Goal: Task Accomplishment & Management: Use online tool/utility

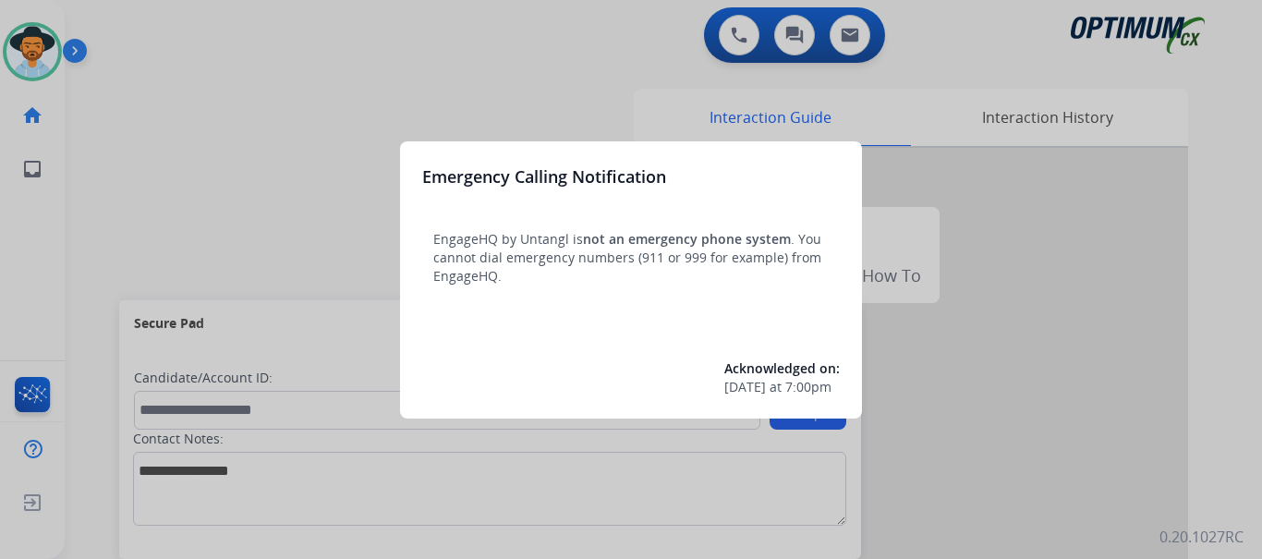
click at [401, 144] on div "Emergency Calling Notification EngageHQ by Untangl is not an emergency phone sy…" at bounding box center [631, 279] width 462 height 277
click at [349, 104] on div at bounding box center [631, 279] width 1262 height 559
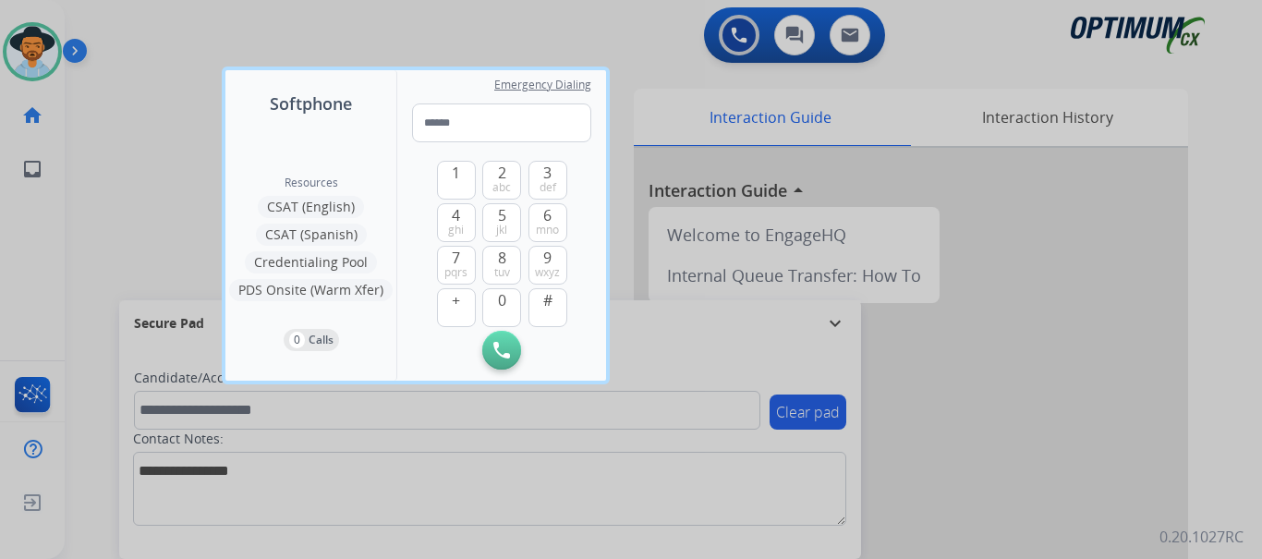
click at [65, 47] on div at bounding box center [631, 279] width 1262 height 559
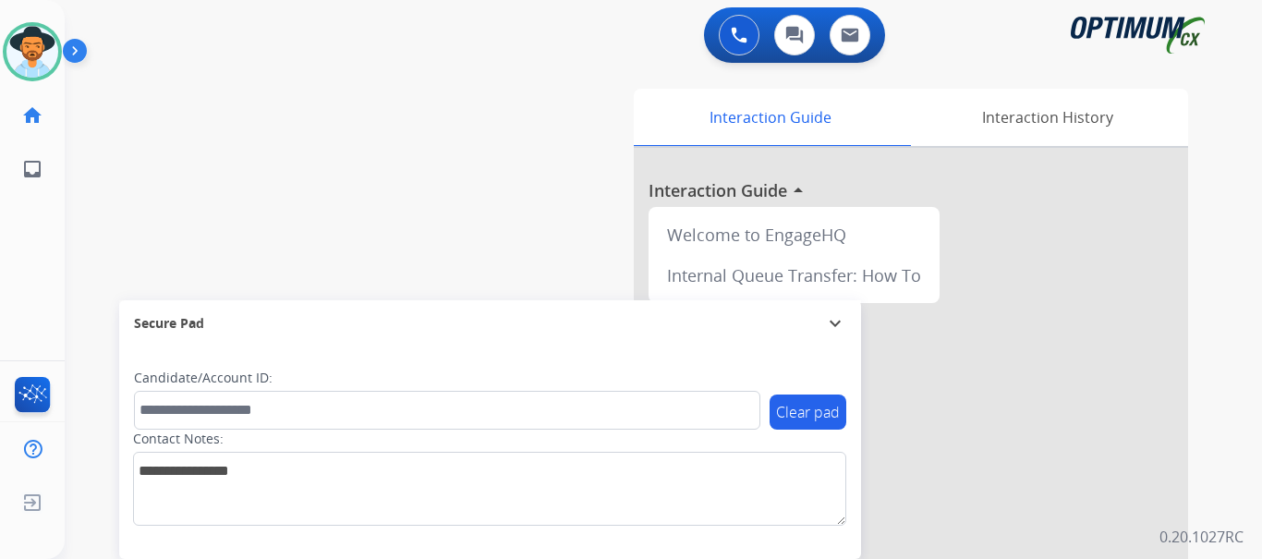
click at [72, 47] on img at bounding box center [78, 54] width 31 height 35
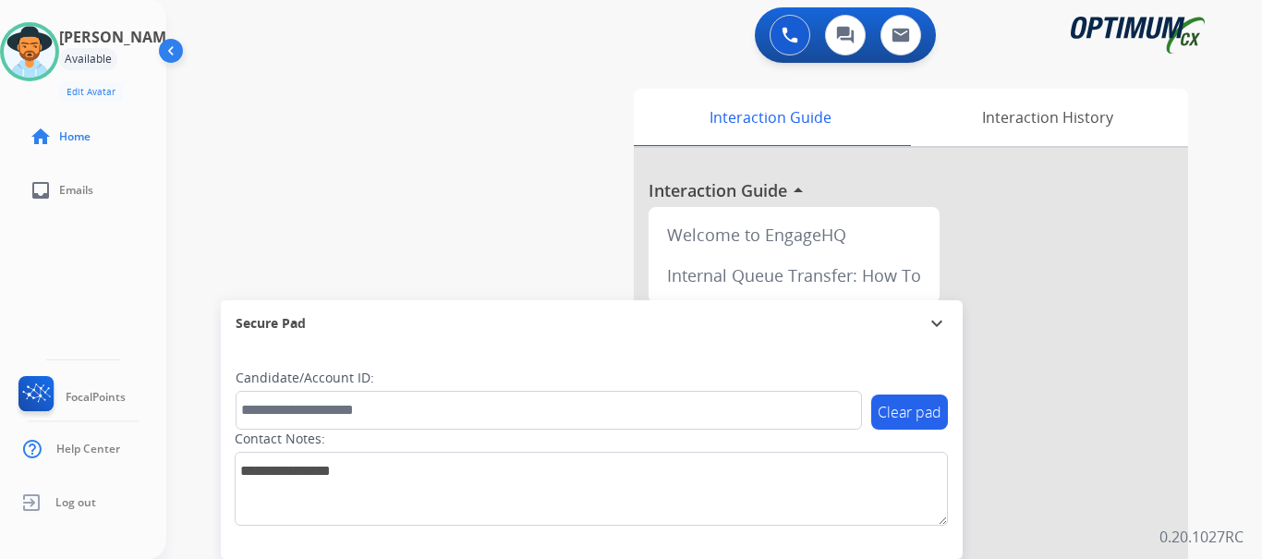
click at [784, 27] on button at bounding box center [790, 35] width 41 height 41
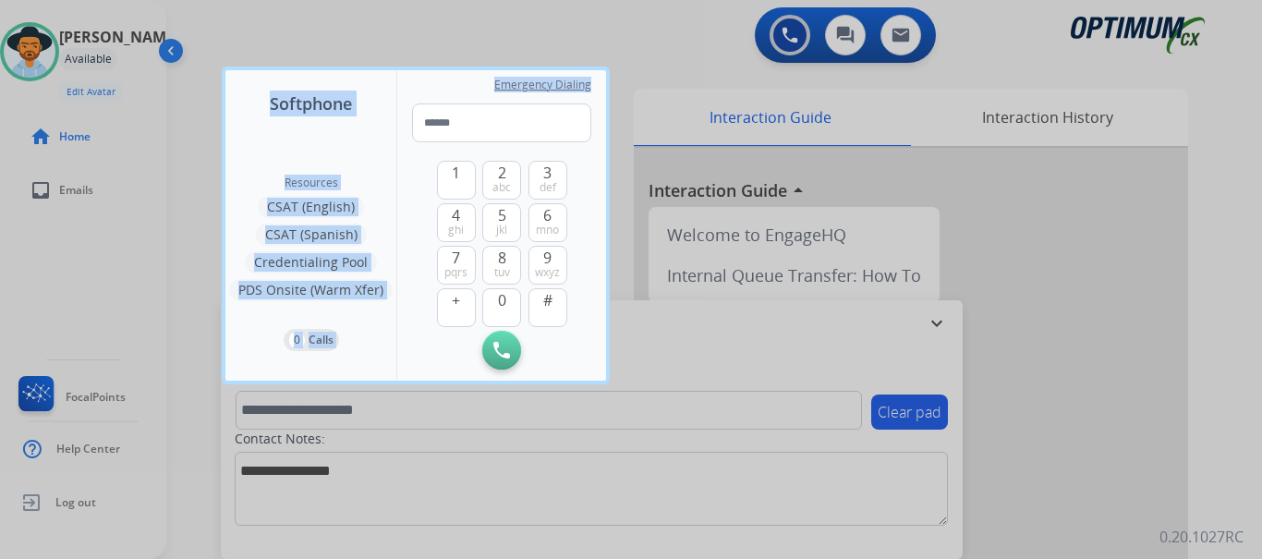
click at [538, 103] on div "Softphone Resources CSAT (English) CSAT (Spanish) Credentialing Pool PDS Onsite…" at bounding box center [631, 279] width 1262 height 559
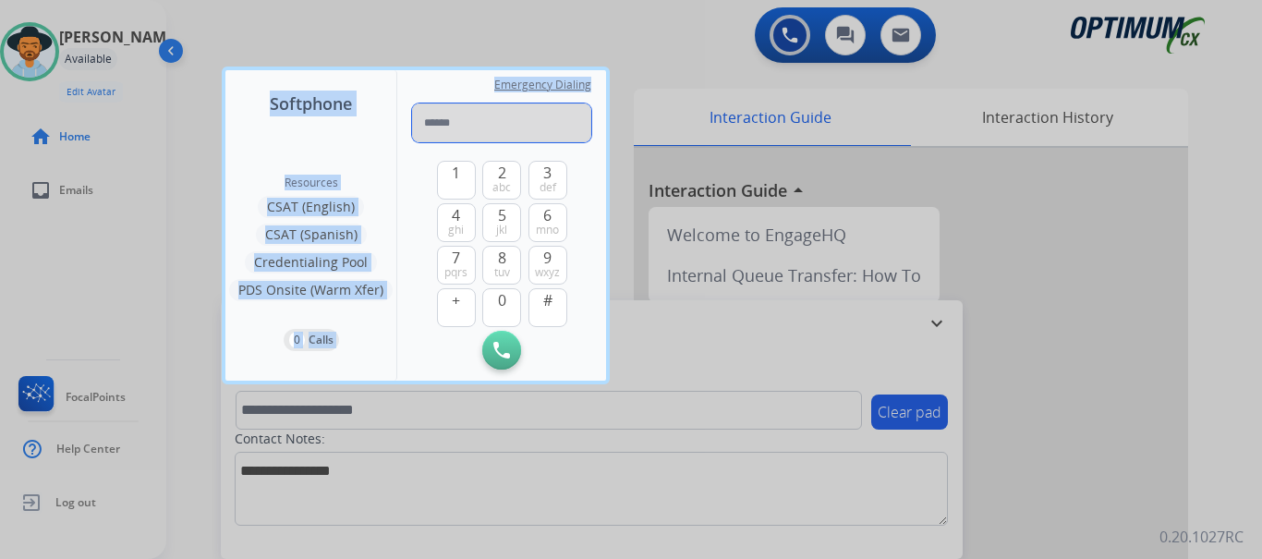
click at [456, 135] on input "tel" at bounding box center [501, 122] width 179 height 39
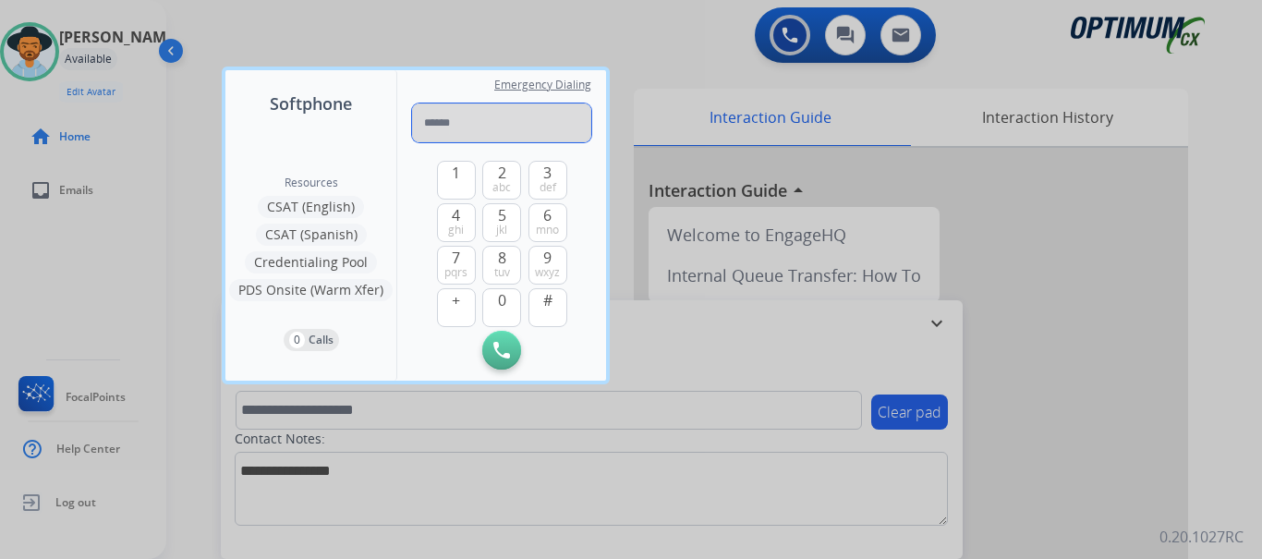
click at [468, 114] on input "tel" at bounding box center [501, 122] width 179 height 39
type input "**********"
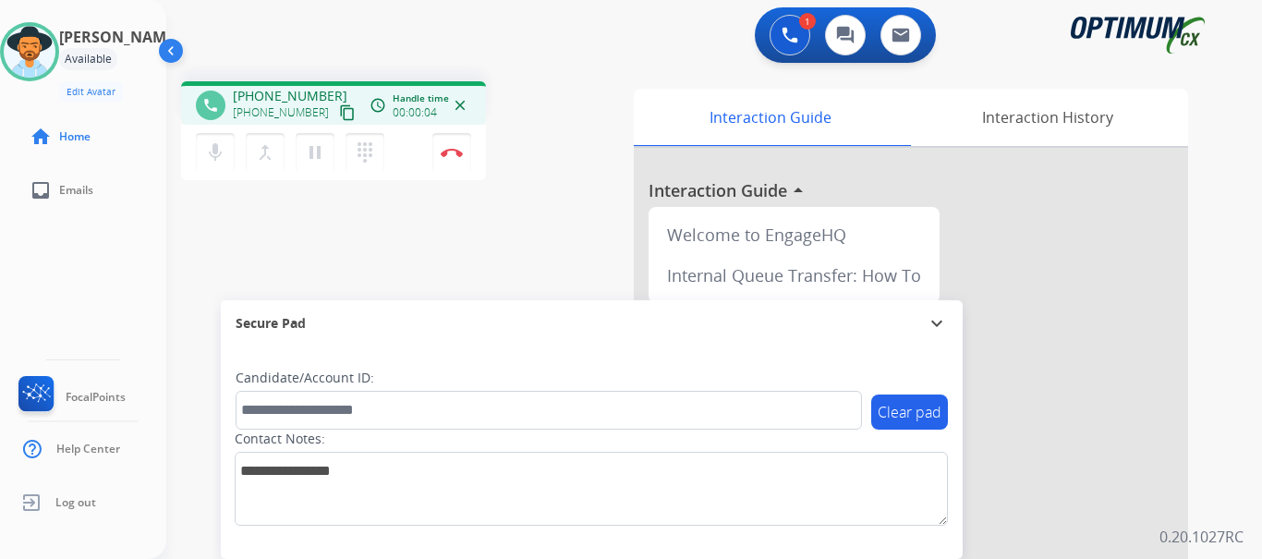
click at [451, 147] on button "Disconnect" at bounding box center [451, 152] width 39 height 39
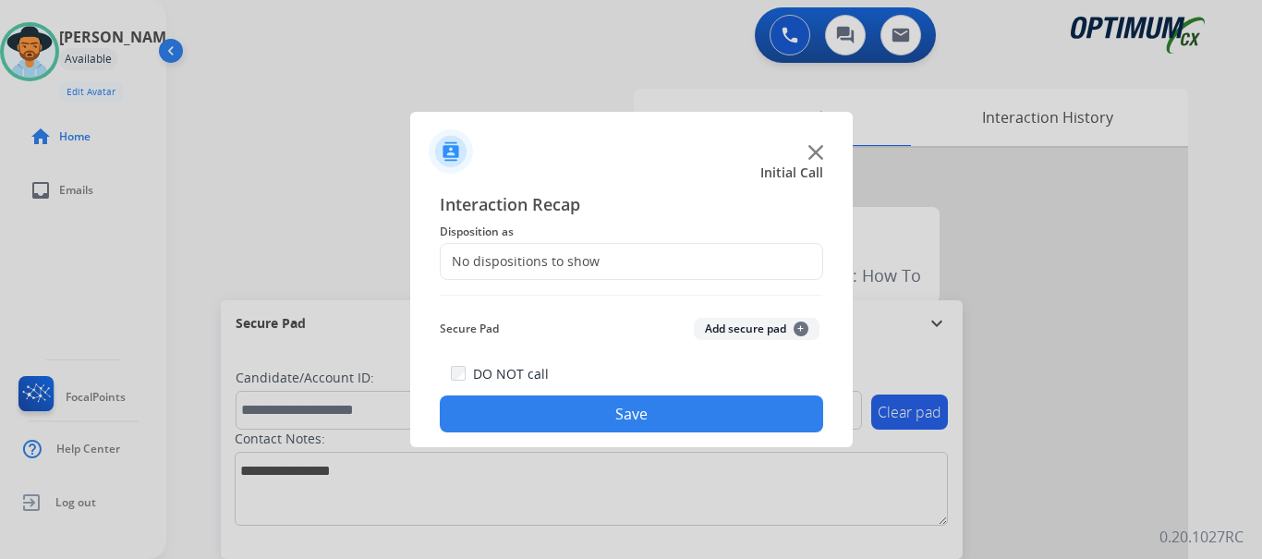
click at [729, 324] on button "Add secure pad +" at bounding box center [757, 329] width 126 height 22
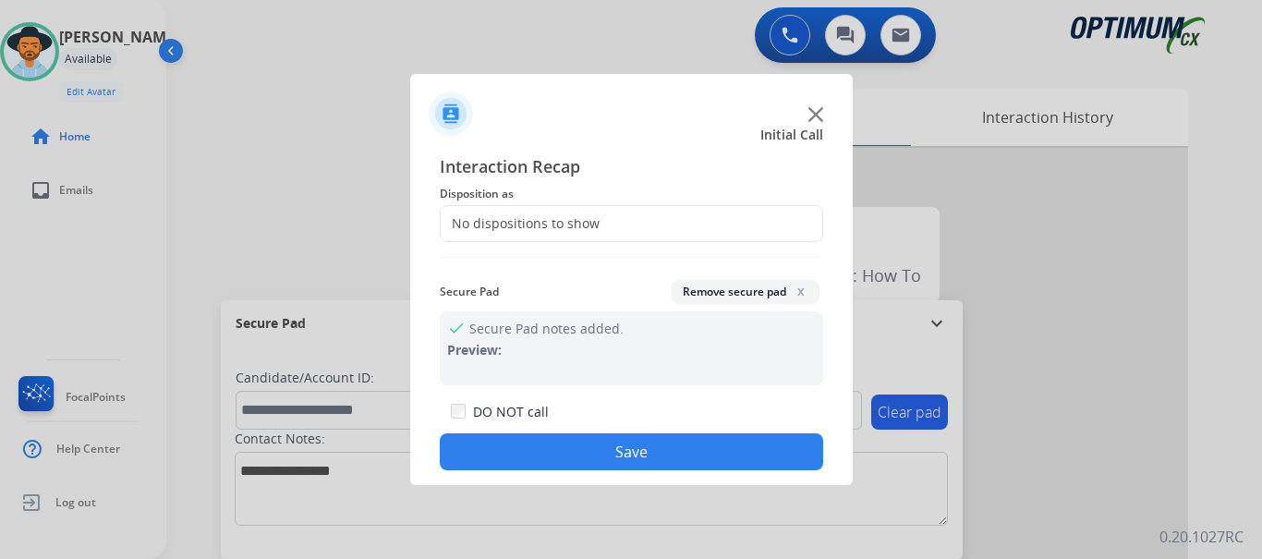
click at [572, 237] on div "No dispositions to show" at bounding box center [631, 223] width 383 height 37
click at [575, 216] on div "No dispositions to show" at bounding box center [520, 223] width 159 height 18
click at [567, 228] on div "No dispositions to show" at bounding box center [520, 223] width 159 height 18
click at [818, 115] on img at bounding box center [816, 114] width 15 height 15
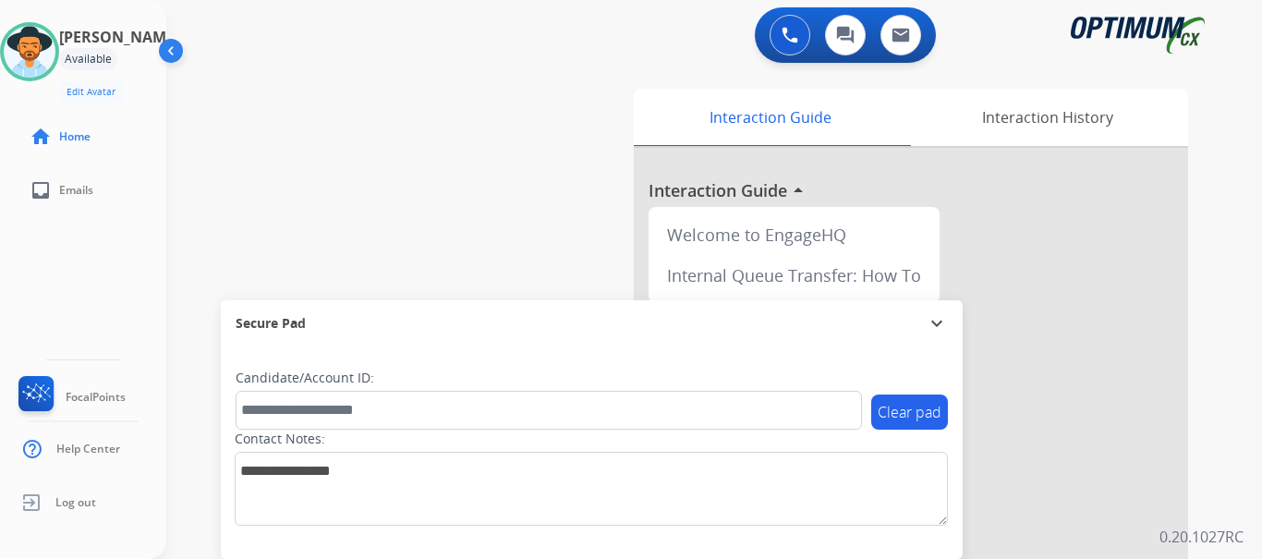
click at [542, 136] on div "swap_horiz Break voice bridge close_fullscreen Connect 3-Way Call merge_type Se…" at bounding box center [692, 452] width 1052 height 771
click at [794, 38] on img at bounding box center [790, 35] width 17 height 17
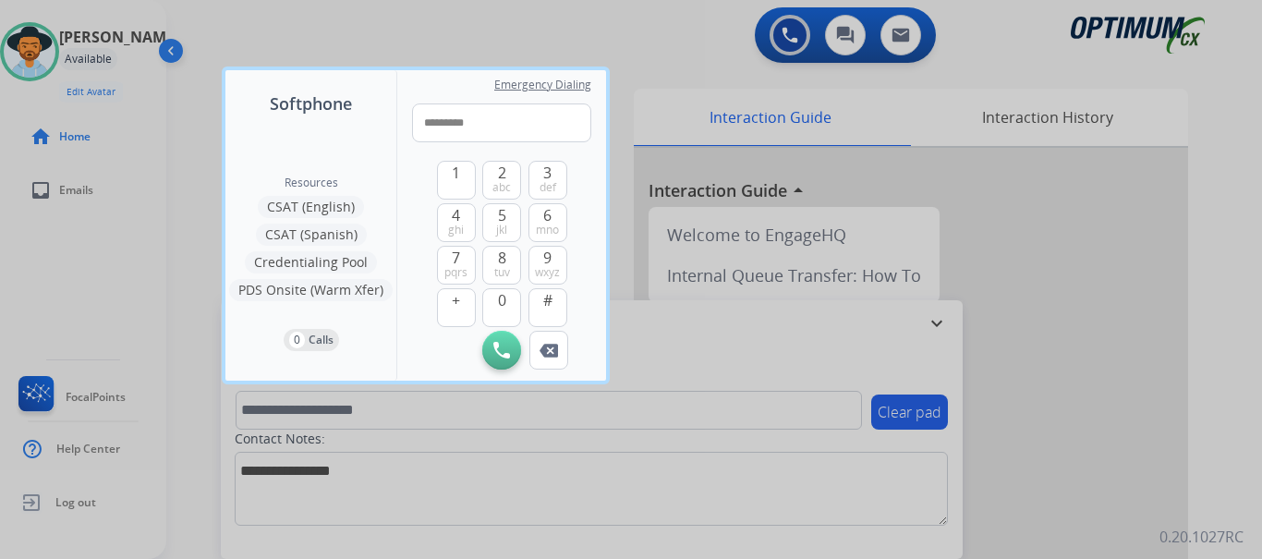
type input "**********"
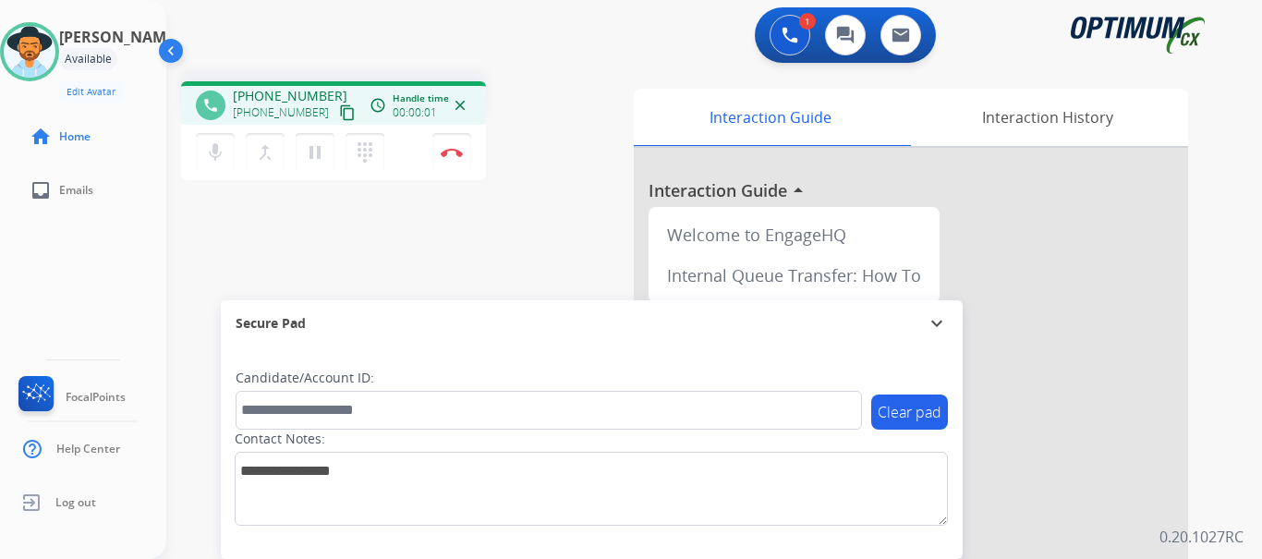
click at [458, 152] on img at bounding box center [452, 152] width 22 height 9
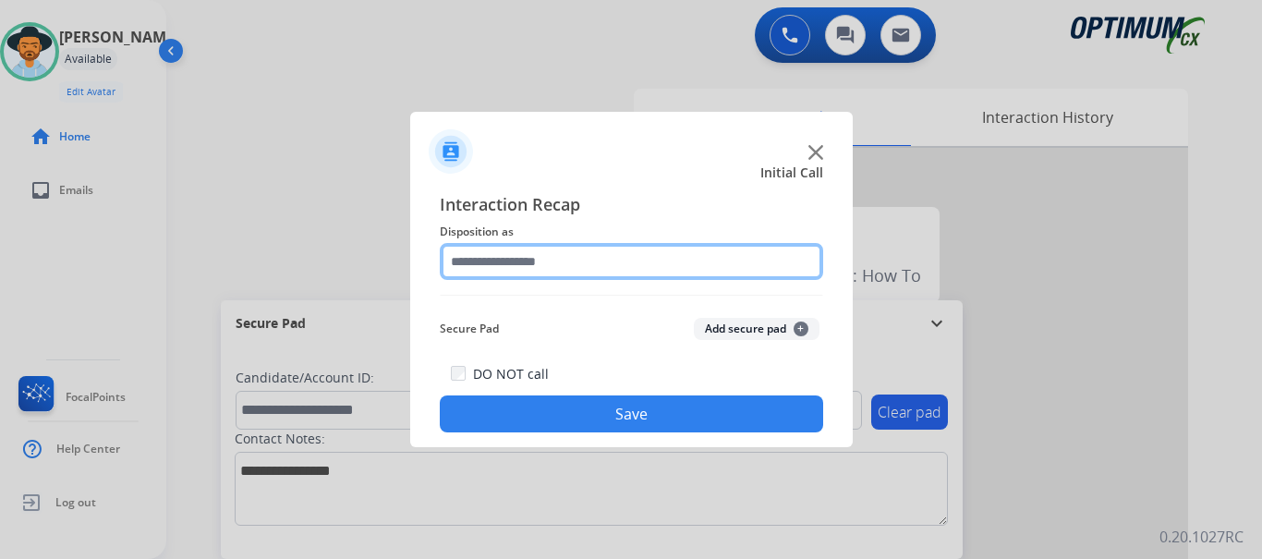
click at [582, 268] on input "text" at bounding box center [631, 261] width 383 height 37
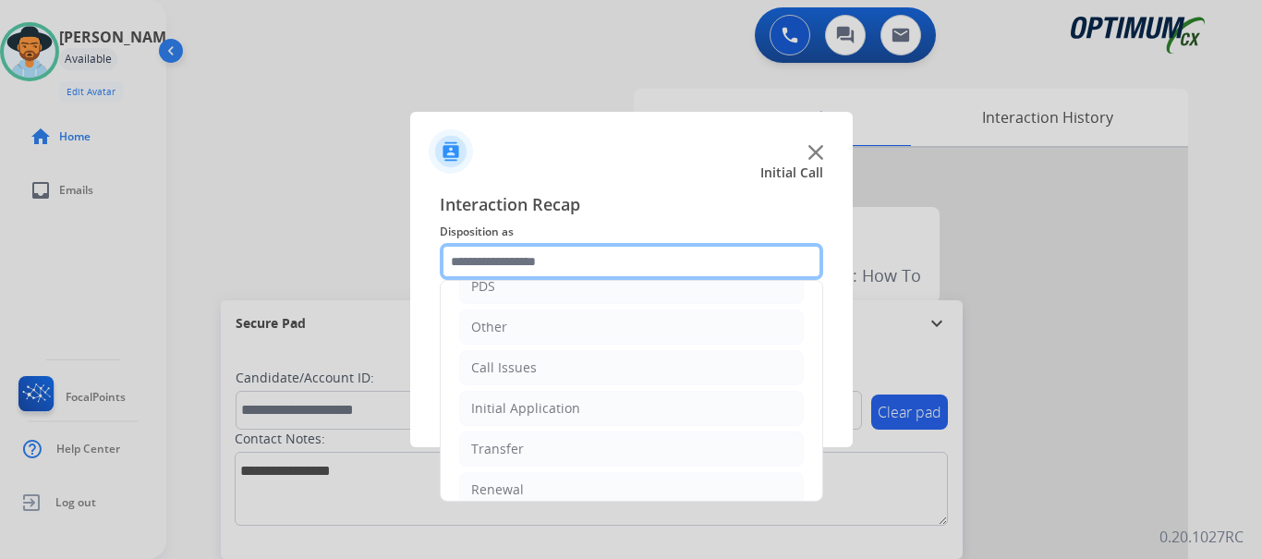
scroll to position [126, 0]
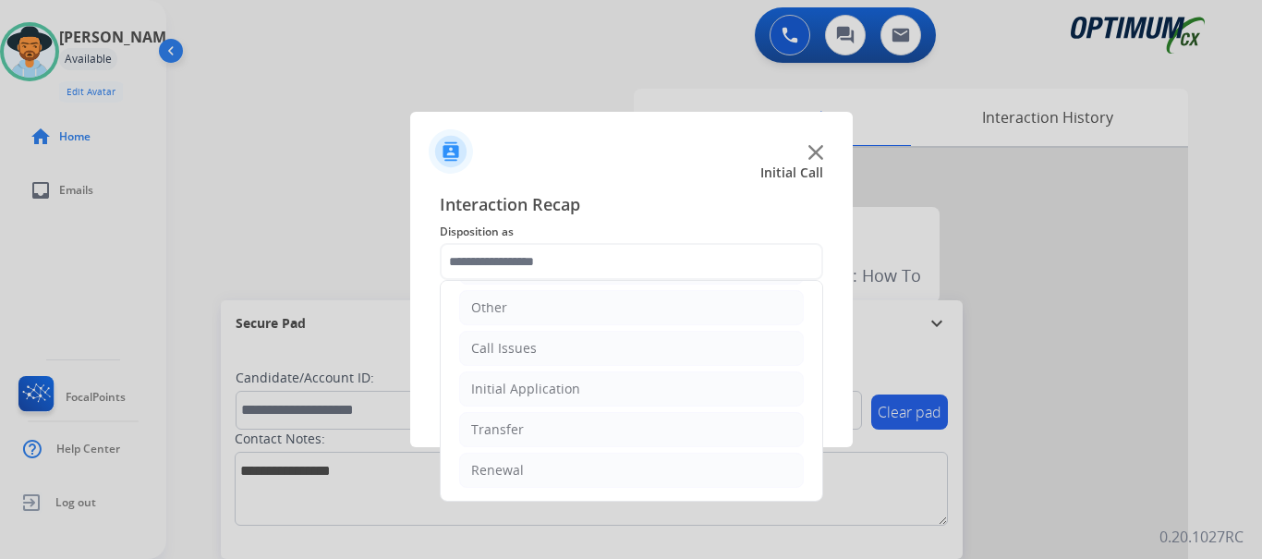
click at [627, 346] on li "Call Issues" at bounding box center [631, 348] width 345 height 35
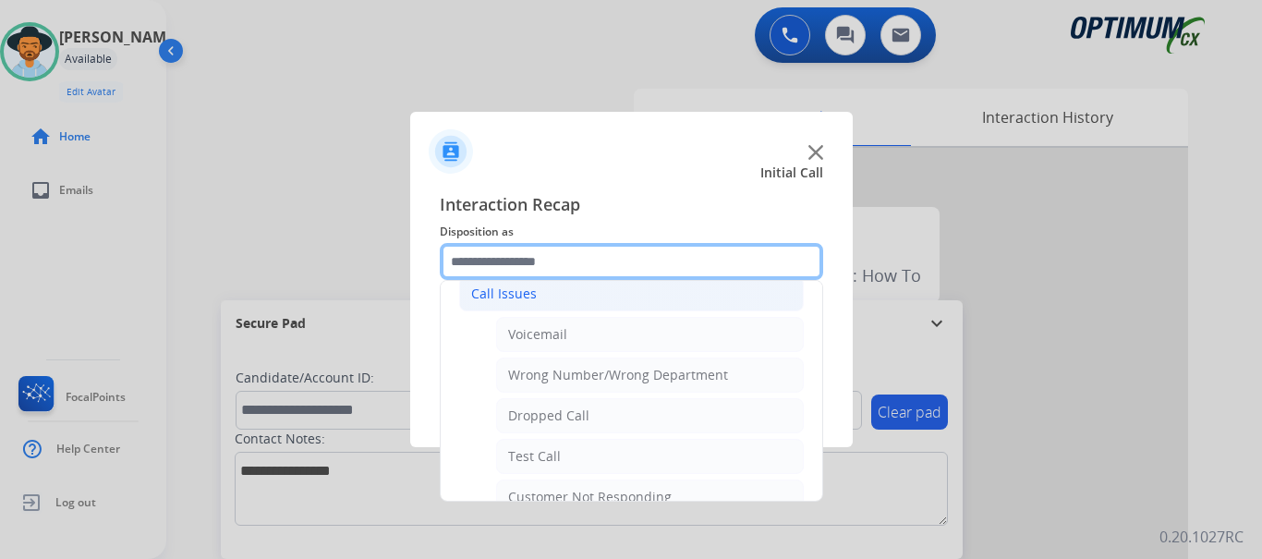
scroll to position [206, 0]
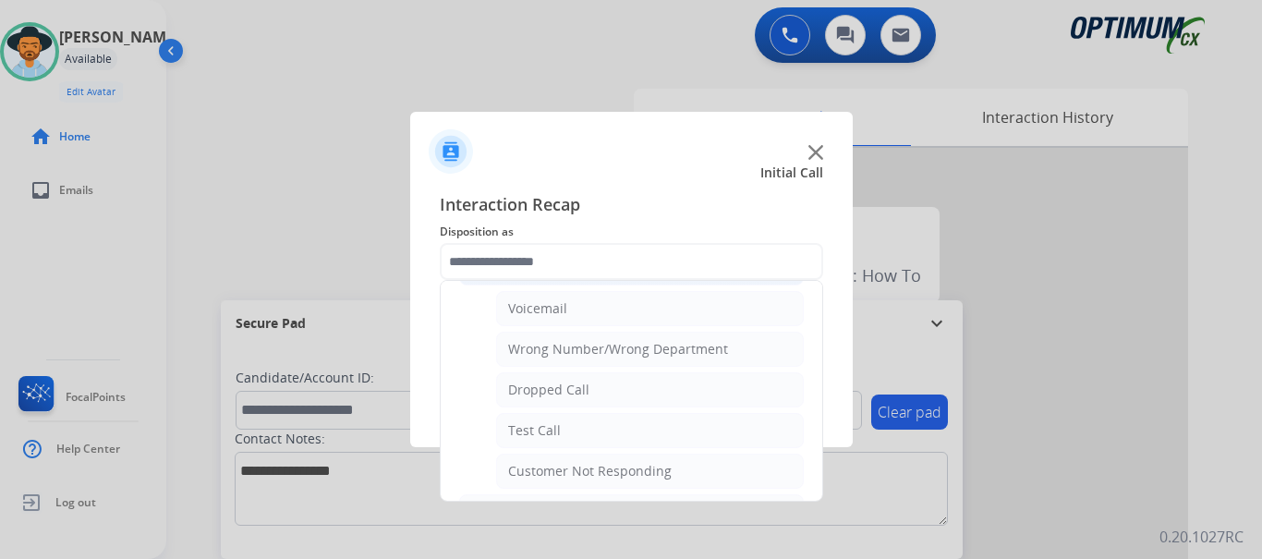
click at [573, 442] on li "Test Call" at bounding box center [650, 430] width 308 height 35
type input "*********"
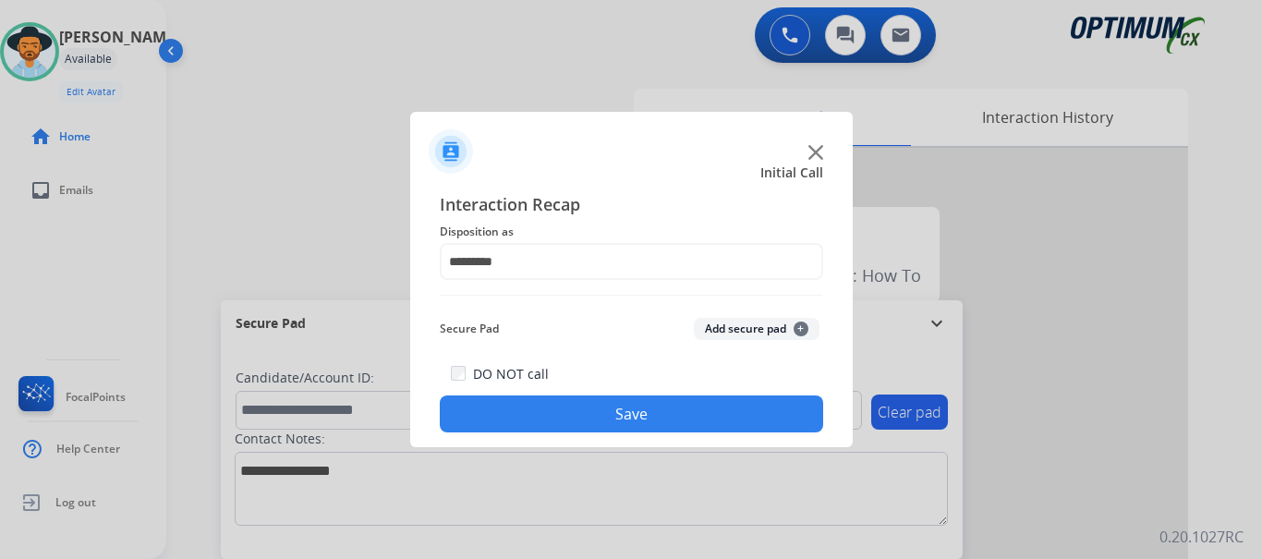
click at [599, 411] on button "Save" at bounding box center [631, 413] width 383 height 37
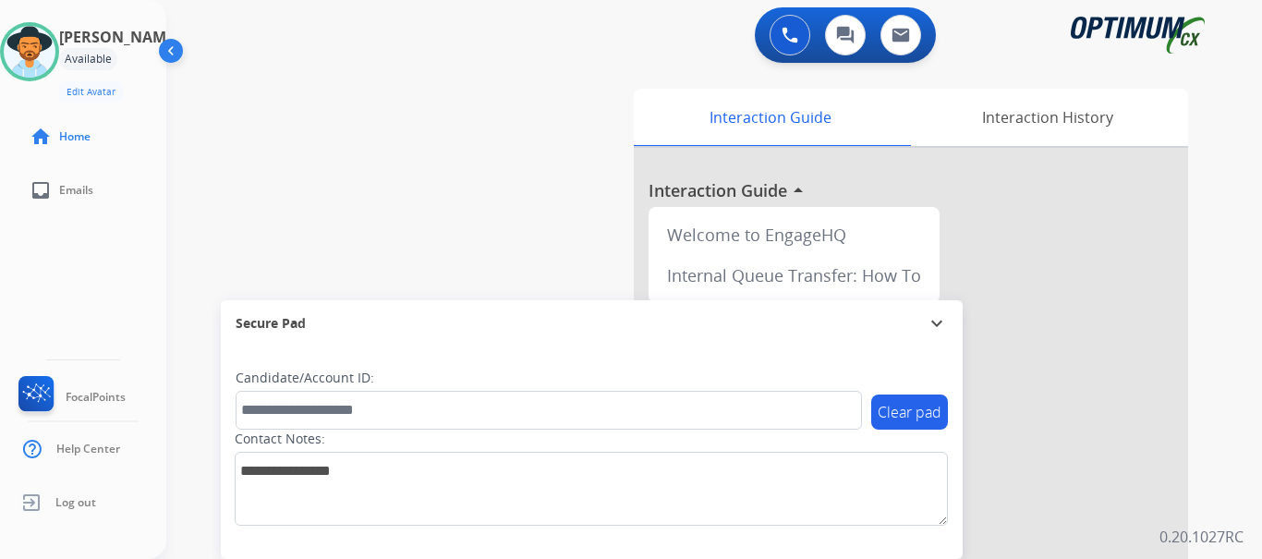
click at [450, 151] on div "swap_horiz Break voice bridge close_fullscreen Connect 3-Way Call merge_type Se…" at bounding box center [692, 452] width 1052 height 771
click at [396, 213] on div "swap_horiz Break voice bridge close_fullscreen Connect 3-Way Call merge_type Se…" at bounding box center [692, 452] width 1052 height 771
click at [793, 26] on button at bounding box center [790, 35] width 41 height 41
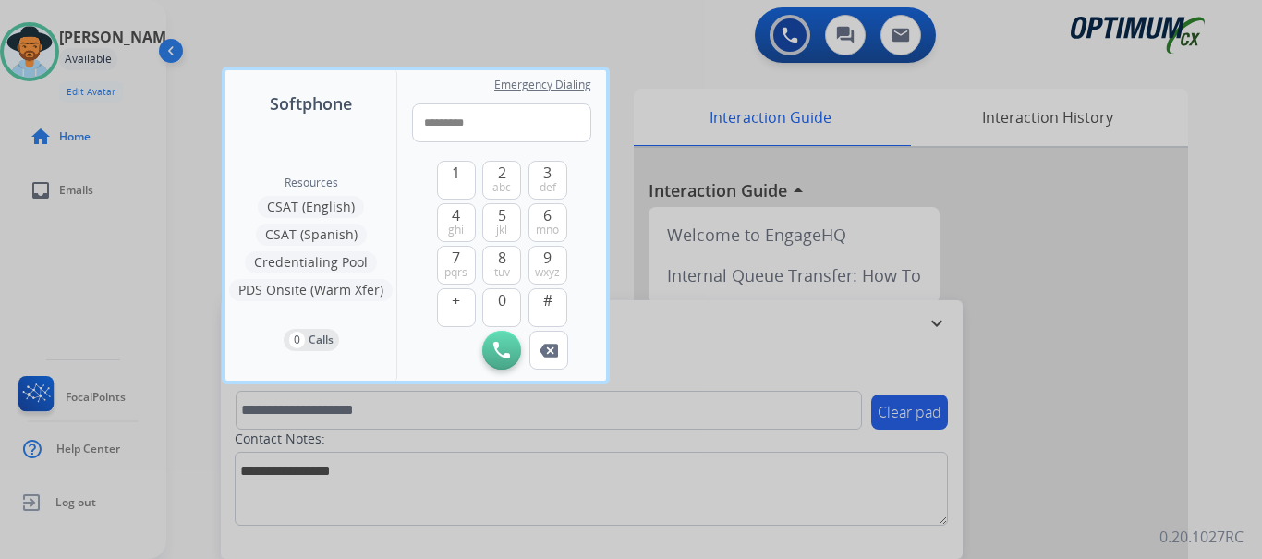
type input "**********"
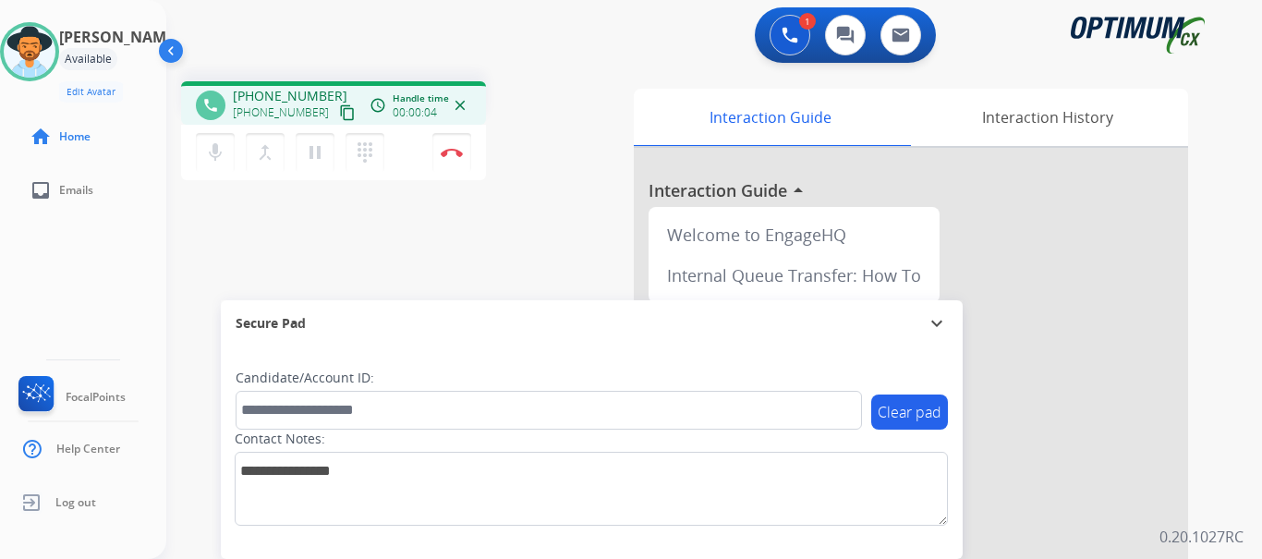
click at [446, 164] on button "Disconnect" at bounding box center [451, 152] width 39 height 39
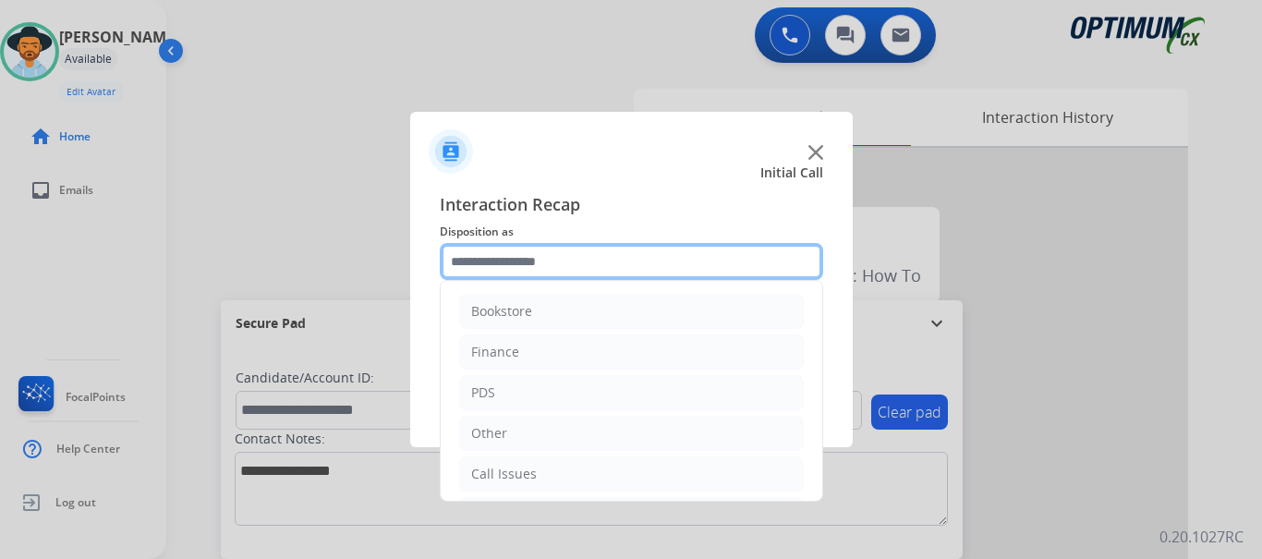
click at [659, 266] on input "text" at bounding box center [631, 261] width 383 height 37
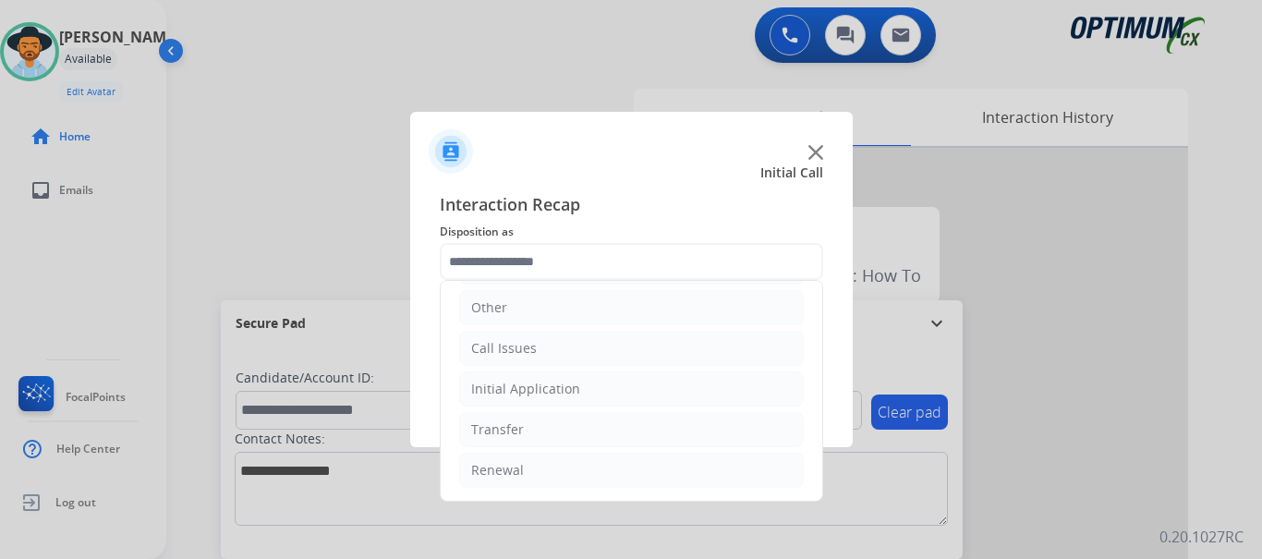
click at [629, 359] on li "Call Issues" at bounding box center [631, 348] width 345 height 35
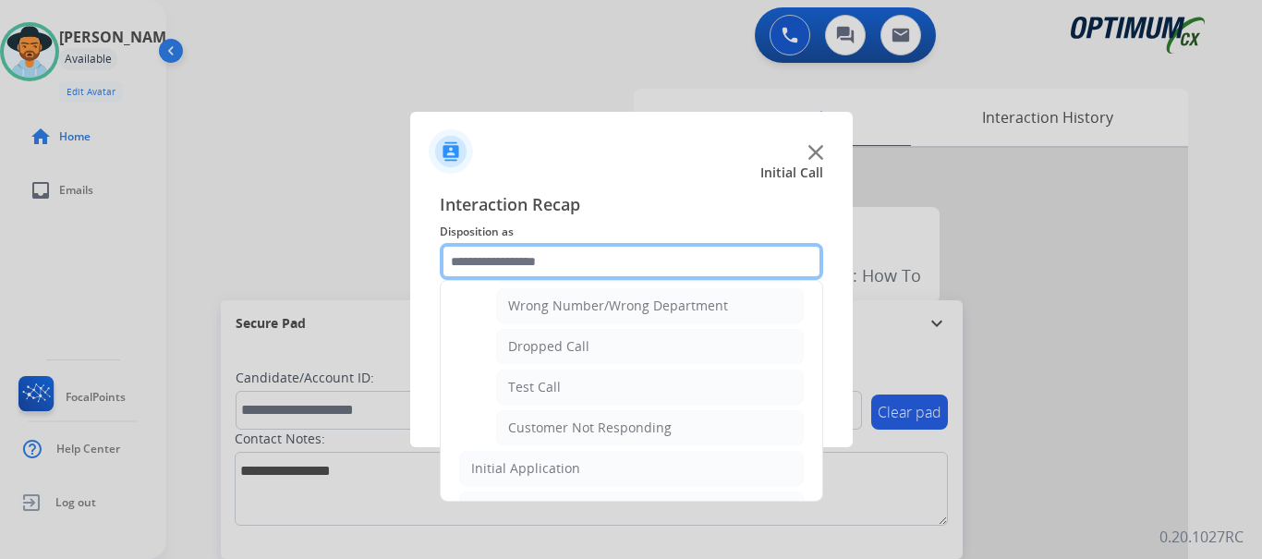
scroll to position [263, 0]
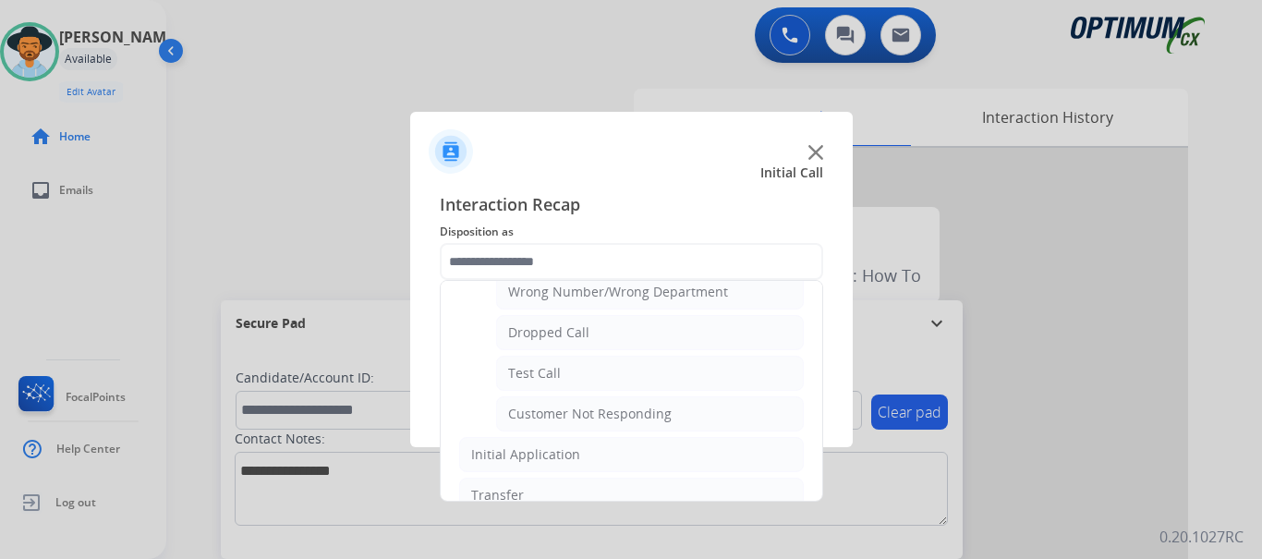
click at [672, 376] on li "Test Call" at bounding box center [650, 373] width 308 height 35
type input "*********"
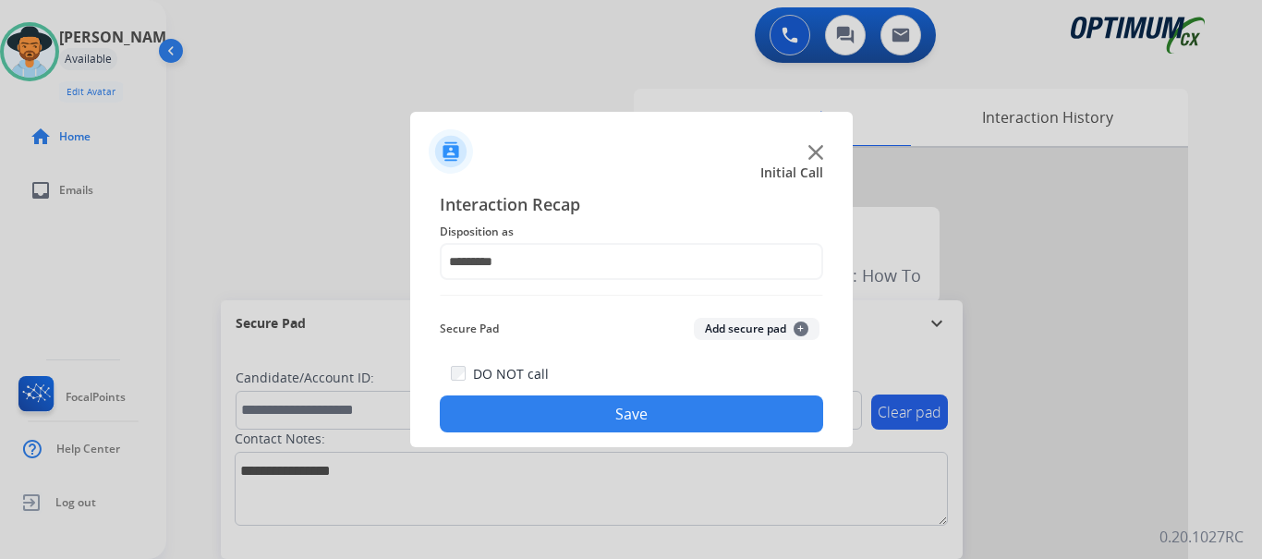
click at [669, 427] on button "Save" at bounding box center [631, 413] width 383 height 37
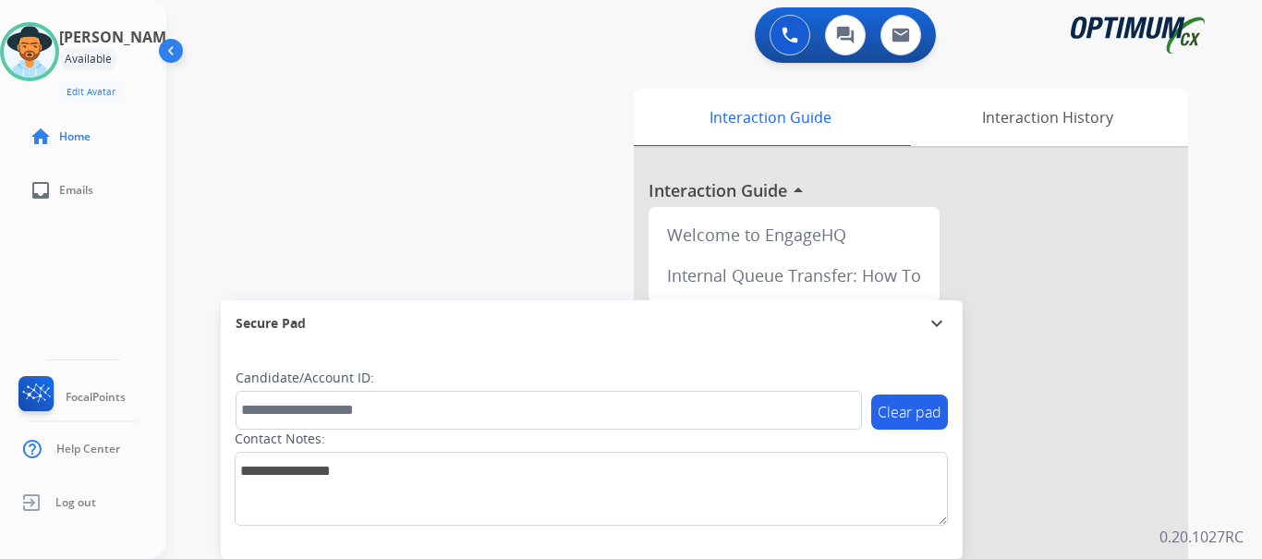
click at [532, 244] on div "swap_horiz Break voice bridge close_fullscreen Connect 3-Way Call merge_type Se…" at bounding box center [692, 452] width 1052 height 771
click at [559, 257] on div "swap_horiz Break voice bridge close_fullscreen Connect 3-Way Call merge_type Se…" at bounding box center [692, 452] width 1052 height 771
click at [357, 169] on div "swap_horiz Break voice bridge close_fullscreen Connect 3-Way Call merge_type Se…" at bounding box center [692, 452] width 1052 height 771
click at [776, 49] on button at bounding box center [790, 35] width 41 height 41
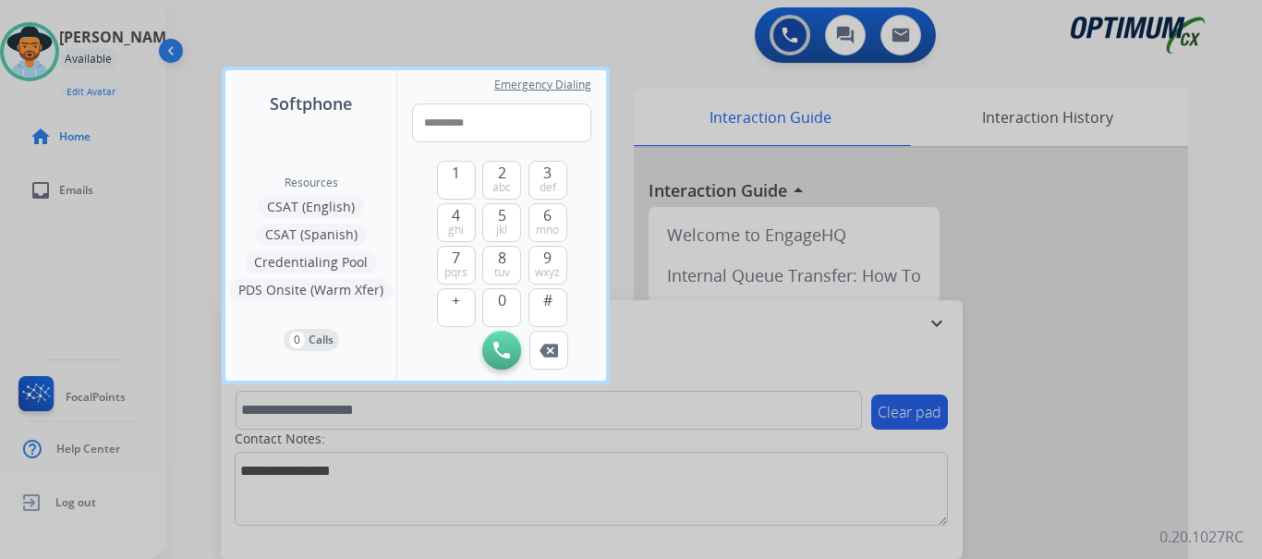
type input "**********"
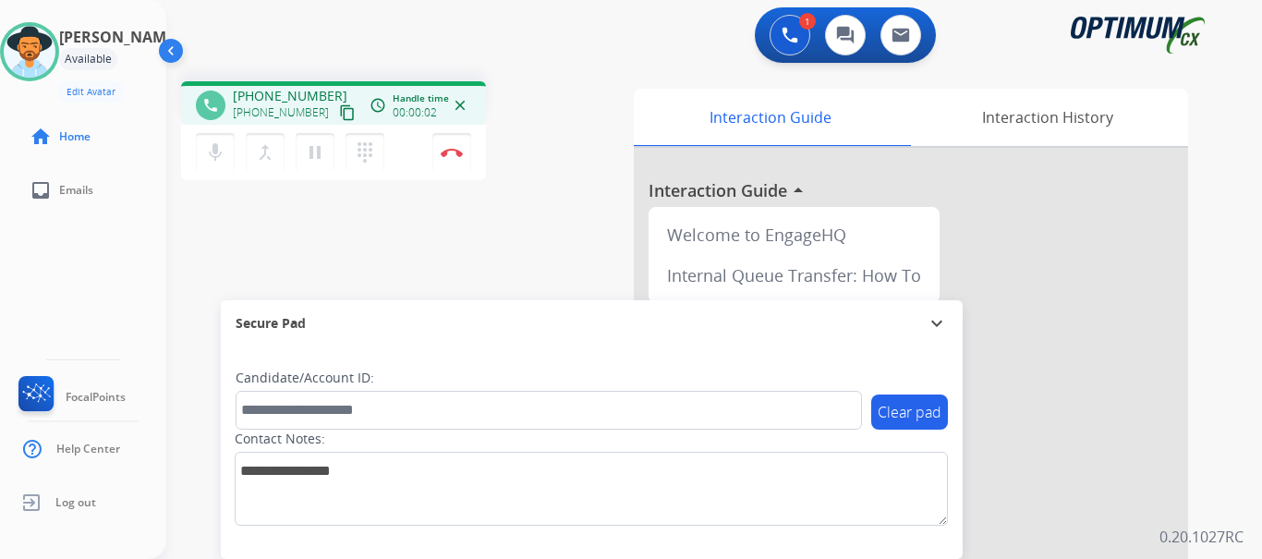
click at [449, 154] on img at bounding box center [452, 152] width 22 height 9
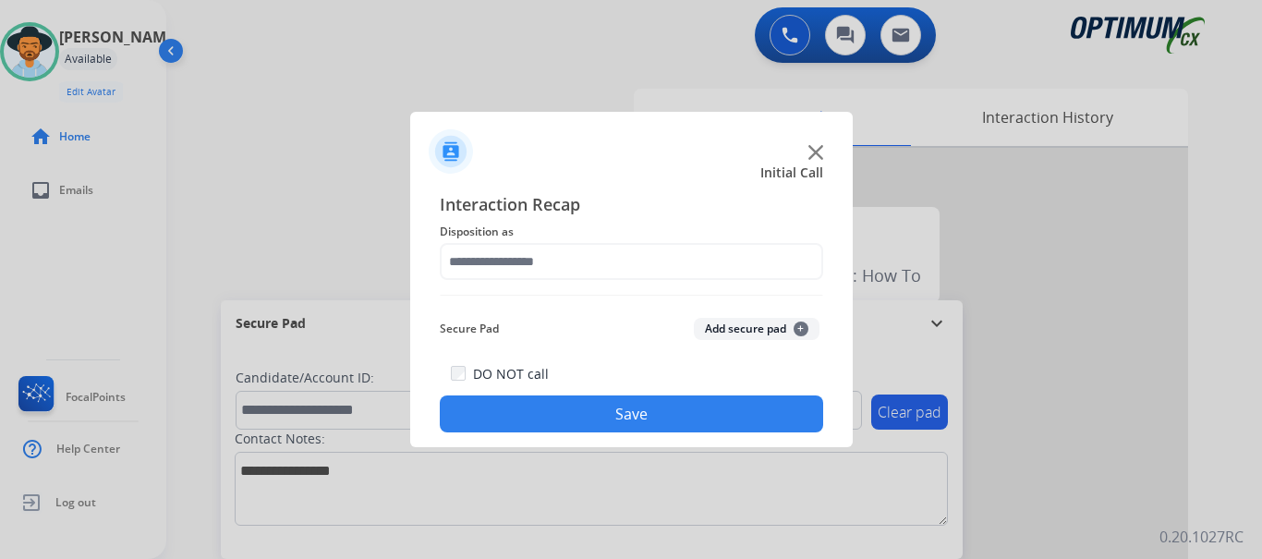
click at [721, 323] on button "Add secure pad +" at bounding box center [757, 329] width 126 height 22
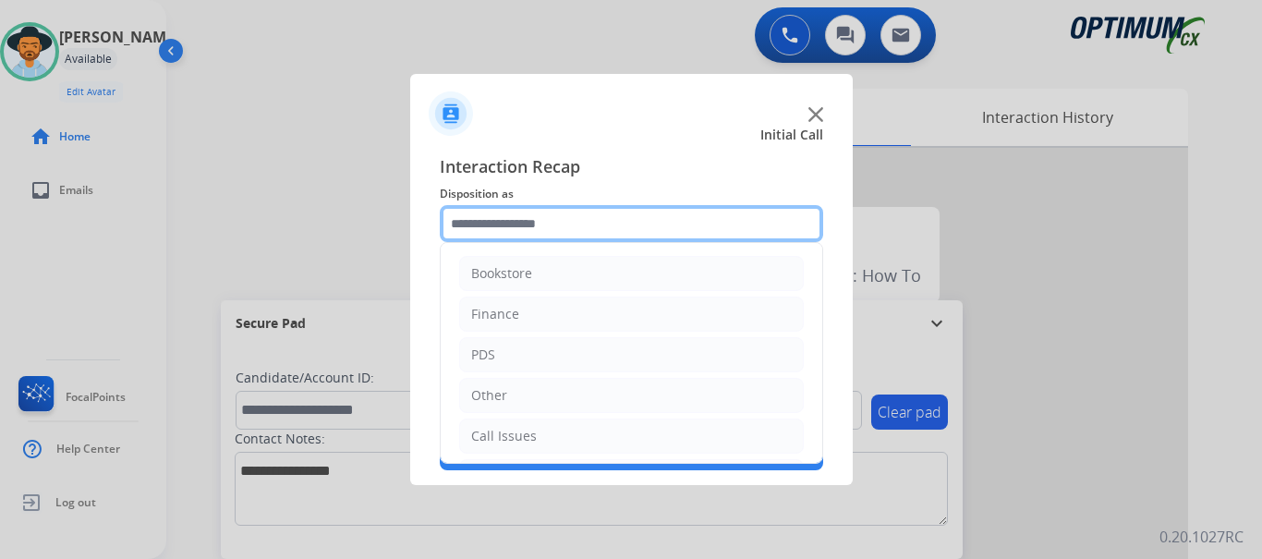
click at [576, 228] on input "text" at bounding box center [631, 223] width 383 height 37
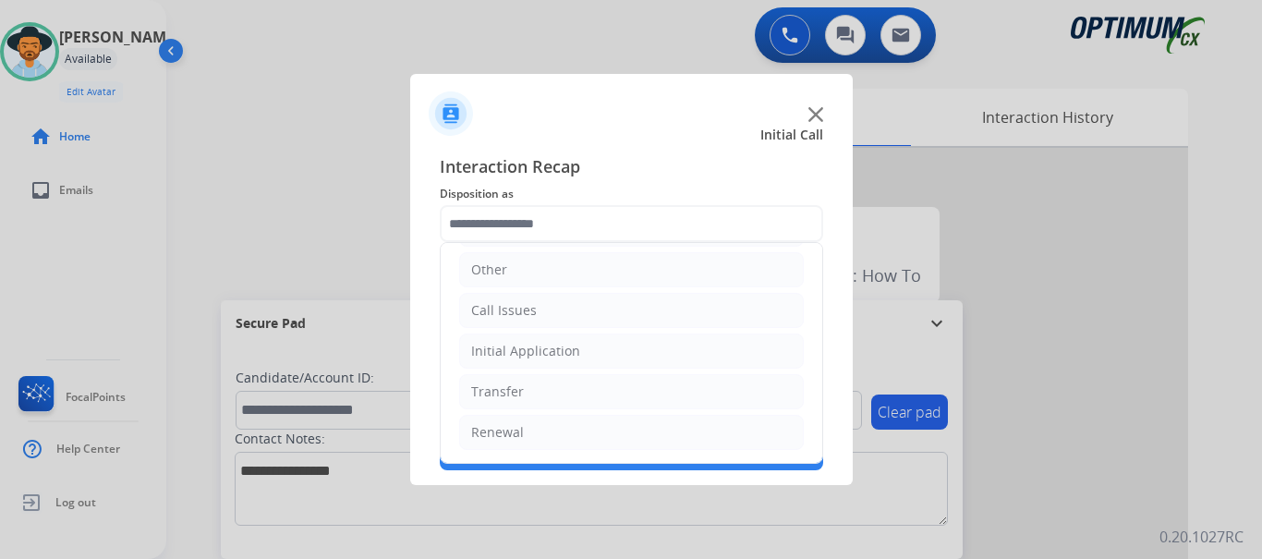
click at [622, 347] on li "Initial Application" at bounding box center [631, 351] width 345 height 35
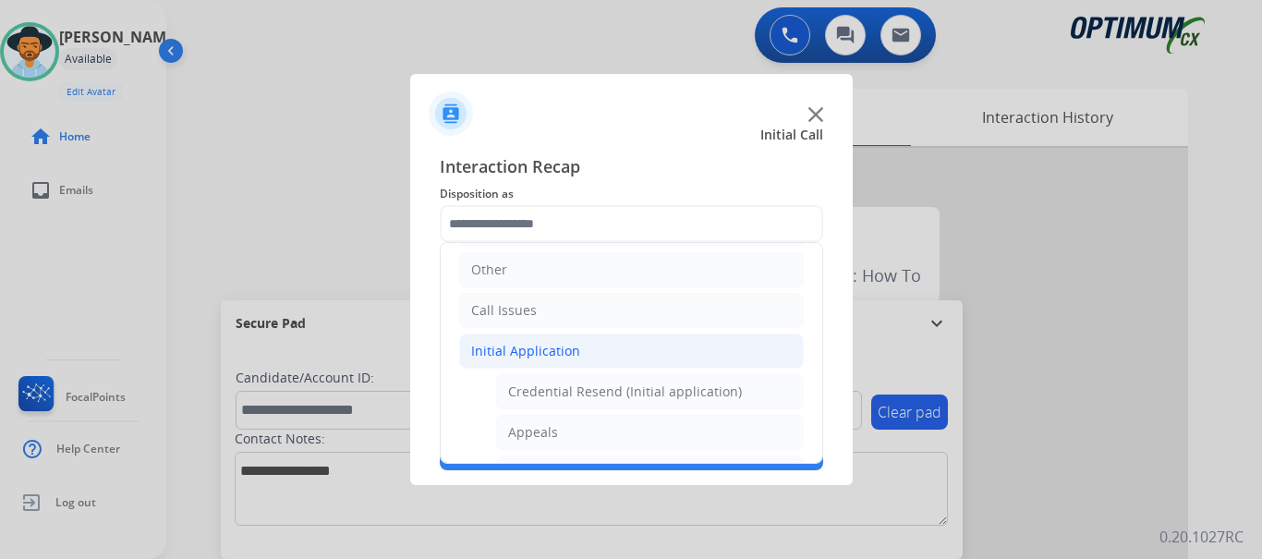
click at [614, 304] on li "Call Issues" at bounding box center [631, 310] width 345 height 35
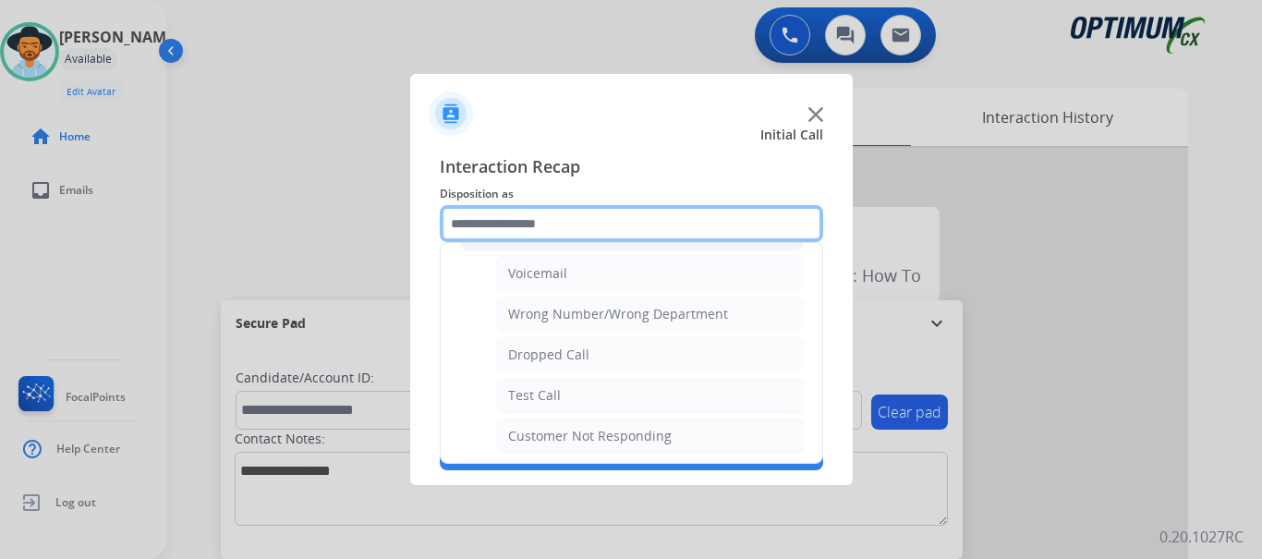
scroll to position [221, 0]
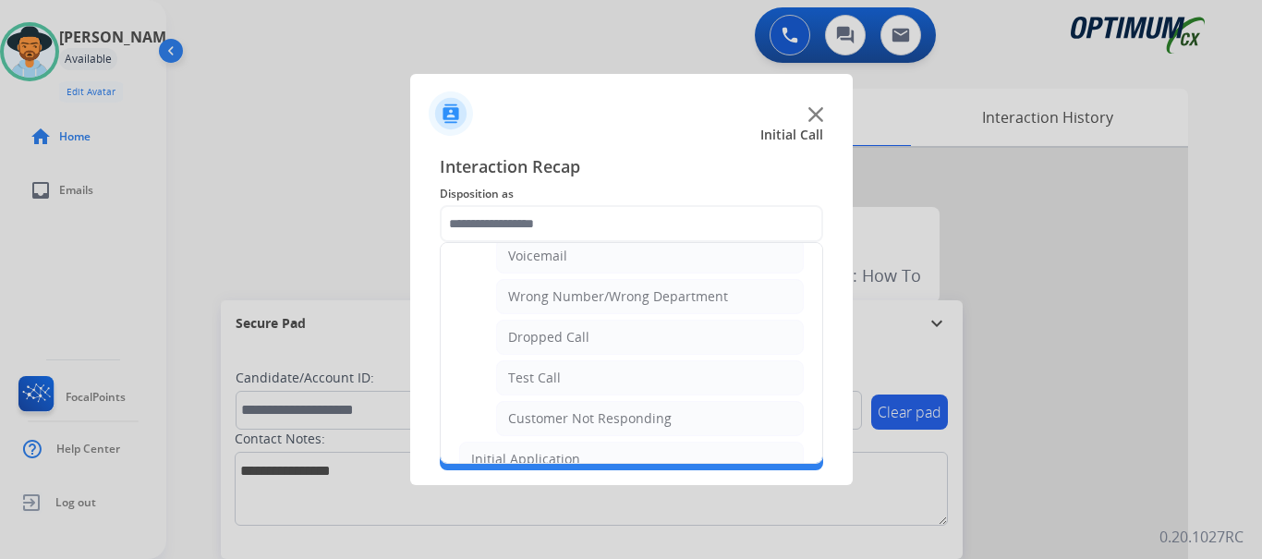
click at [593, 383] on li "Test Call" at bounding box center [650, 377] width 308 height 35
type input "*********"
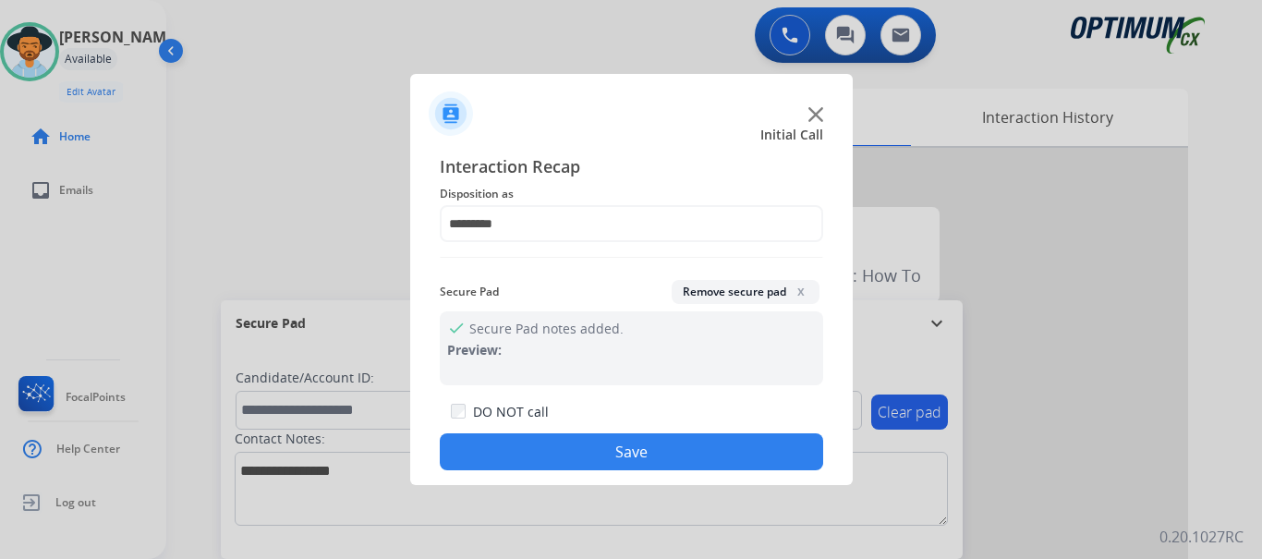
click at [588, 434] on button "Save" at bounding box center [631, 451] width 383 height 37
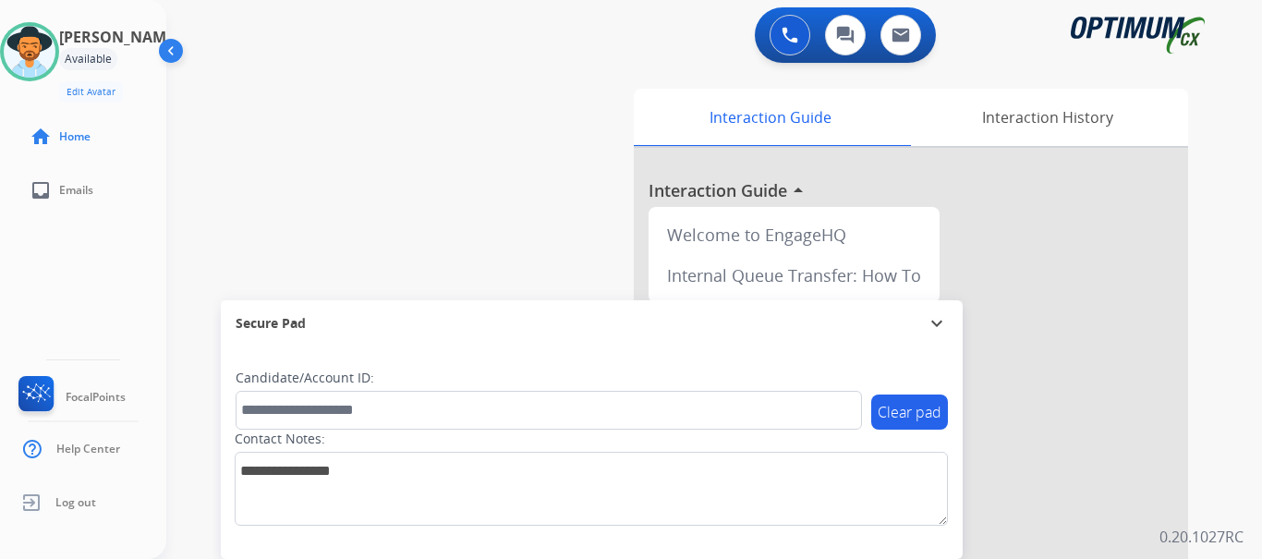
click at [444, 224] on div "swap_horiz Break voice bridge close_fullscreen Connect 3-Way Call merge_type Se…" at bounding box center [692, 452] width 1052 height 771
click at [464, 91] on div "swap_horiz Break voice bridge close_fullscreen Connect 3-Way Call merge_type Se…" at bounding box center [692, 452] width 1052 height 771
click at [786, 37] on img at bounding box center [790, 35] width 17 height 17
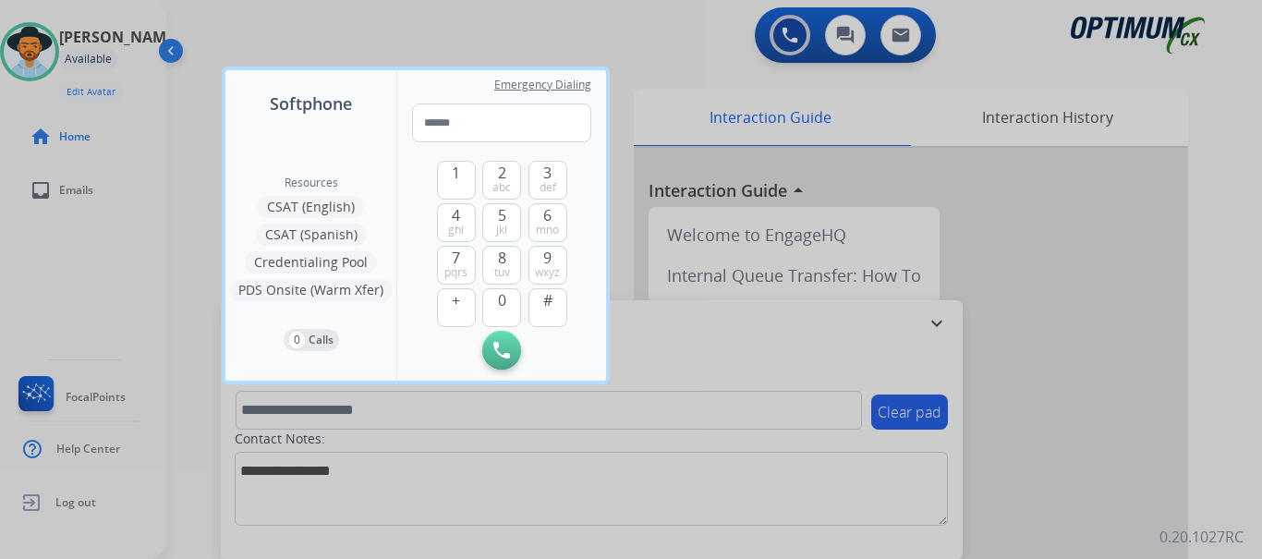
click at [499, 39] on div at bounding box center [631, 279] width 1262 height 559
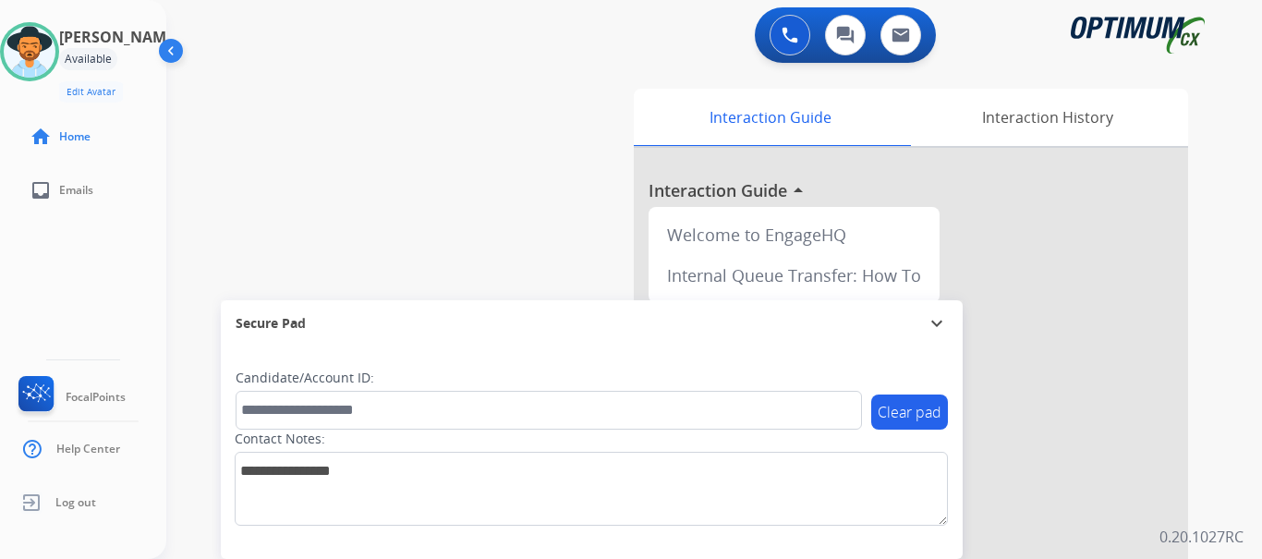
click at [55, 43] on img at bounding box center [30, 52] width 52 height 52
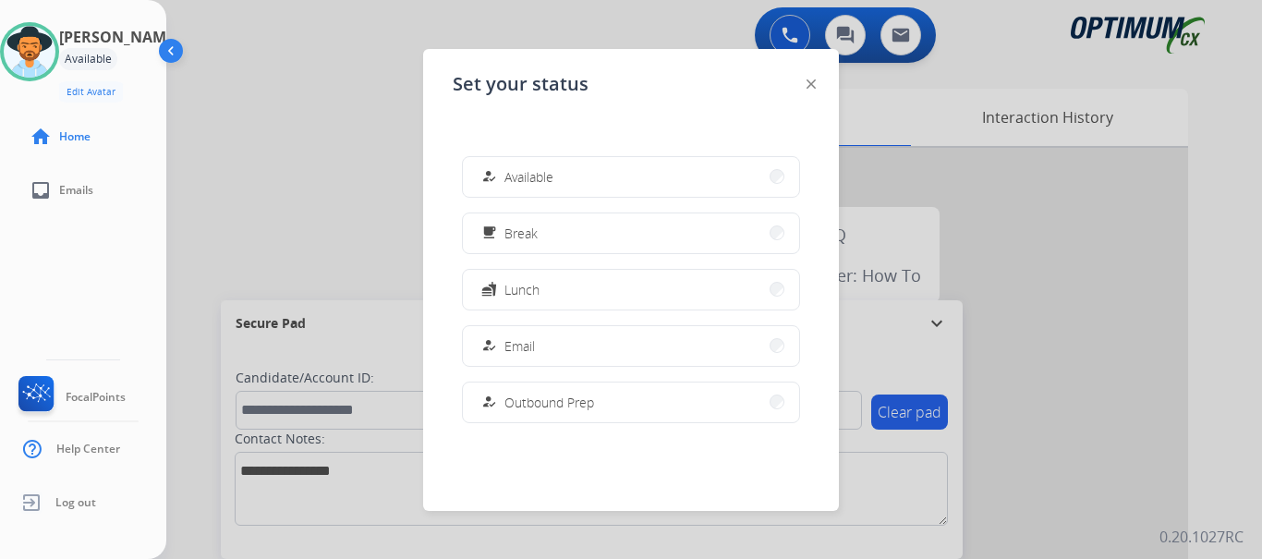
click at [538, 237] on span "Break" at bounding box center [521, 233] width 33 height 19
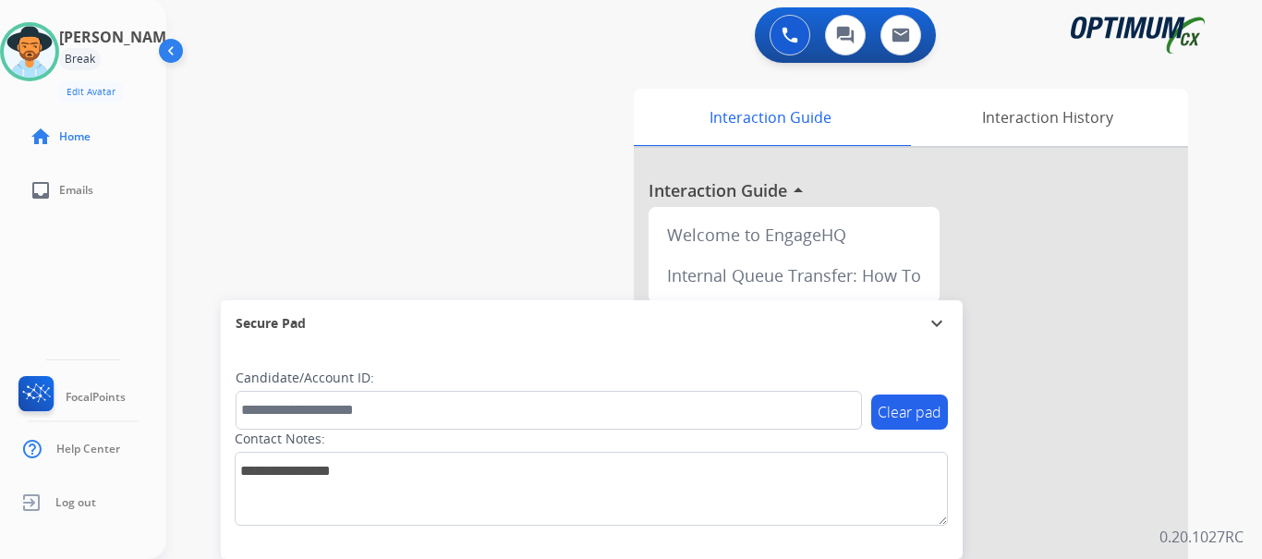
click at [390, 114] on div "swap_horiz Break voice bridge close_fullscreen Connect 3-Way Call merge_type Se…" at bounding box center [692, 452] width 1052 height 771
click at [55, 61] on img at bounding box center [30, 52] width 52 height 52
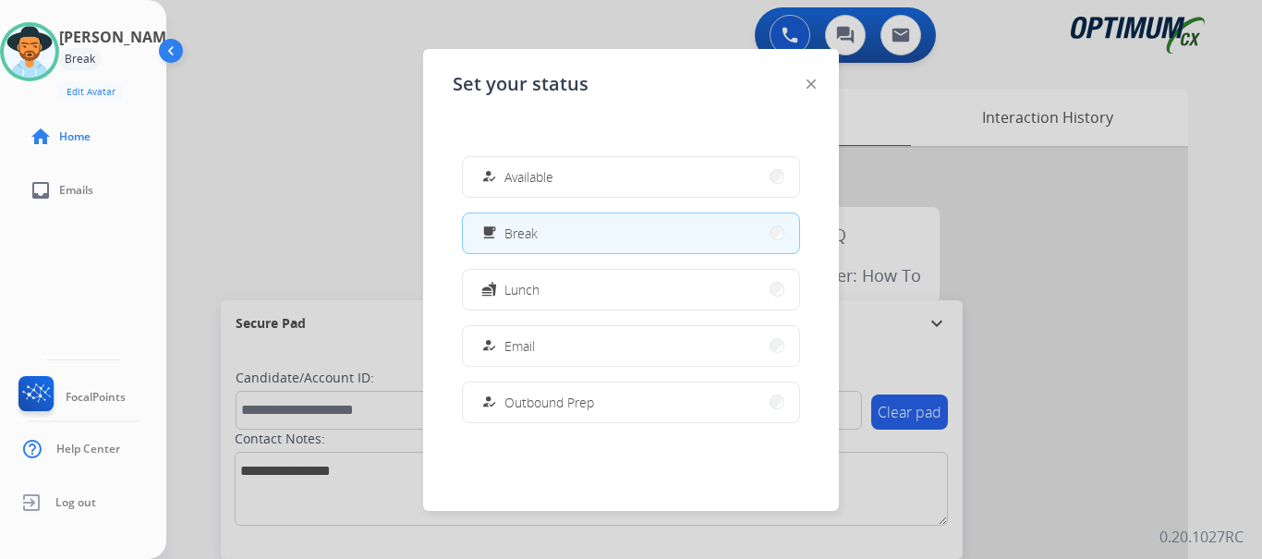
click at [523, 286] on span "Lunch" at bounding box center [522, 289] width 35 height 19
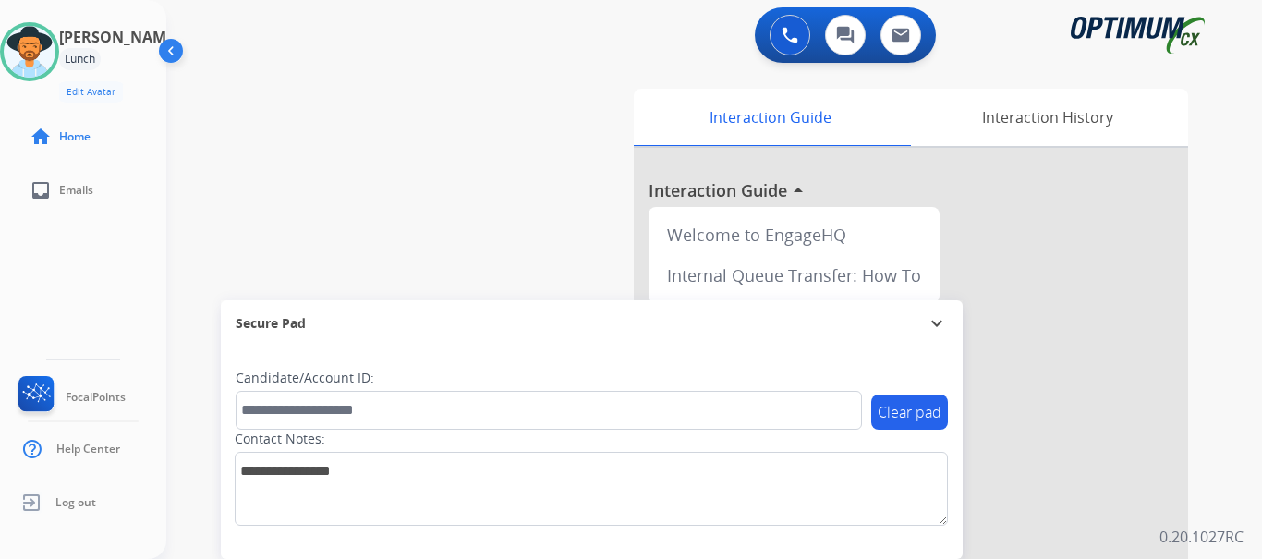
click at [345, 127] on div "swap_horiz Break voice bridge close_fullscreen Connect 3-Way Call merge_type Se…" at bounding box center [692, 452] width 1052 height 771
click at [40, 45] on img at bounding box center [30, 52] width 52 height 52
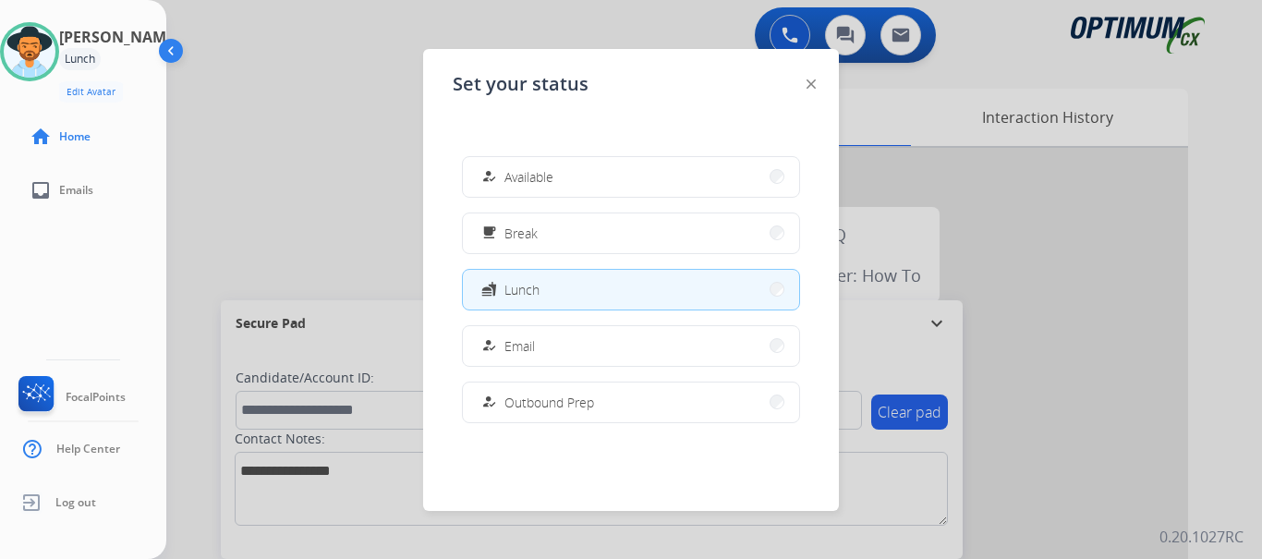
click at [525, 177] on span "Available" at bounding box center [529, 176] width 49 height 19
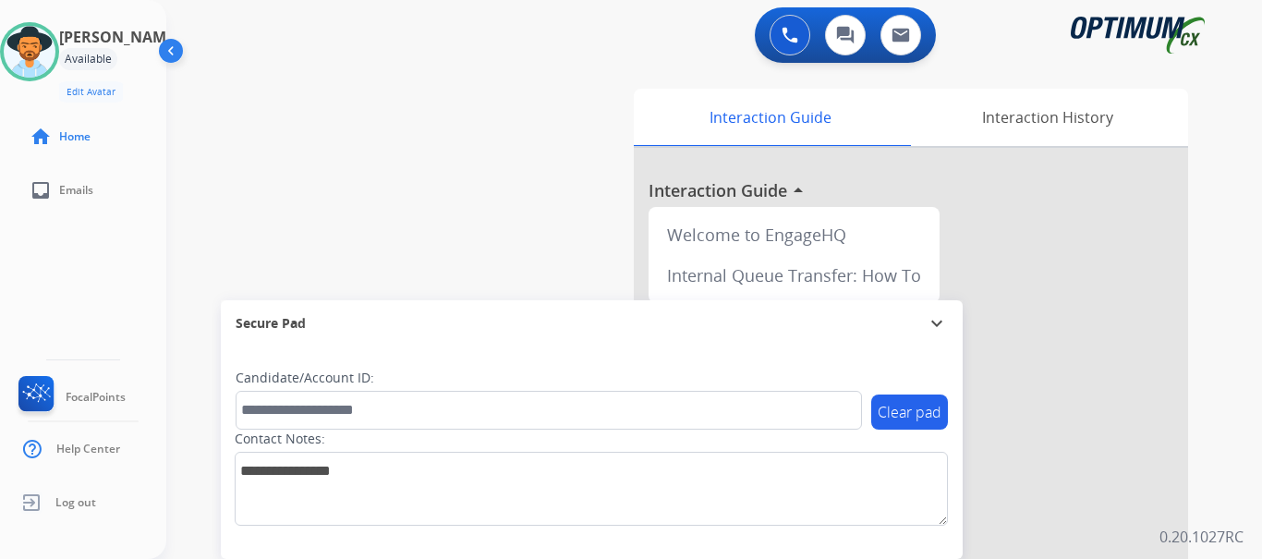
click at [448, 208] on div "swap_horiz Break voice bridge close_fullscreen Connect 3-Way Call merge_type Se…" at bounding box center [692, 452] width 1052 height 771
click at [813, 19] on div "0 Voice Interactions" at bounding box center [789, 35] width 55 height 41
click at [785, 37] on img at bounding box center [790, 35] width 17 height 17
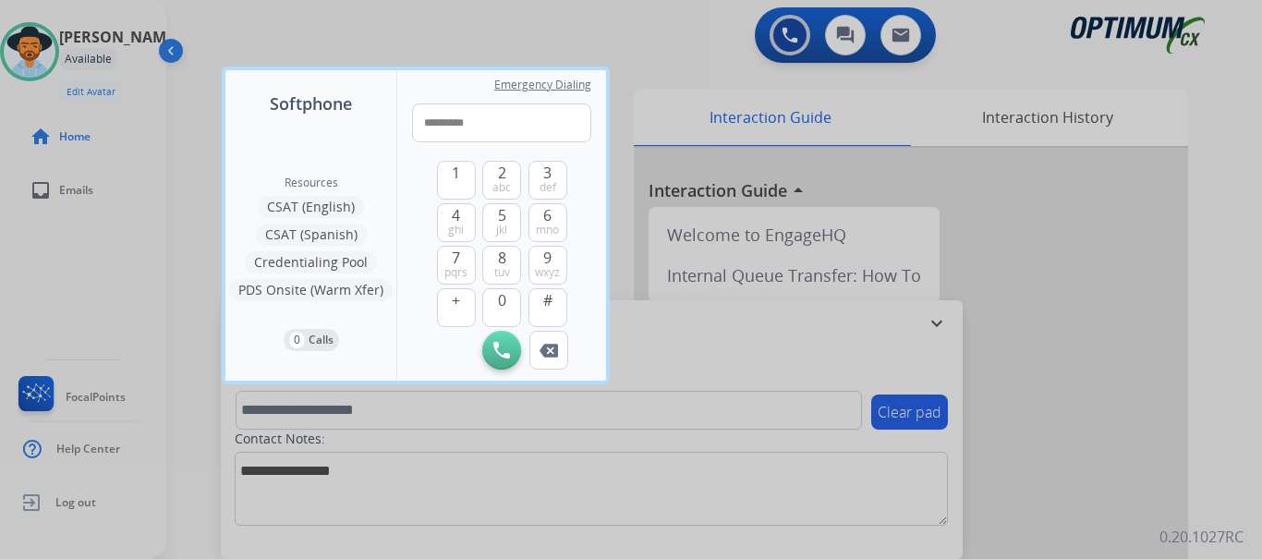
type input "**********"
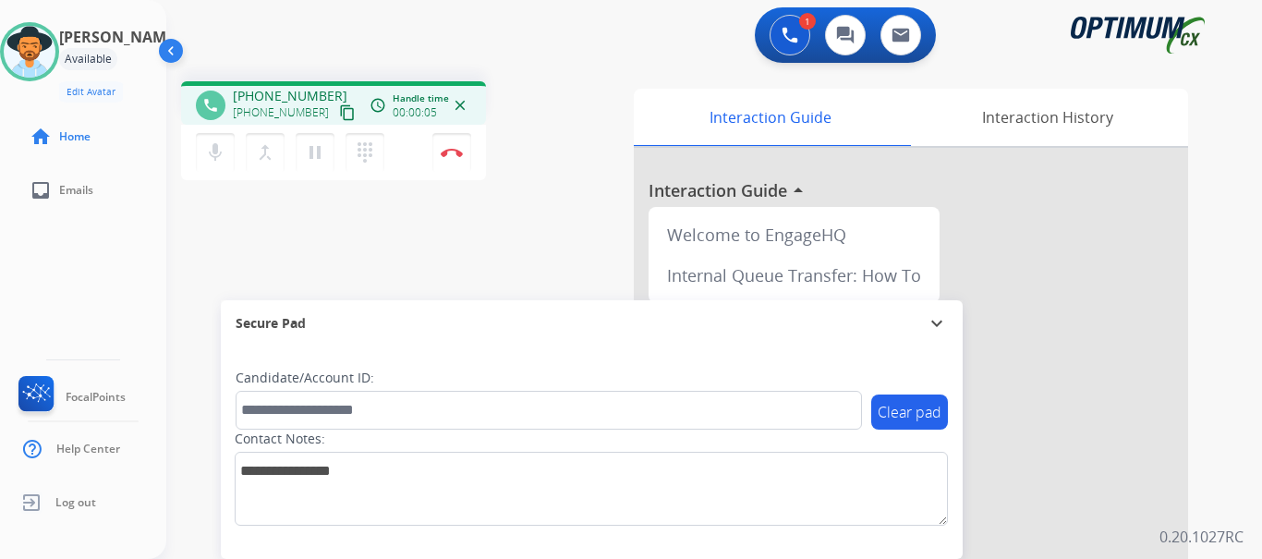
click at [459, 150] on img at bounding box center [452, 152] width 22 height 9
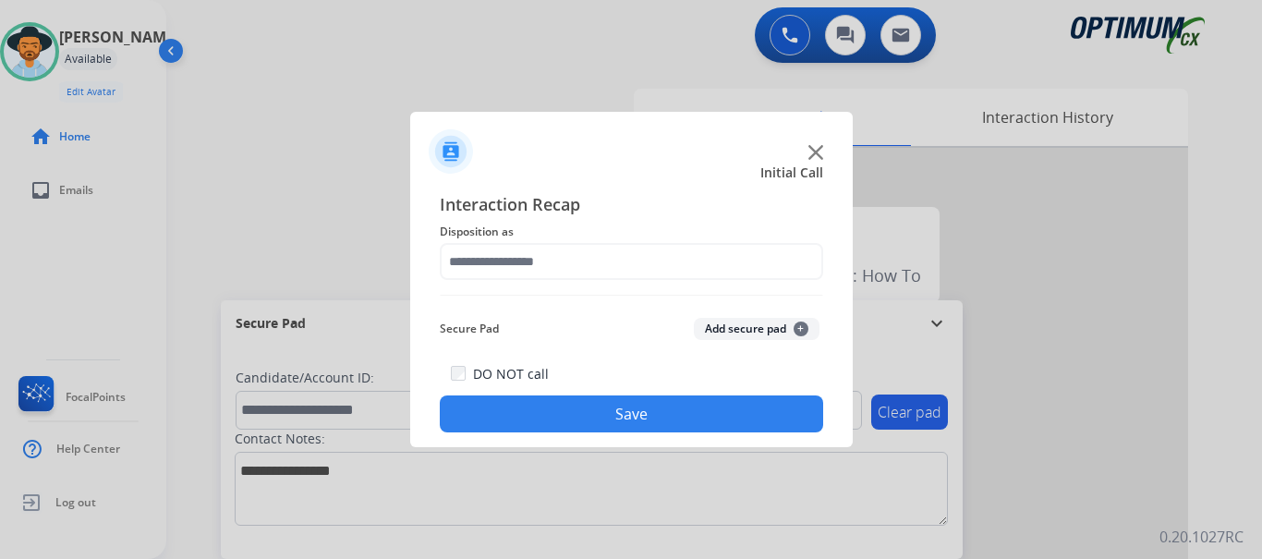
click at [724, 327] on button "Add secure pad +" at bounding box center [757, 329] width 126 height 22
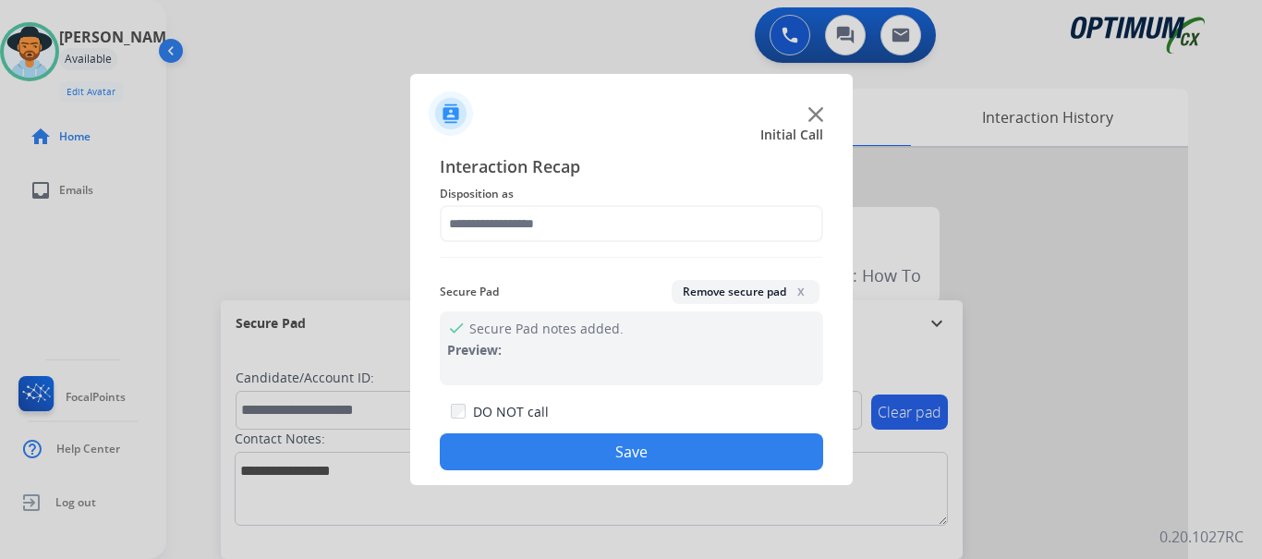
click at [632, 244] on div "Interaction Recap Disposition as Secure Pad Remove secure pad x check Secure Pa…" at bounding box center [631, 311] width 383 height 317
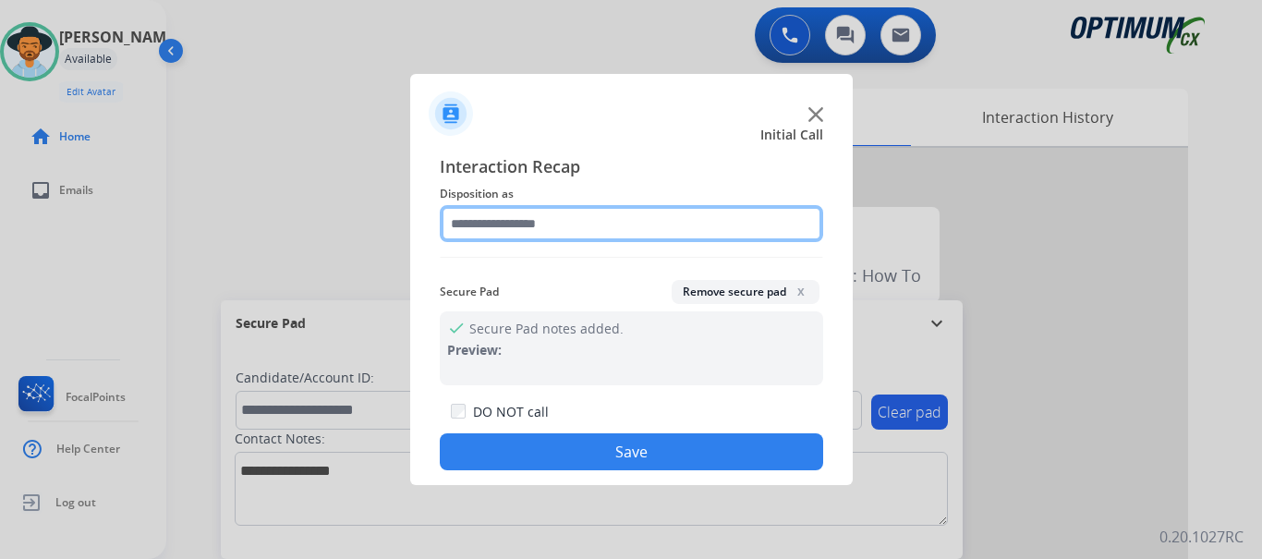
click at [632, 234] on input "text" at bounding box center [631, 223] width 383 height 37
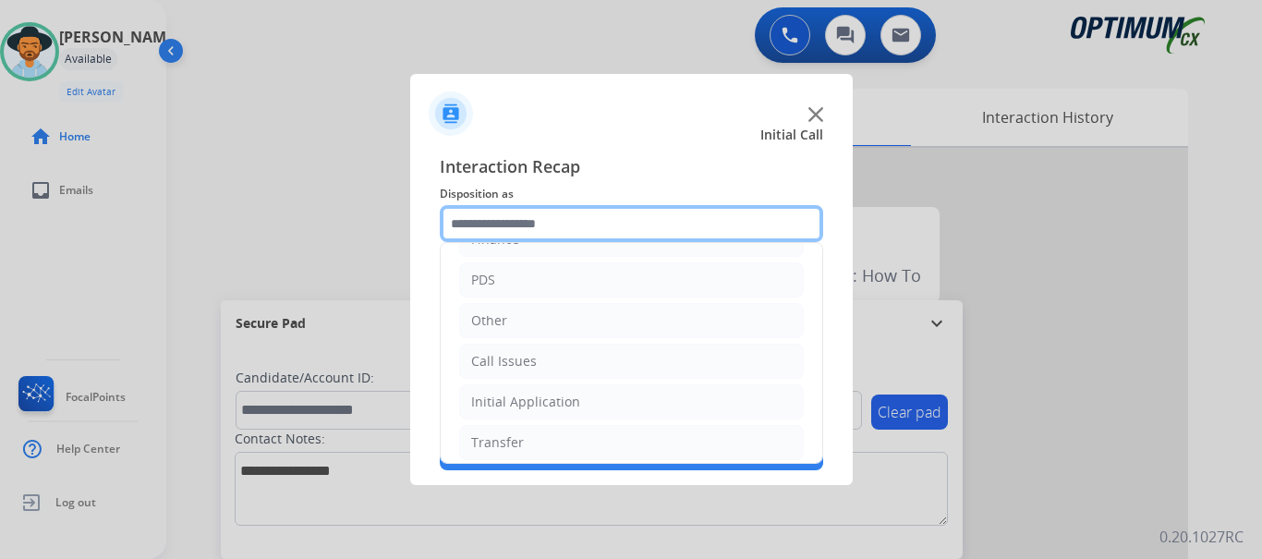
scroll to position [126, 0]
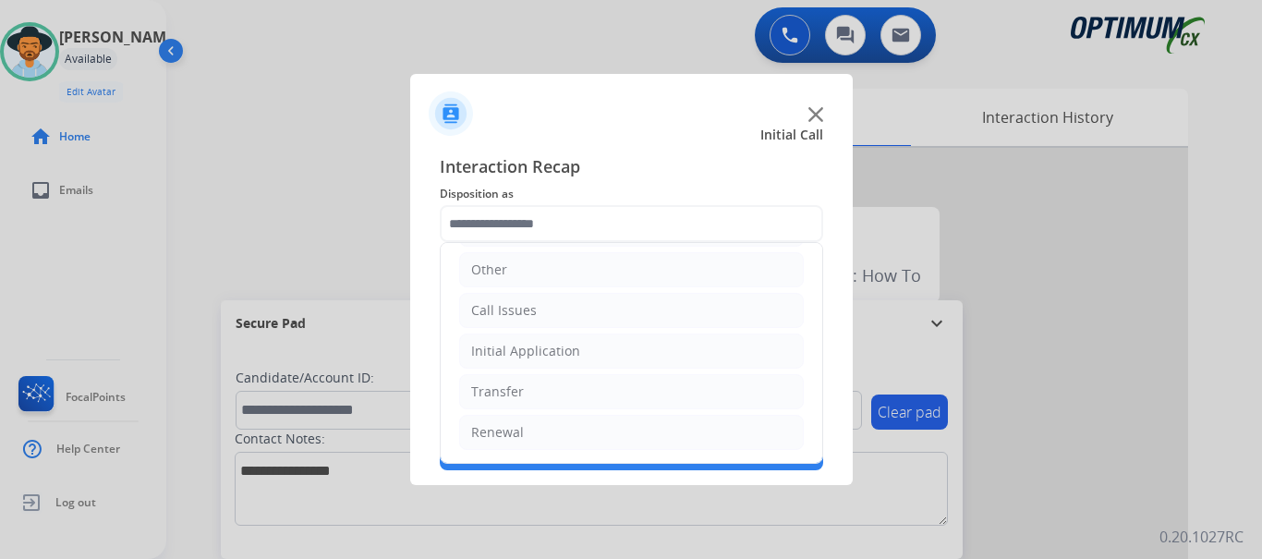
click at [590, 321] on li "Call Issues" at bounding box center [631, 310] width 345 height 35
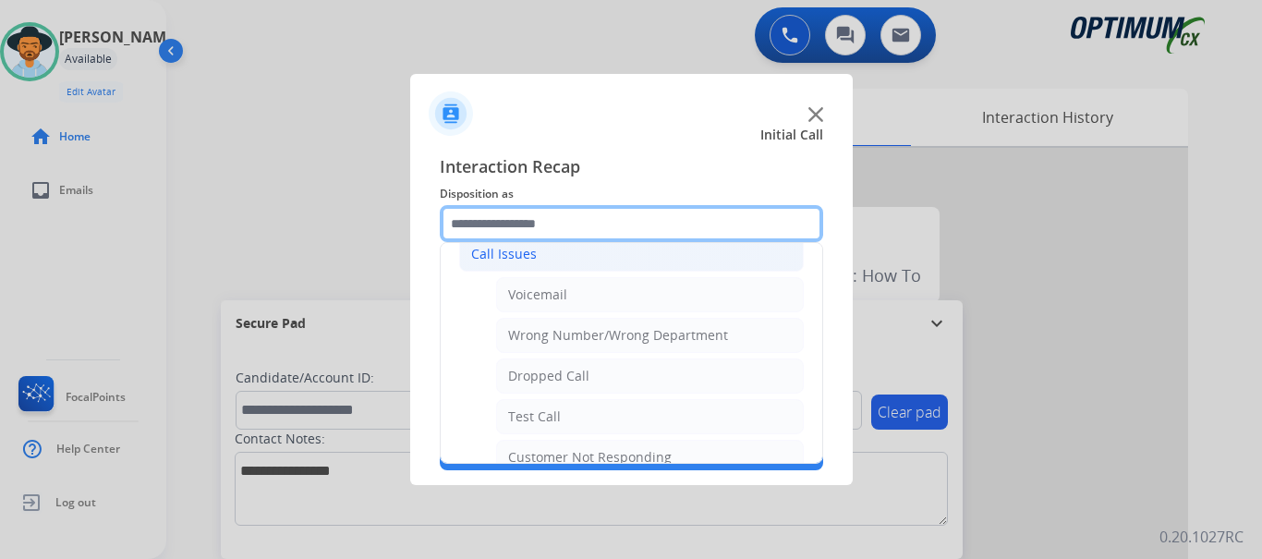
scroll to position [184, 0]
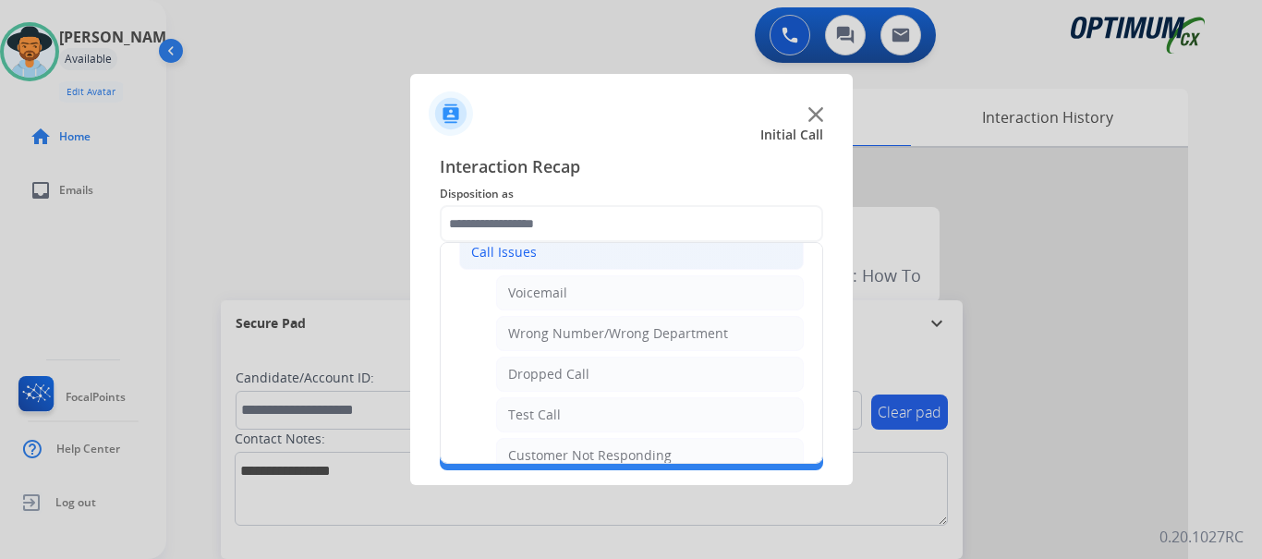
click at [552, 427] on li "Test Call" at bounding box center [650, 414] width 308 height 35
type input "*********"
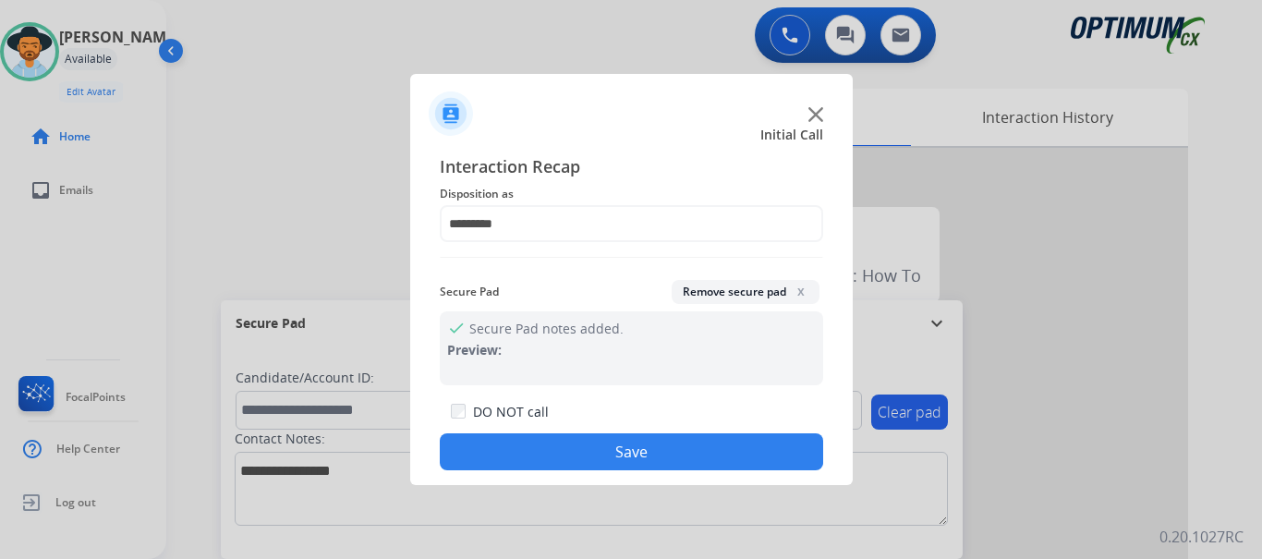
click at [588, 447] on button "Save" at bounding box center [631, 451] width 383 height 37
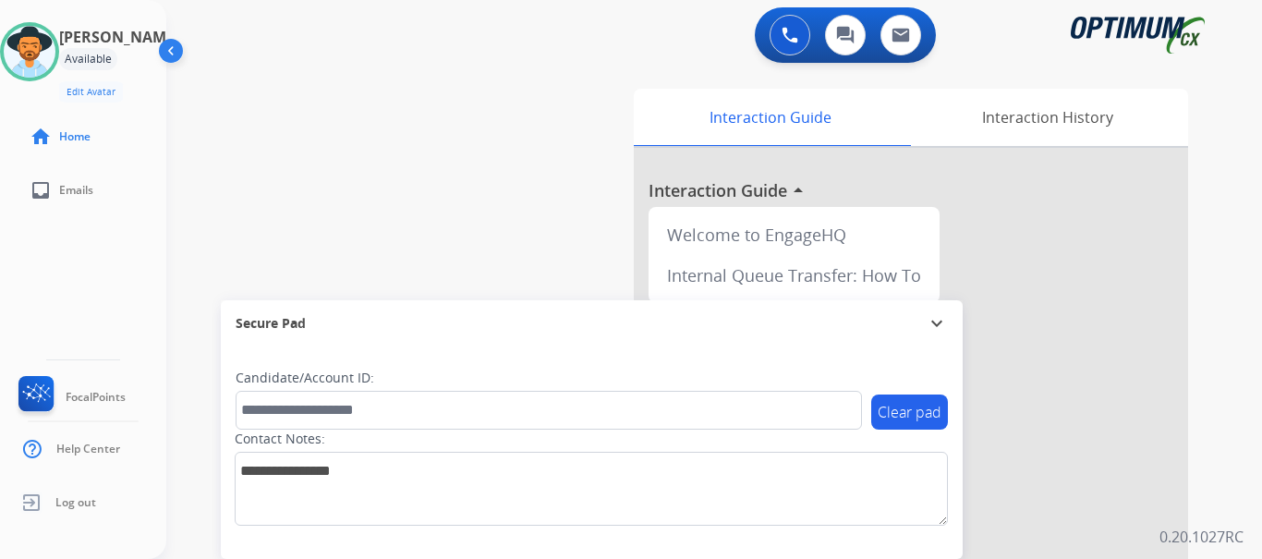
click at [430, 229] on div "swap_horiz Break voice bridge close_fullscreen Connect 3-Way Call merge_type Se…" at bounding box center [692, 452] width 1052 height 771
click at [544, 168] on div "swap_horiz Break voice bridge close_fullscreen Connect 3-Way Call merge_type Se…" at bounding box center [692, 452] width 1052 height 771
click at [792, 43] on img at bounding box center [790, 35] width 17 height 17
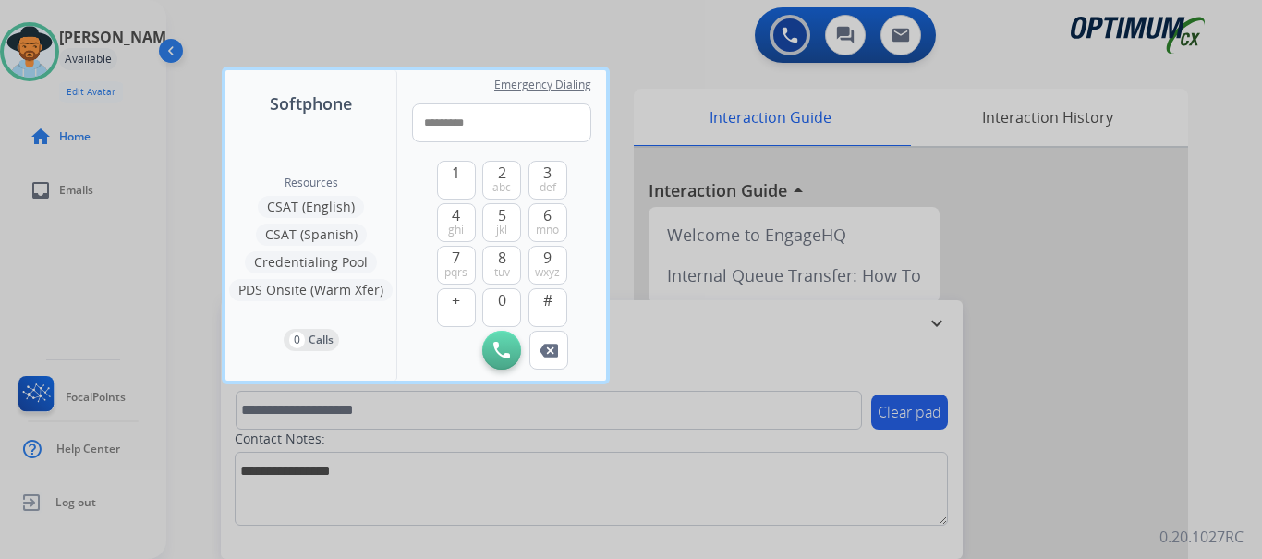
type input "**********"
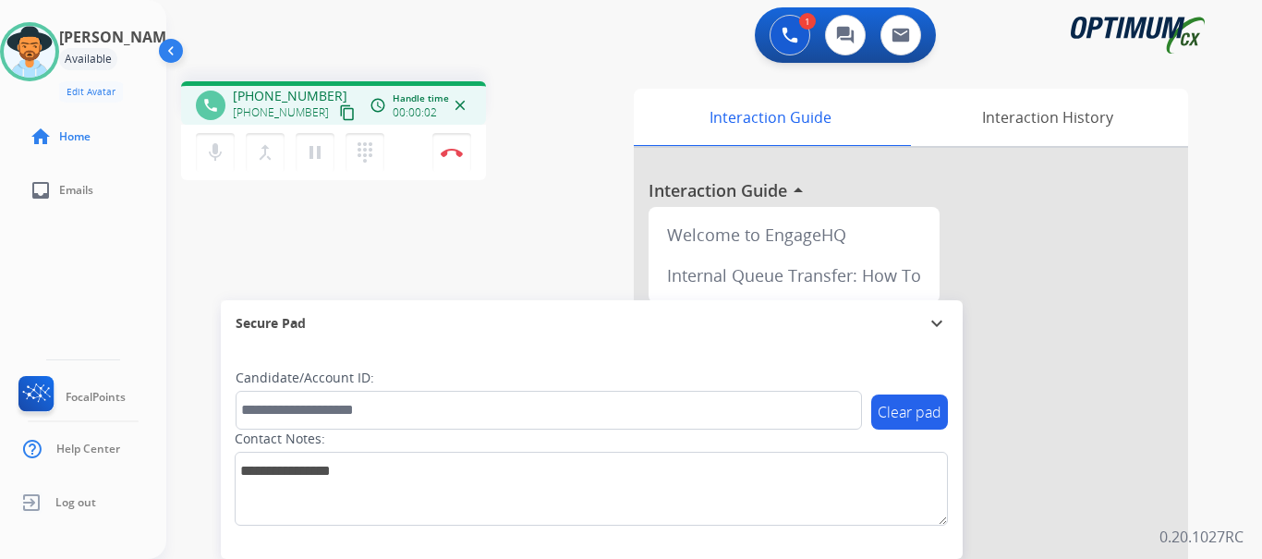
click at [567, 88] on div "phone +18503004323 +18503004323 content_copy access_time Call metrics Queue 00:…" at bounding box center [400, 133] width 439 height 104
click at [450, 144] on button "Disconnect" at bounding box center [451, 152] width 39 height 39
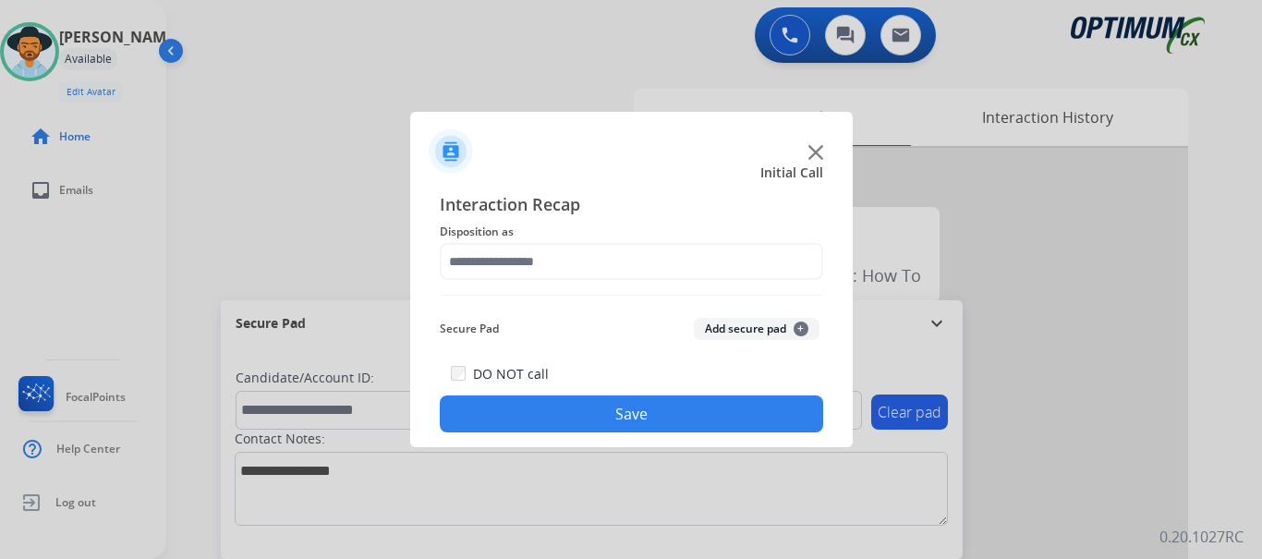
click at [720, 334] on button "Add secure pad +" at bounding box center [757, 329] width 126 height 22
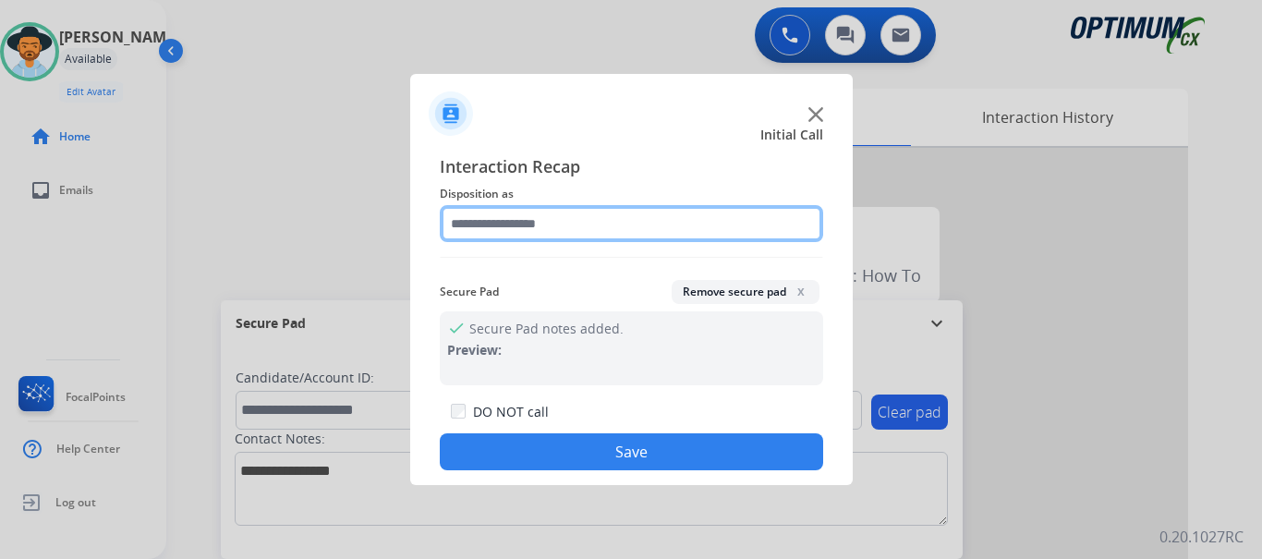
click at [590, 213] on input "text" at bounding box center [631, 223] width 383 height 37
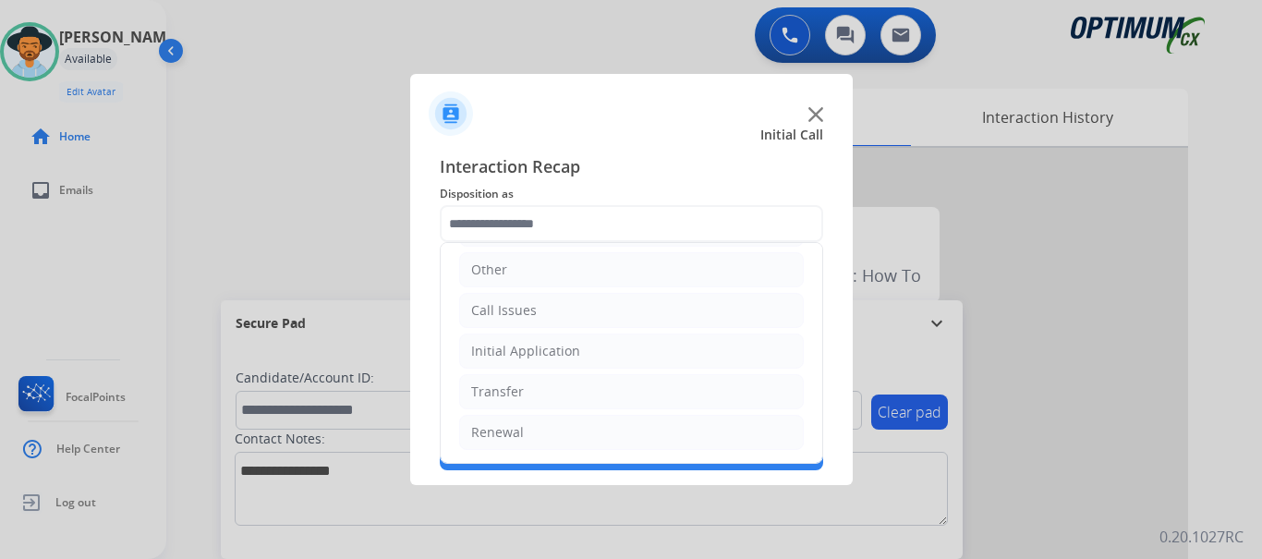
click at [589, 313] on li "Call Issues" at bounding box center [631, 310] width 345 height 35
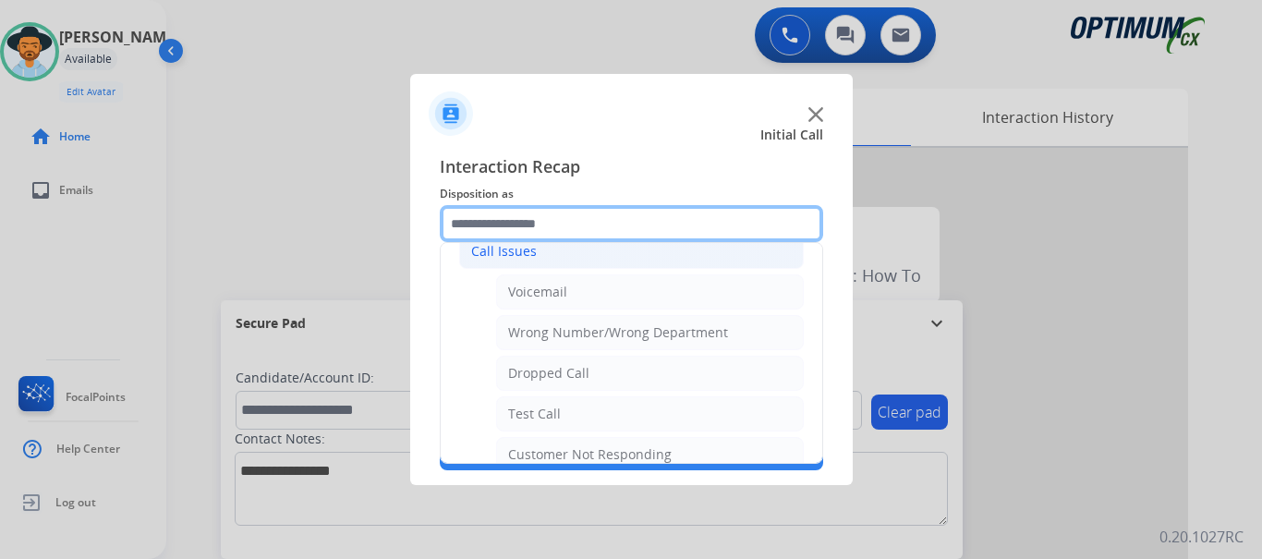
scroll to position [277, 0]
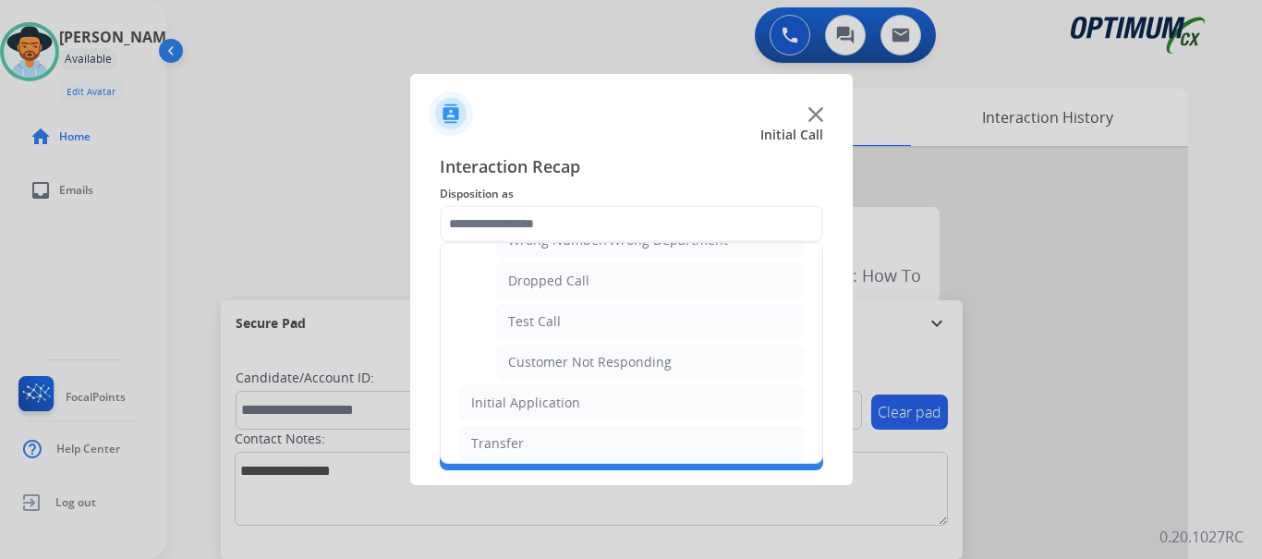
click at [635, 329] on li "Test Call" at bounding box center [650, 321] width 308 height 35
type input "*********"
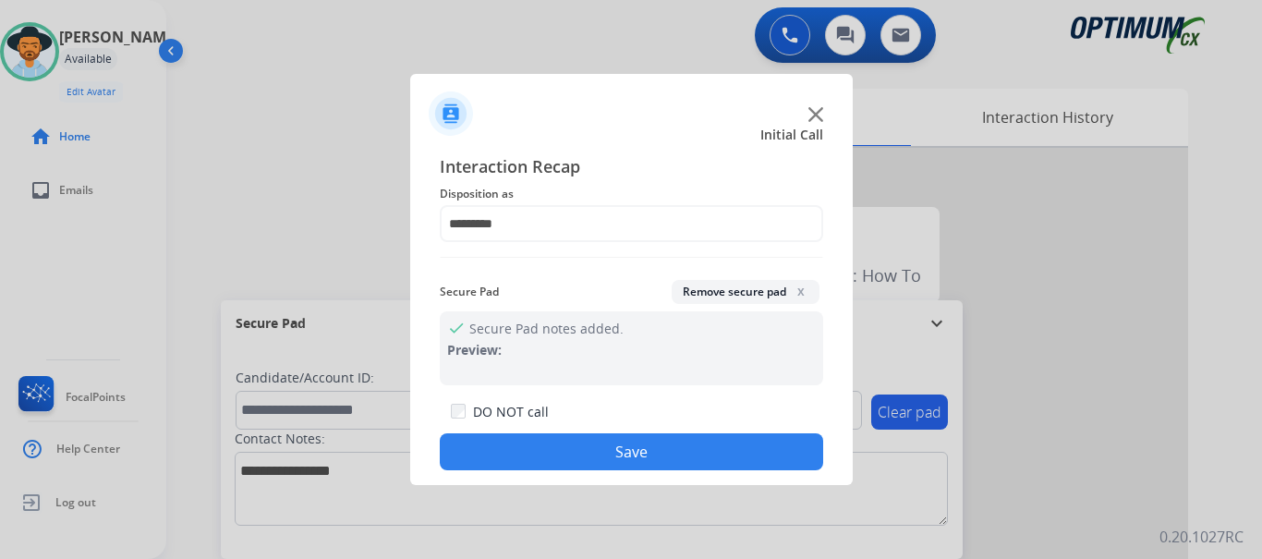
click at [609, 452] on button "Save" at bounding box center [631, 451] width 383 height 37
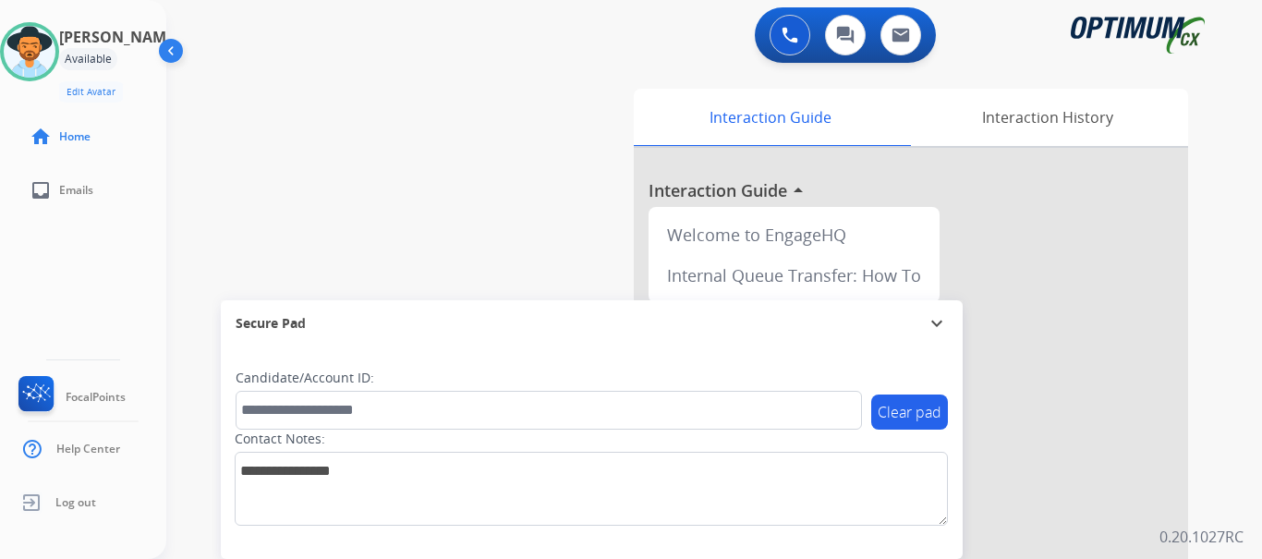
click at [436, 225] on div "swap_horiz Break voice bridge close_fullscreen Connect 3-Way Call merge_type Se…" at bounding box center [692, 452] width 1052 height 771
click at [51, 48] on img at bounding box center [30, 52] width 52 height 52
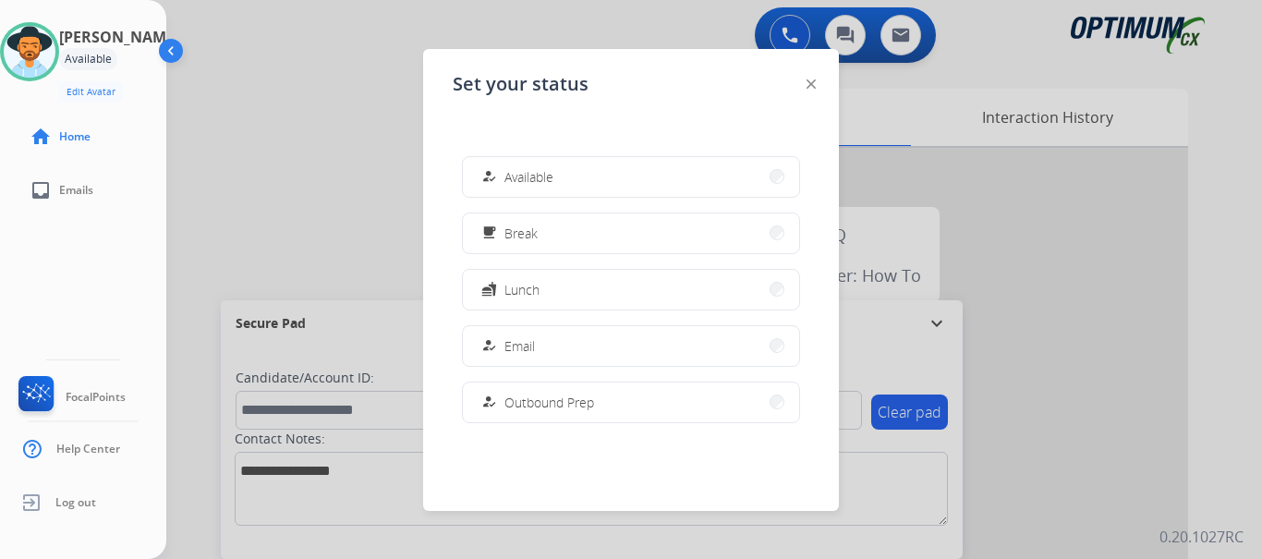
click at [624, 238] on button "free_breakfast Break" at bounding box center [631, 233] width 336 height 40
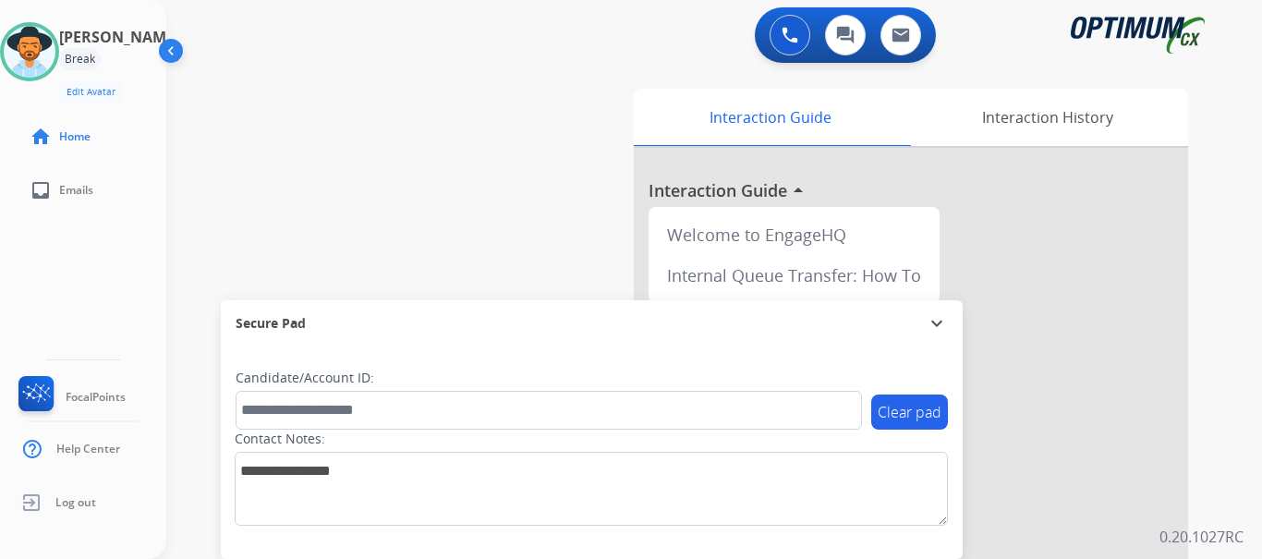
click at [41, 63] on img at bounding box center [30, 52] width 52 height 52
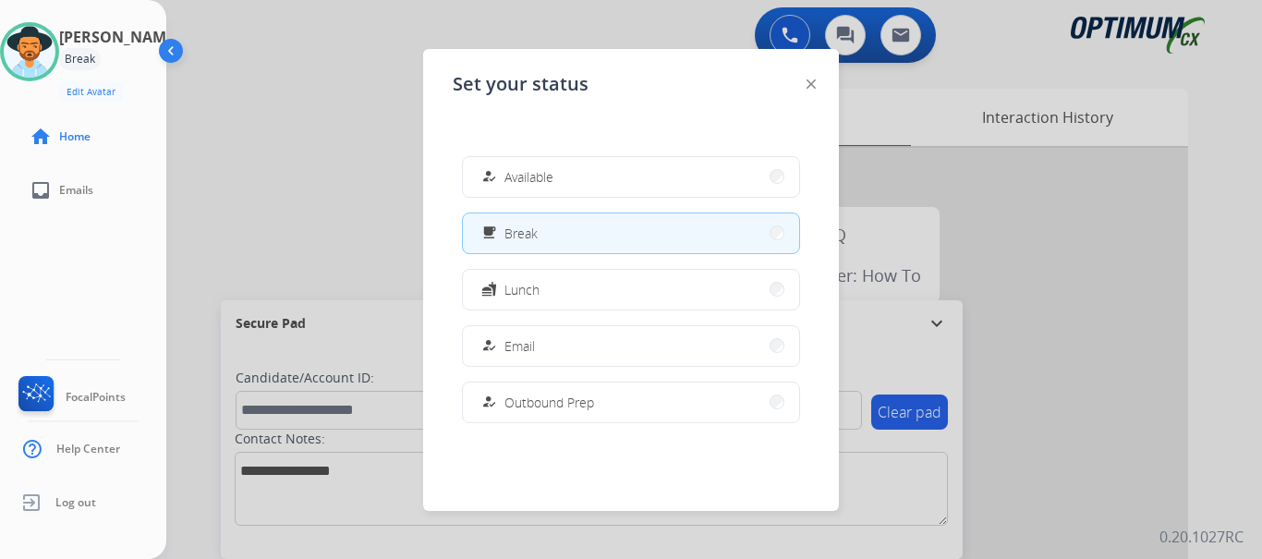
click at [630, 282] on button "fastfood Lunch" at bounding box center [631, 290] width 336 height 40
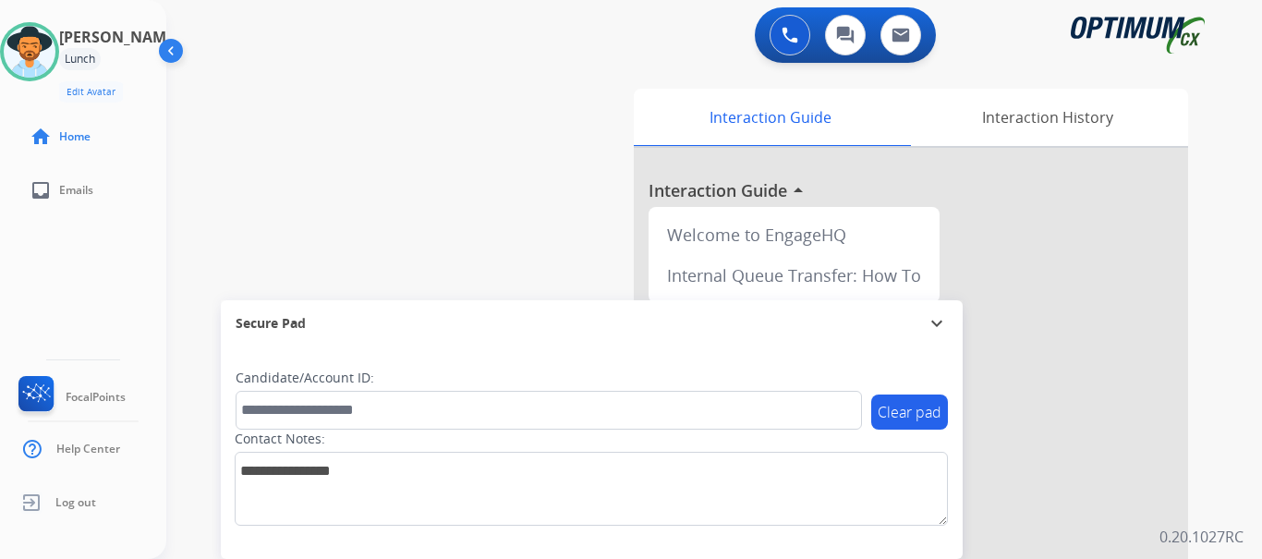
click at [53, 59] on img at bounding box center [30, 52] width 52 height 52
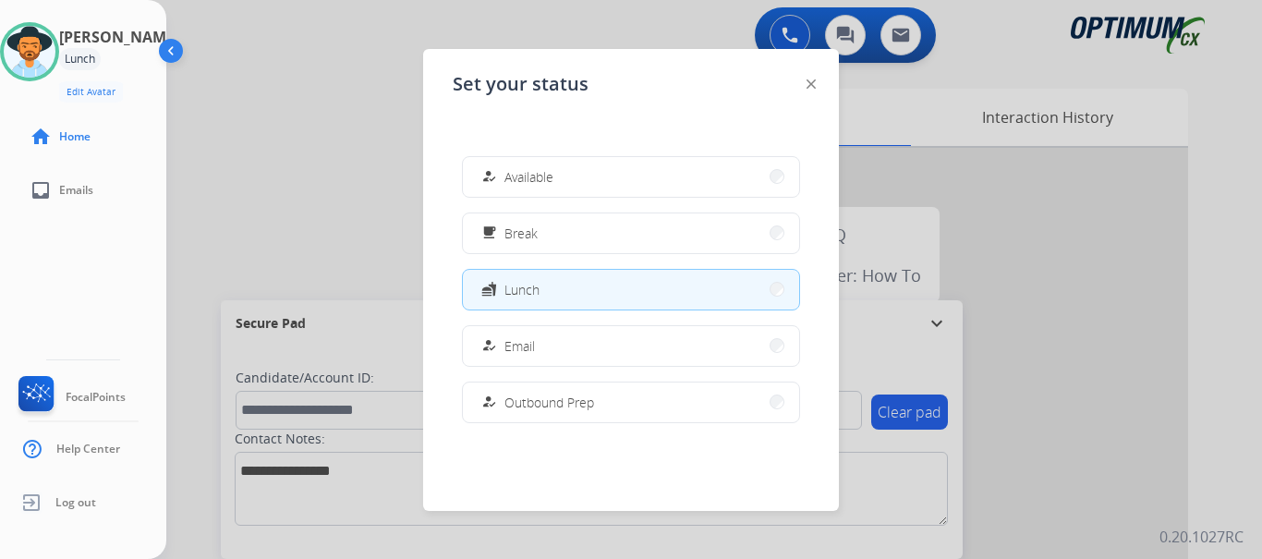
click at [614, 178] on button "how_to_reg Available" at bounding box center [631, 177] width 336 height 40
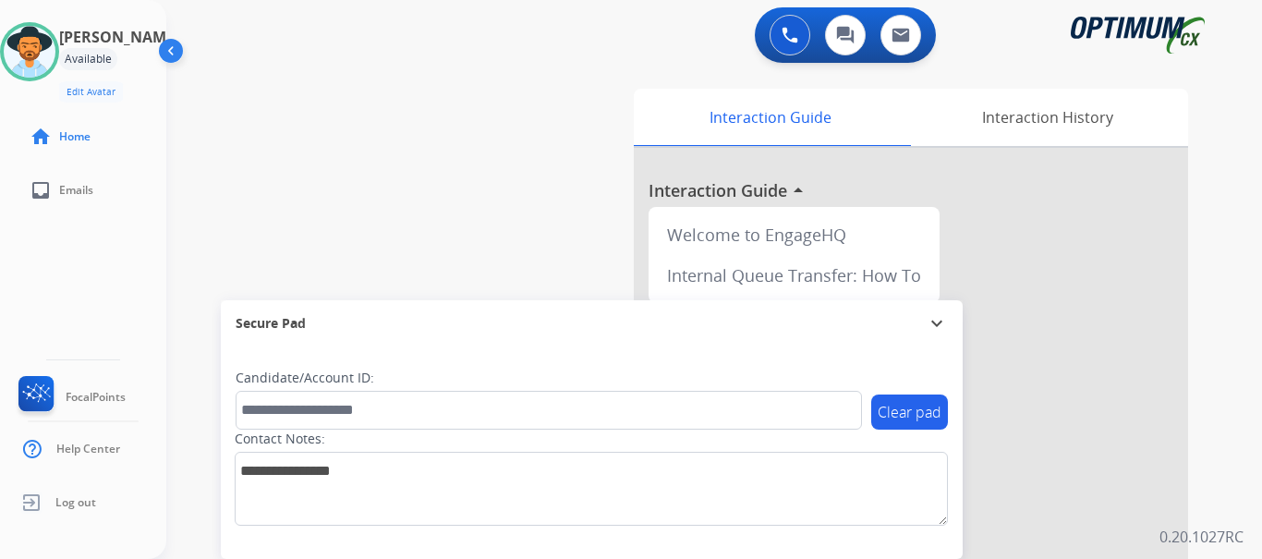
click at [353, 248] on div "swap_horiz Break voice bridge close_fullscreen Connect 3-Way Call merge_type Se…" at bounding box center [692, 452] width 1052 height 771
click at [788, 37] on img at bounding box center [790, 35] width 17 height 17
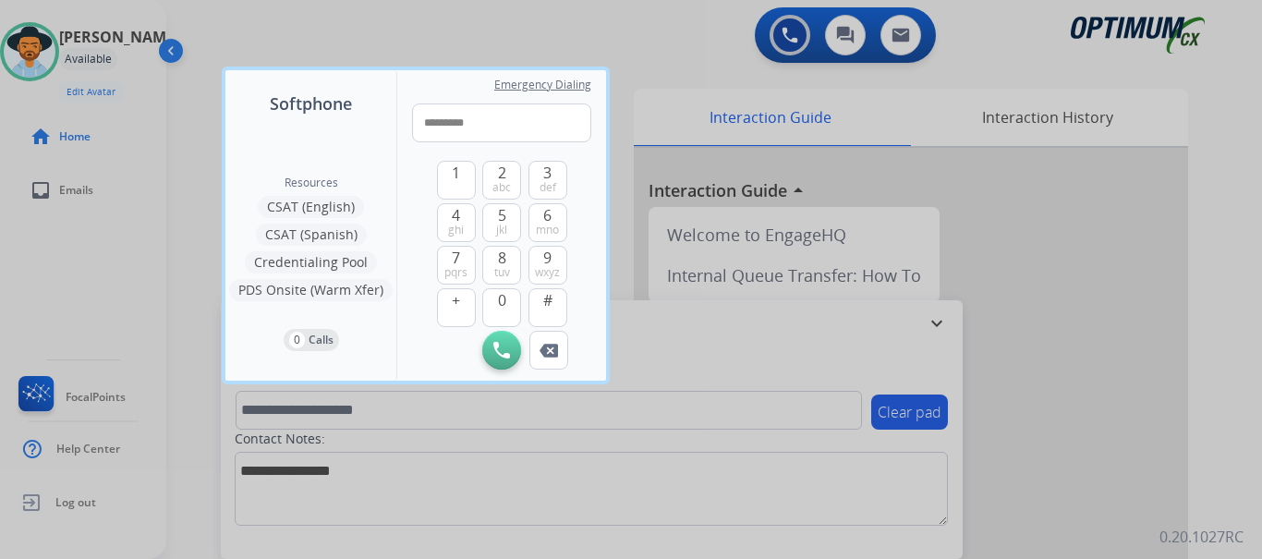
type input "**********"
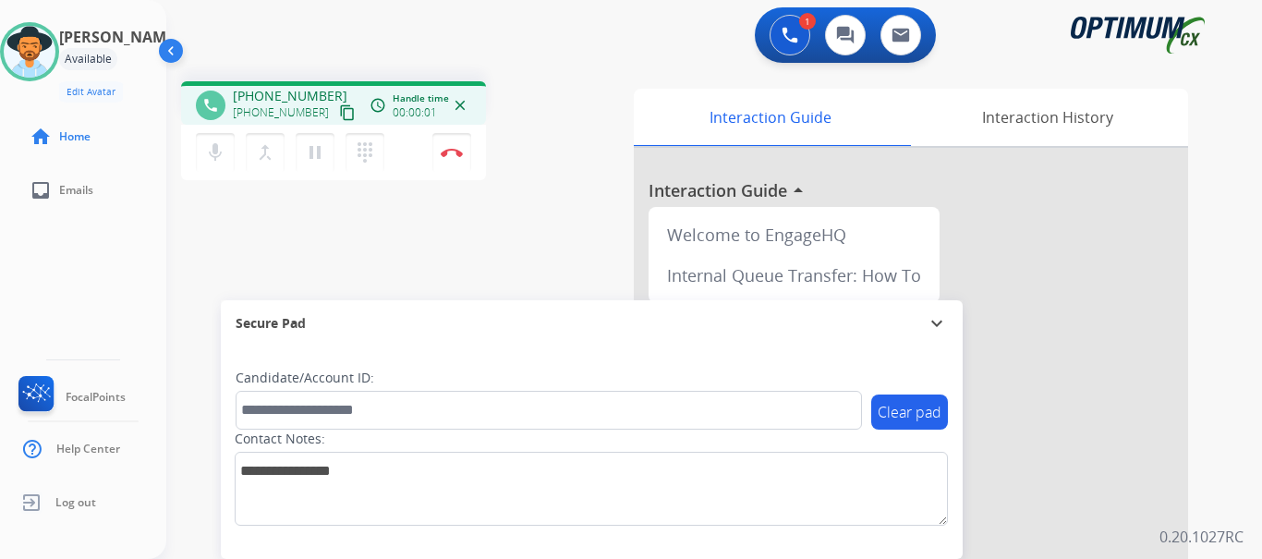
click at [455, 158] on button "Disconnect" at bounding box center [451, 152] width 39 height 39
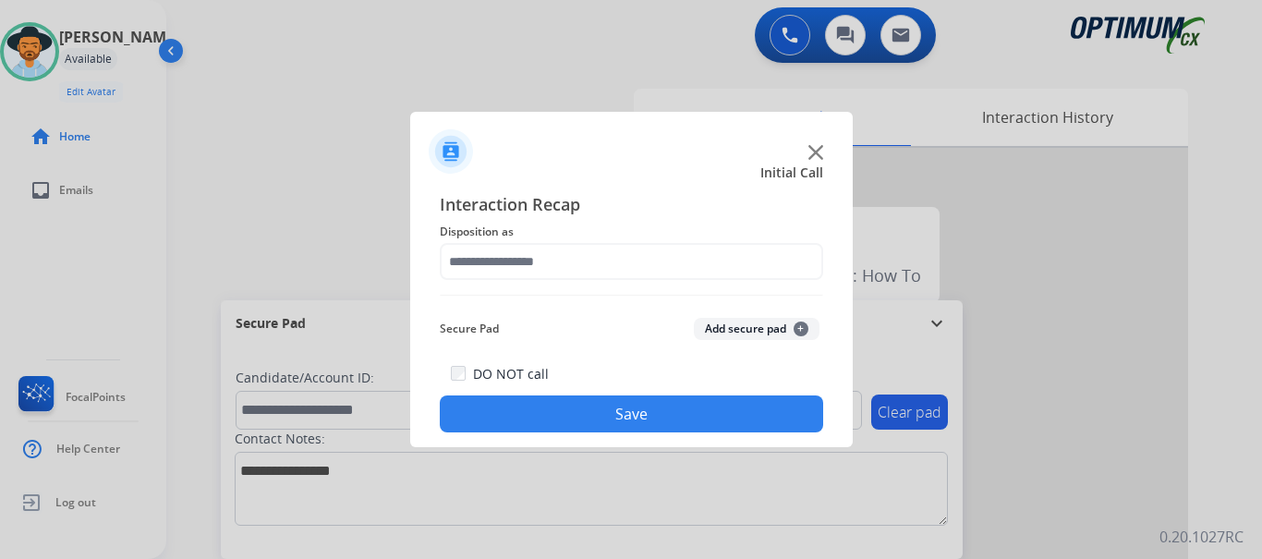
click at [572, 236] on span "Disposition as" at bounding box center [631, 232] width 383 height 22
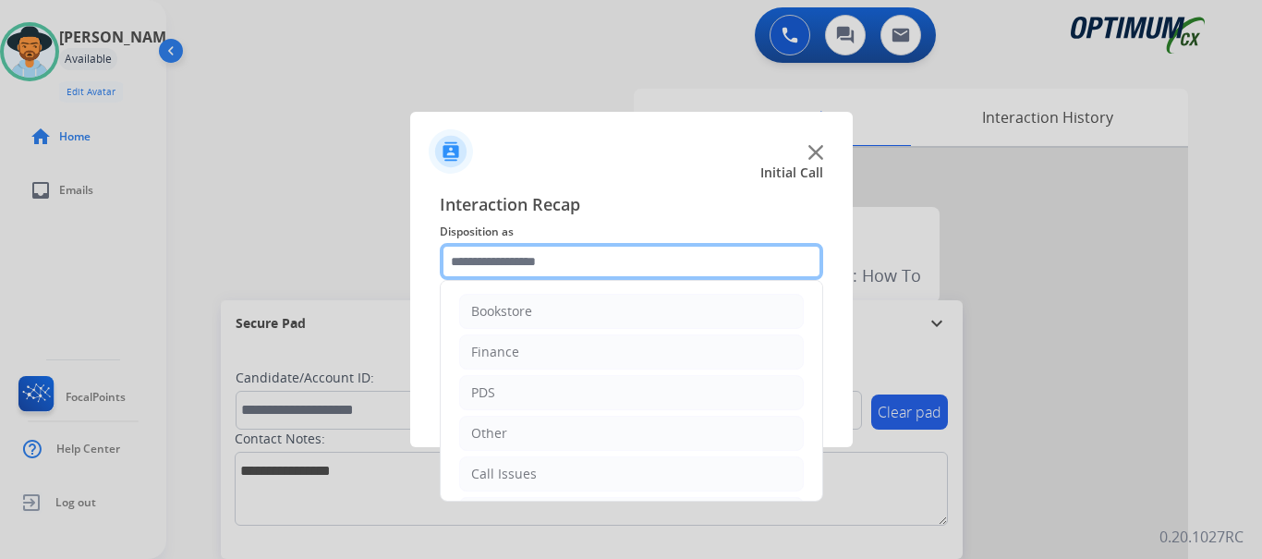
click at [565, 258] on input "text" at bounding box center [631, 261] width 383 height 37
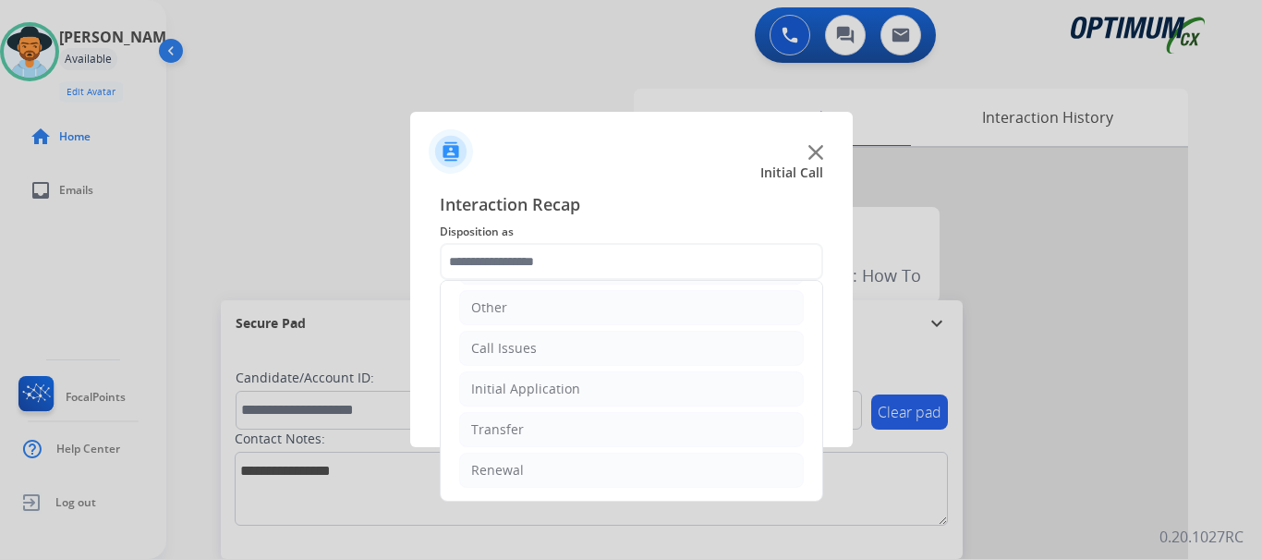
click at [564, 343] on li "Call Issues" at bounding box center [631, 348] width 345 height 35
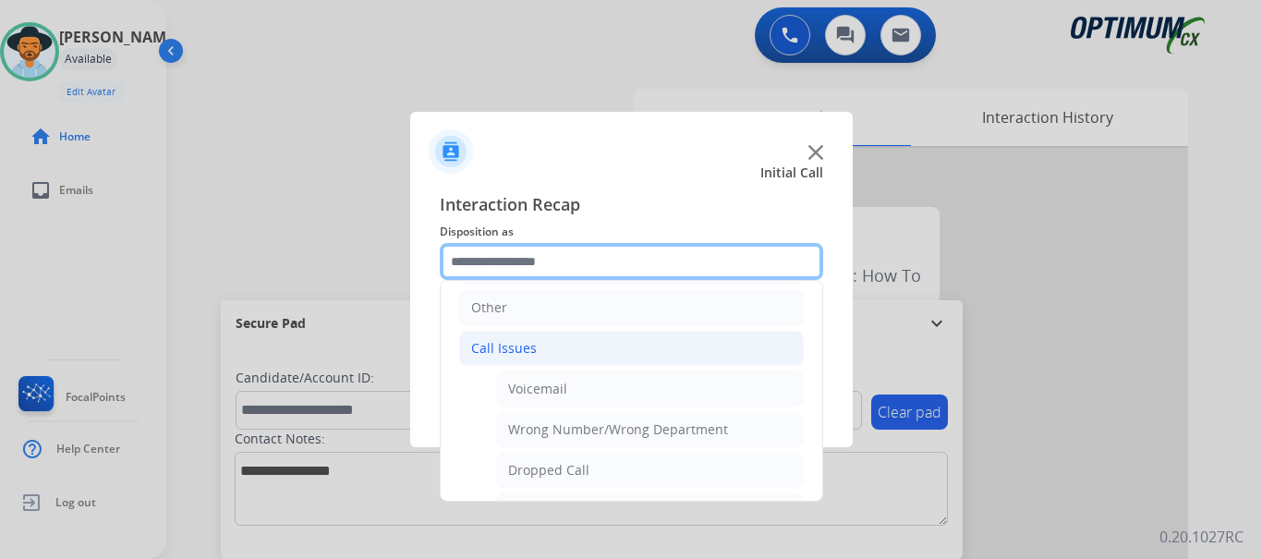
scroll to position [249, 0]
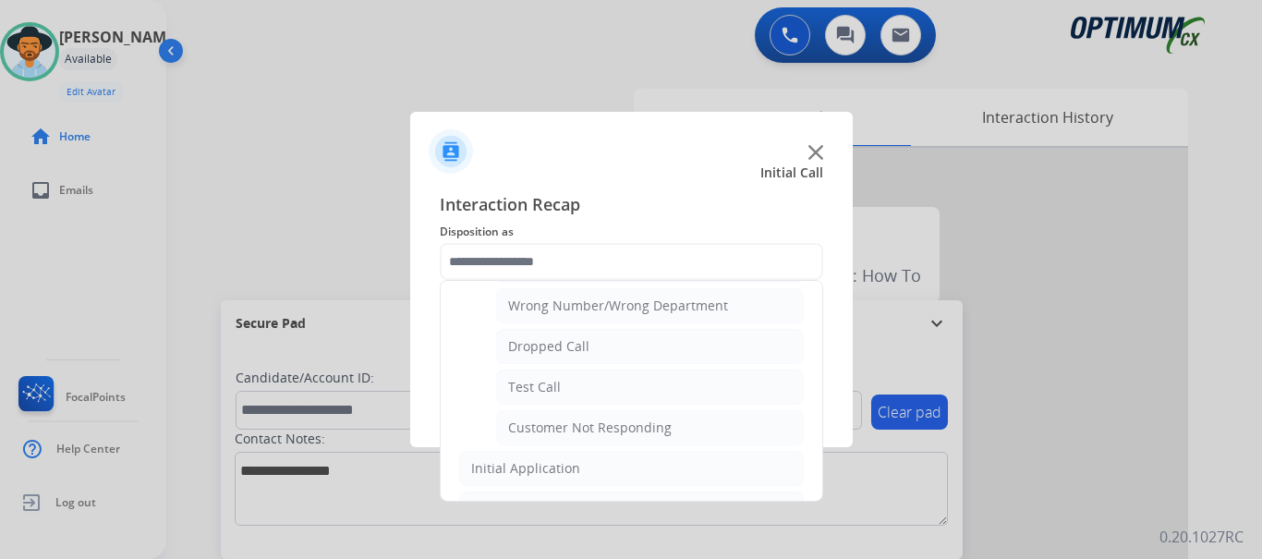
click at [597, 390] on li "Test Call" at bounding box center [650, 387] width 308 height 35
type input "*********"
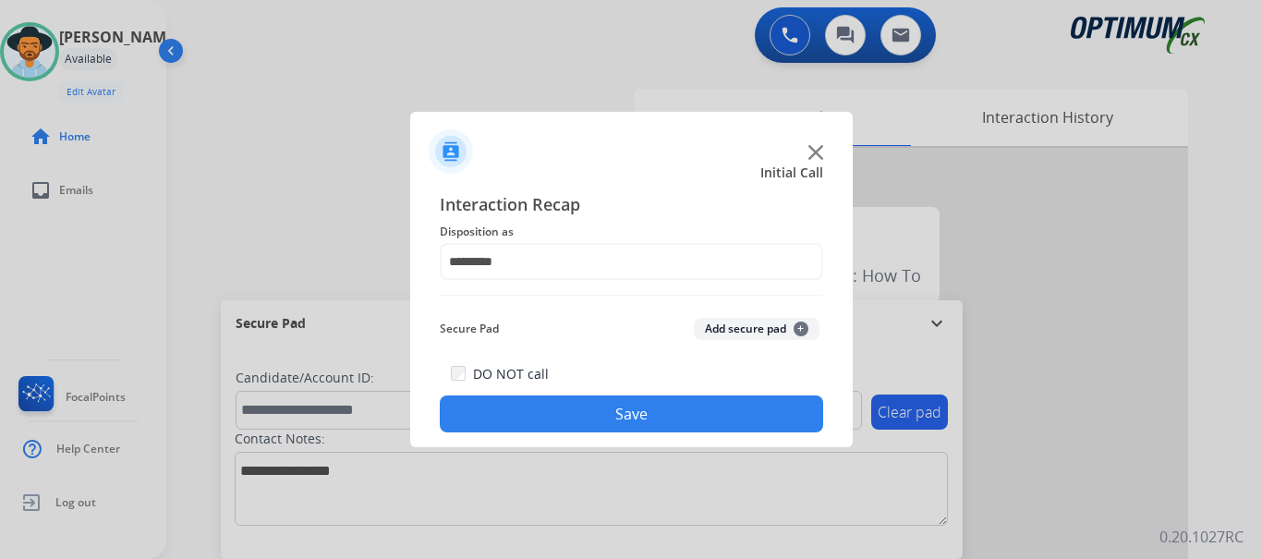
click at [611, 425] on button "Save" at bounding box center [631, 413] width 383 height 37
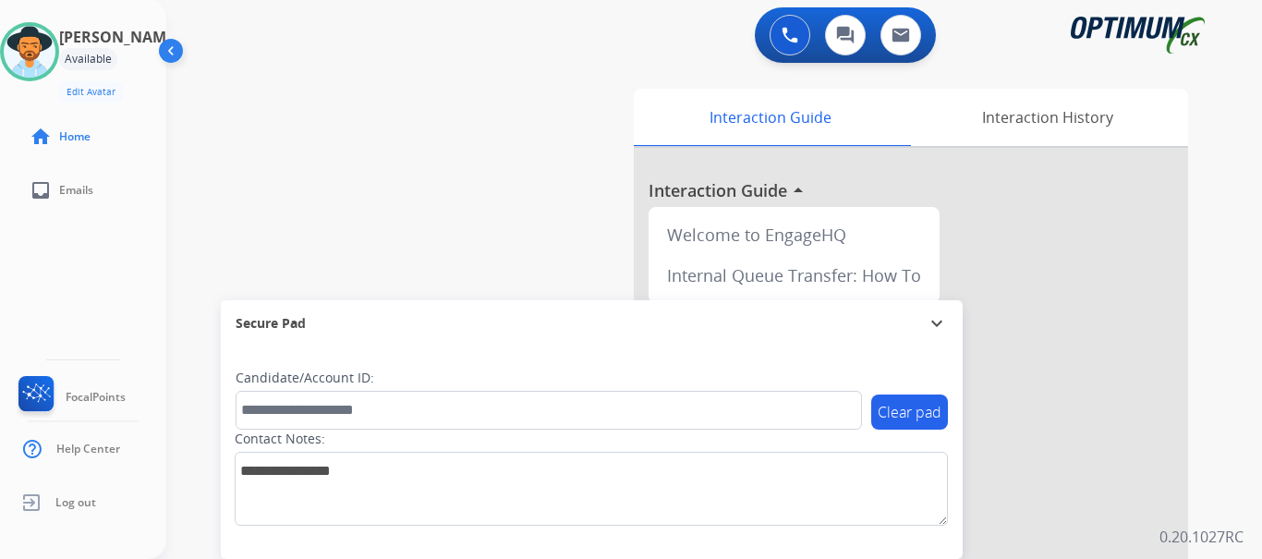
click at [456, 252] on div "swap_horiz Break voice bridge close_fullscreen Connect 3-Way Call merge_type Se…" at bounding box center [692, 452] width 1052 height 771
click at [55, 62] on img at bounding box center [30, 52] width 52 height 52
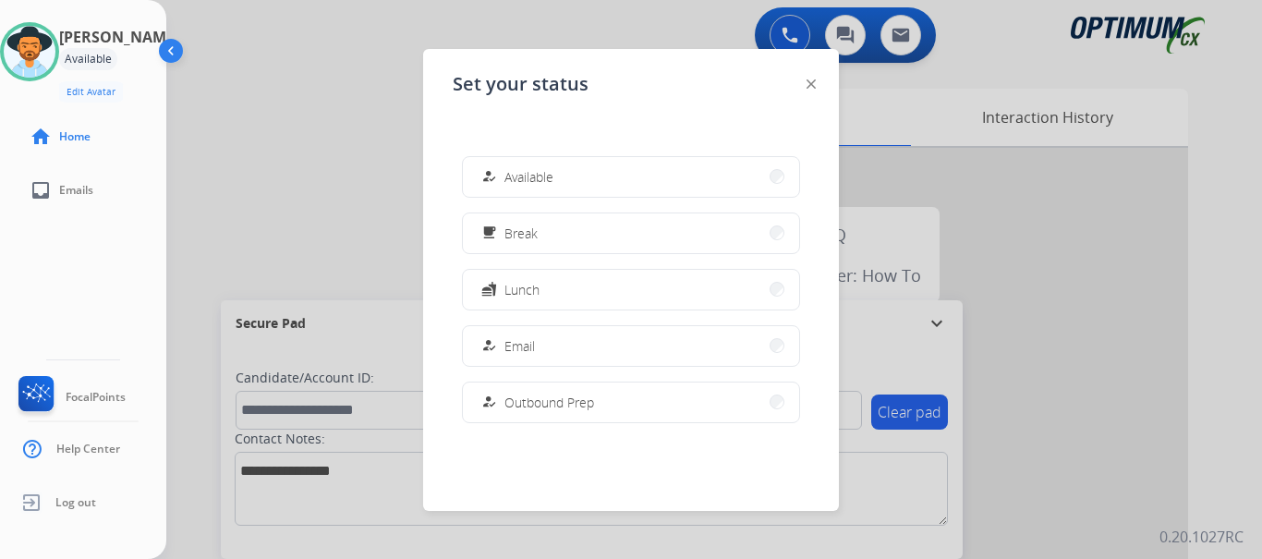
click at [573, 290] on button "fastfood Lunch" at bounding box center [631, 290] width 336 height 40
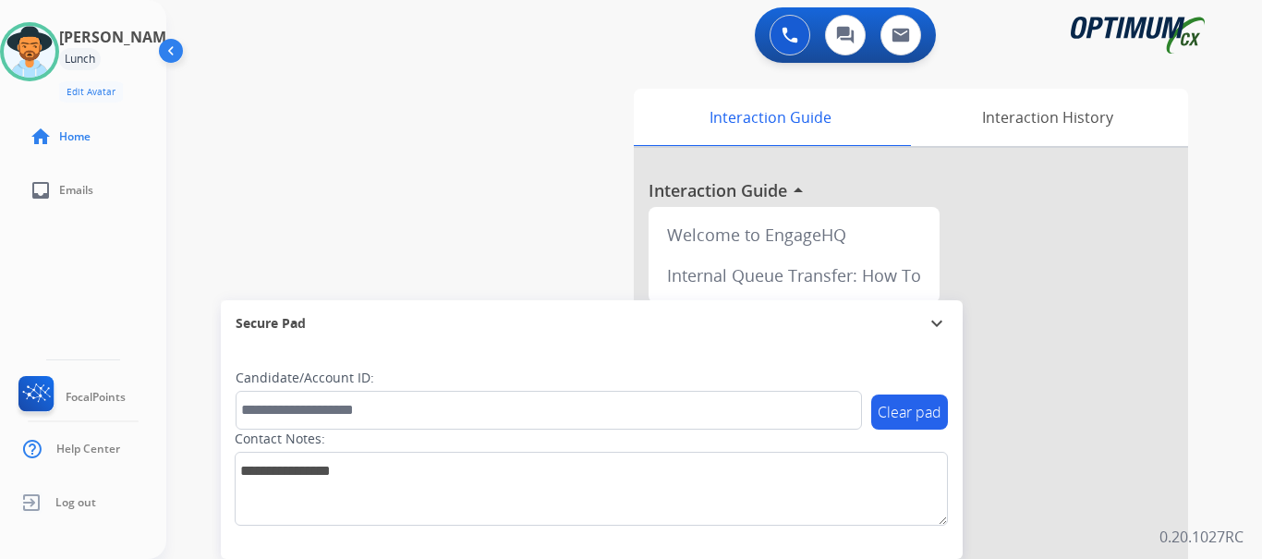
click at [38, 57] on img at bounding box center [30, 52] width 52 height 52
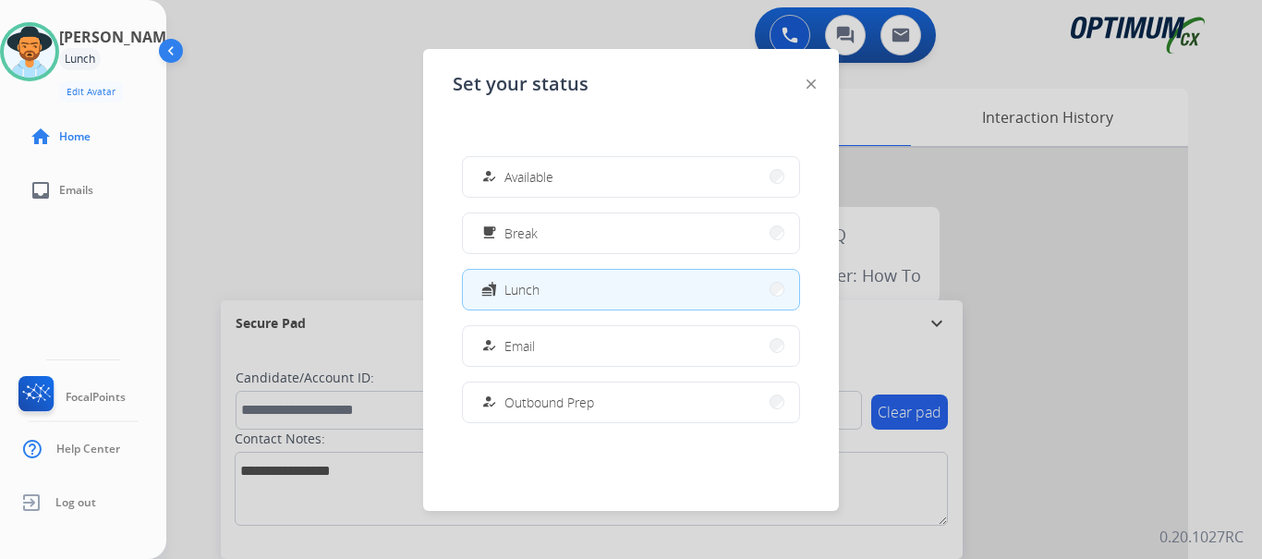
click at [601, 229] on button "free_breakfast Break" at bounding box center [631, 233] width 336 height 40
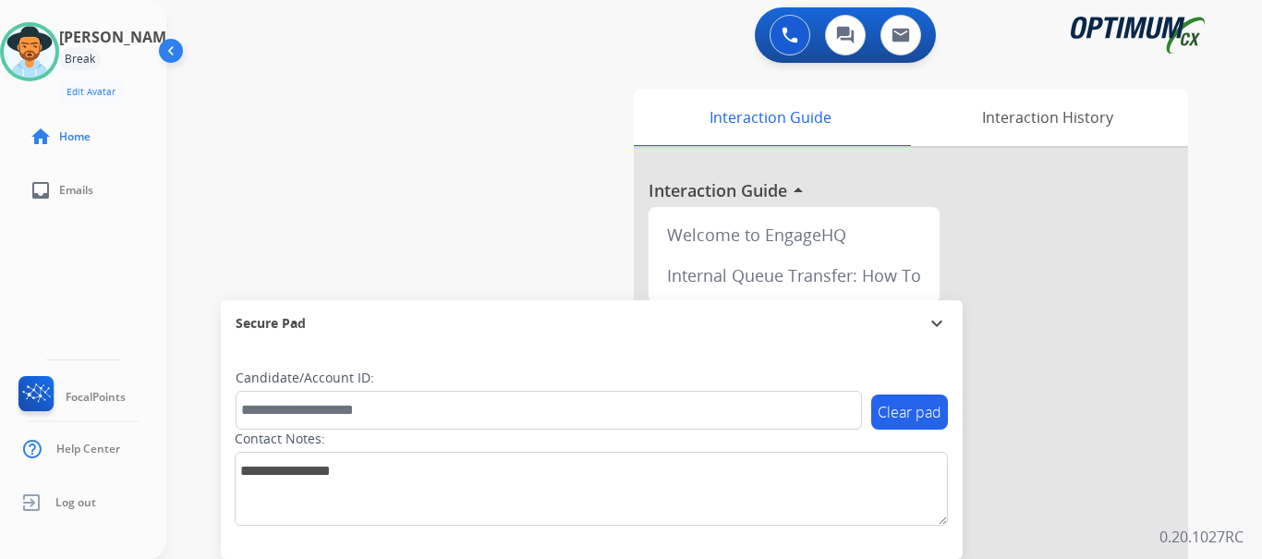
click at [41, 57] on img at bounding box center [30, 52] width 52 height 52
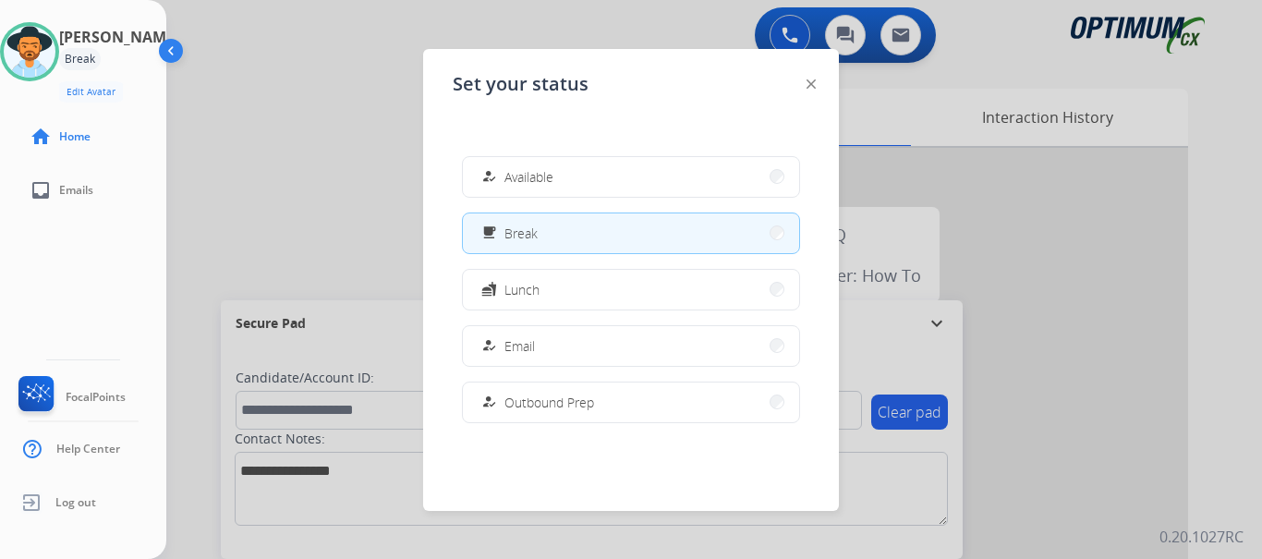
click at [613, 171] on button "how_to_reg Available" at bounding box center [631, 177] width 336 height 40
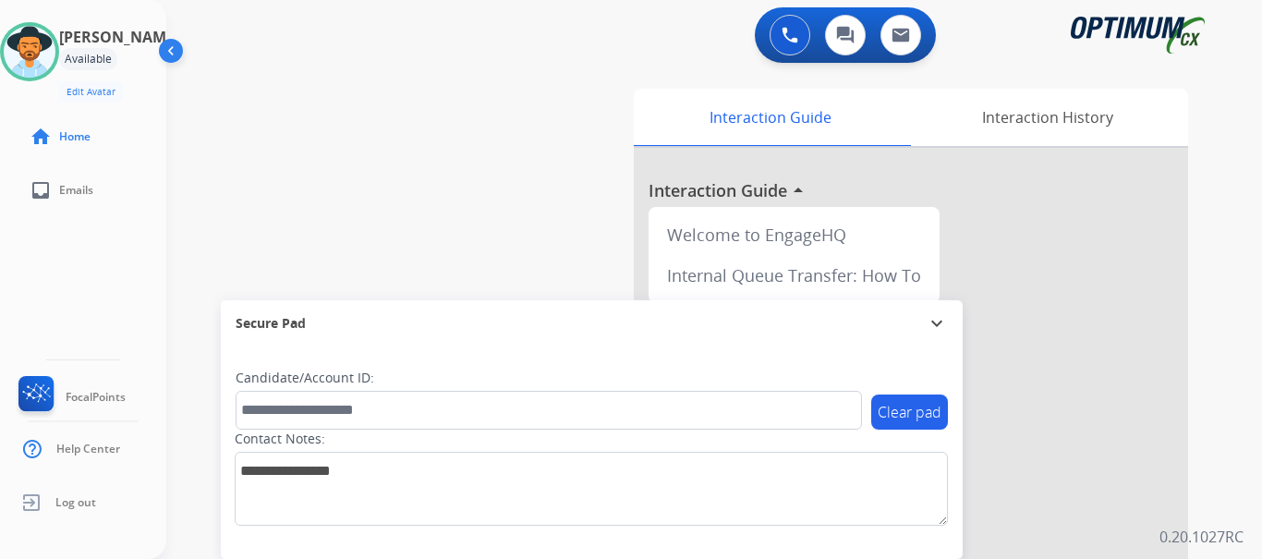
click at [468, 166] on div "swap_horiz Break voice bridge close_fullscreen Connect 3-Way Call merge_type Se…" at bounding box center [692, 452] width 1052 height 771
click at [37, 54] on img at bounding box center [30, 52] width 52 height 52
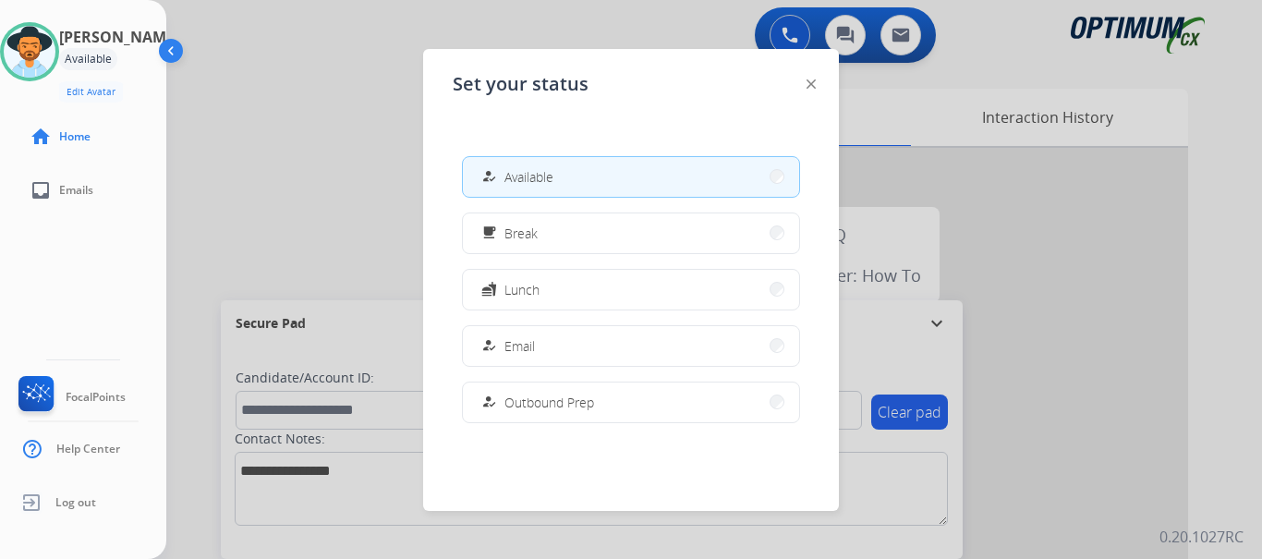
scroll to position [461, 0]
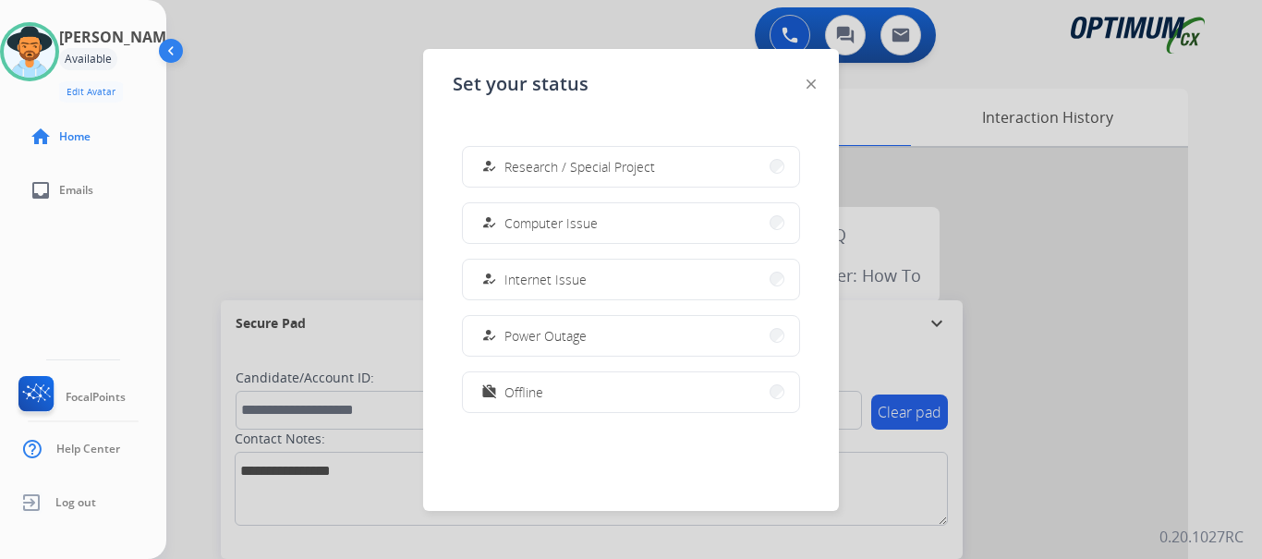
click at [584, 397] on button "work_off Offline" at bounding box center [631, 392] width 336 height 40
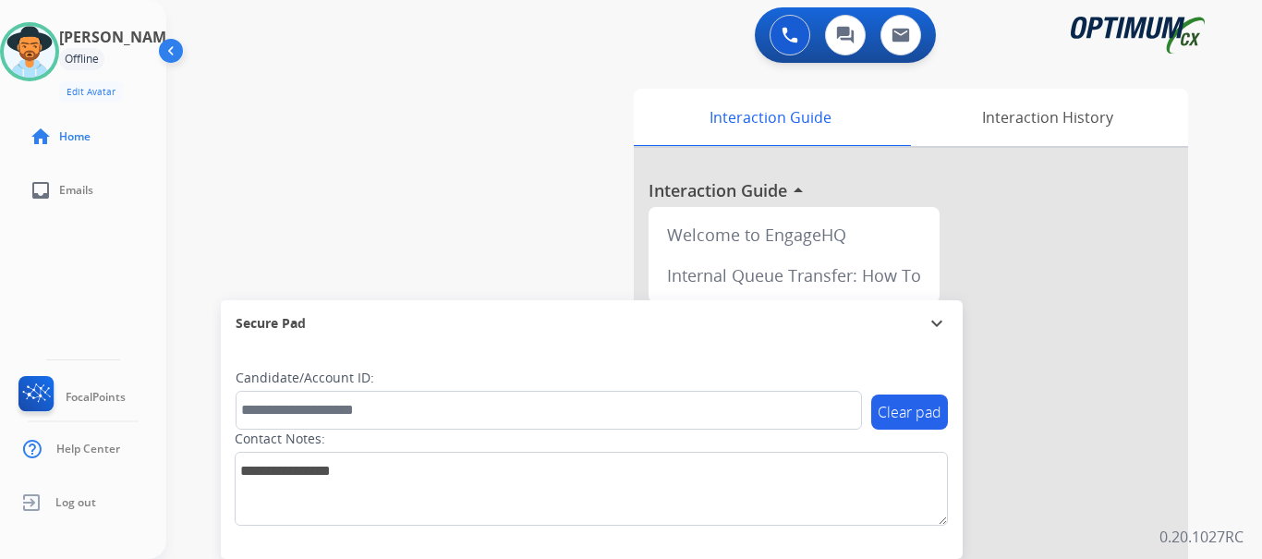
click at [336, 185] on div "swap_horiz Break voice bridge close_fullscreen Connect 3-Way Call merge_type Se…" at bounding box center [692, 452] width 1052 height 771
click at [35, 60] on img at bounding box center [30, 52] width 52 height 52
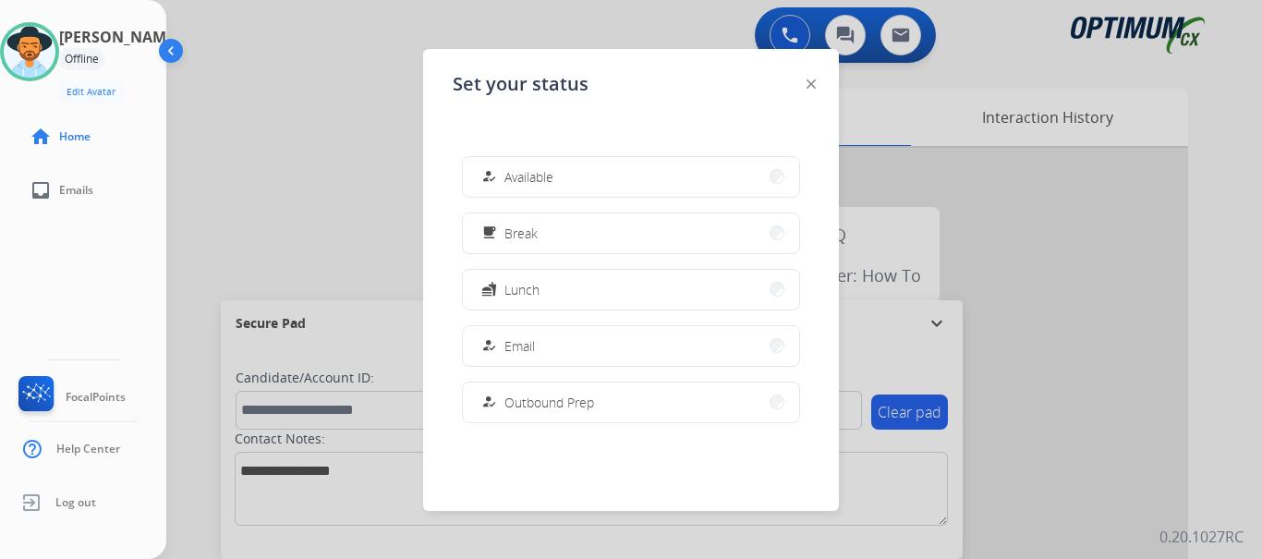
click at [593, 184] on button "how_to_reg Available" at bounding box center [631, 177] width 336 height 40
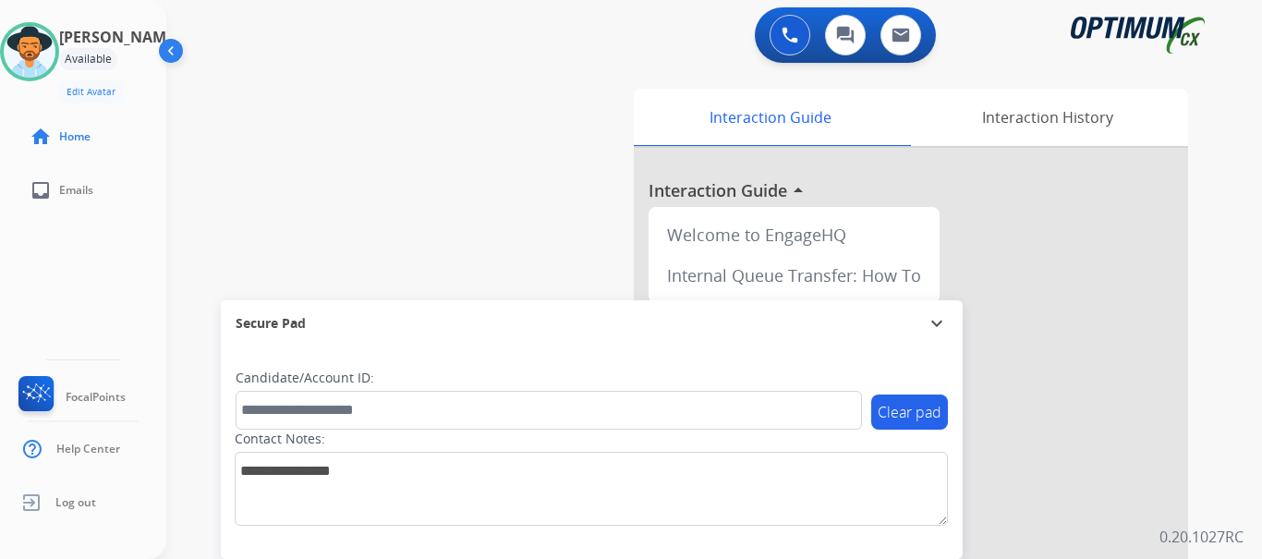
click at [428, 185] on div "swap_horiz Break voice bridge close_fullscreen Connect 3-Way Call merge_type Se…" at bounding box center [692, 452] width 1052 height 771
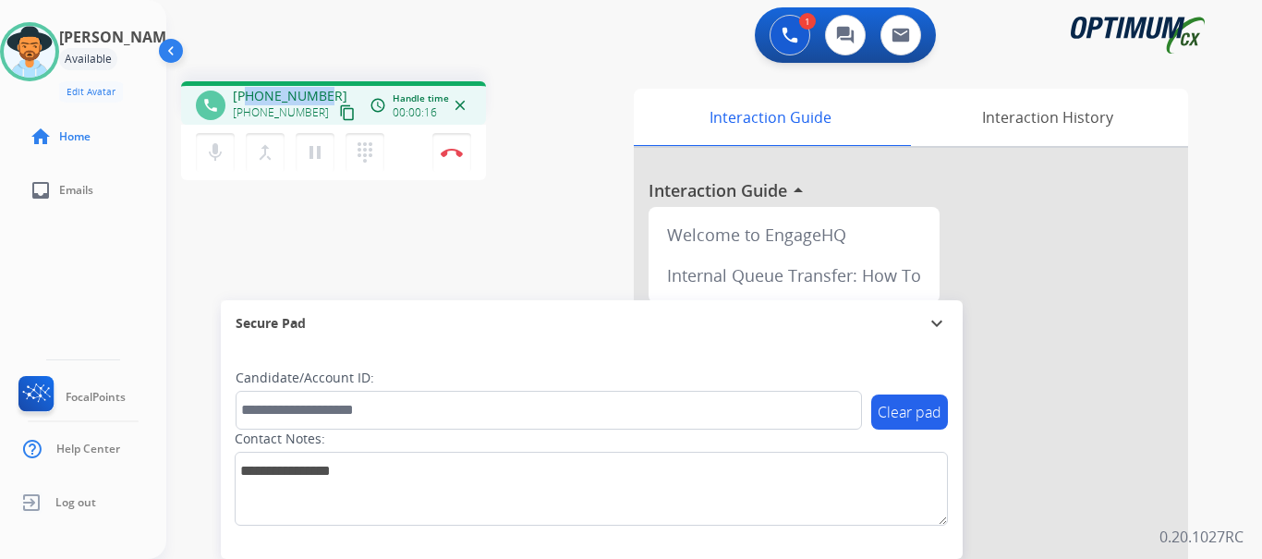
drag, startPoint x: 247, startPoint y: 95, endPoint x: 331, endPoint y: 86, distance: 84.6
click at [331, 86] on div "phone +14104308959 +14104308959 content_copy access_time Call metrics Queue 00:…" at bounding box center [333, 102] width 305 height 43
copy span "4104308959"
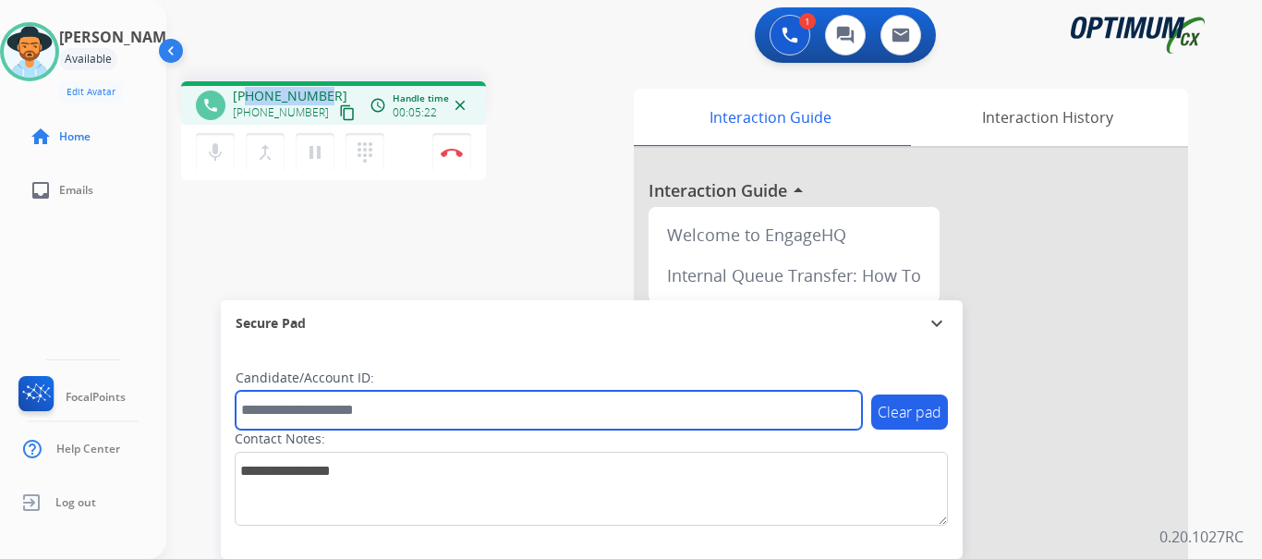
click at [312, 423] on input "text" at bounding box center [549, 410] width 627 height 39
paste input "*******"
type input "*******"
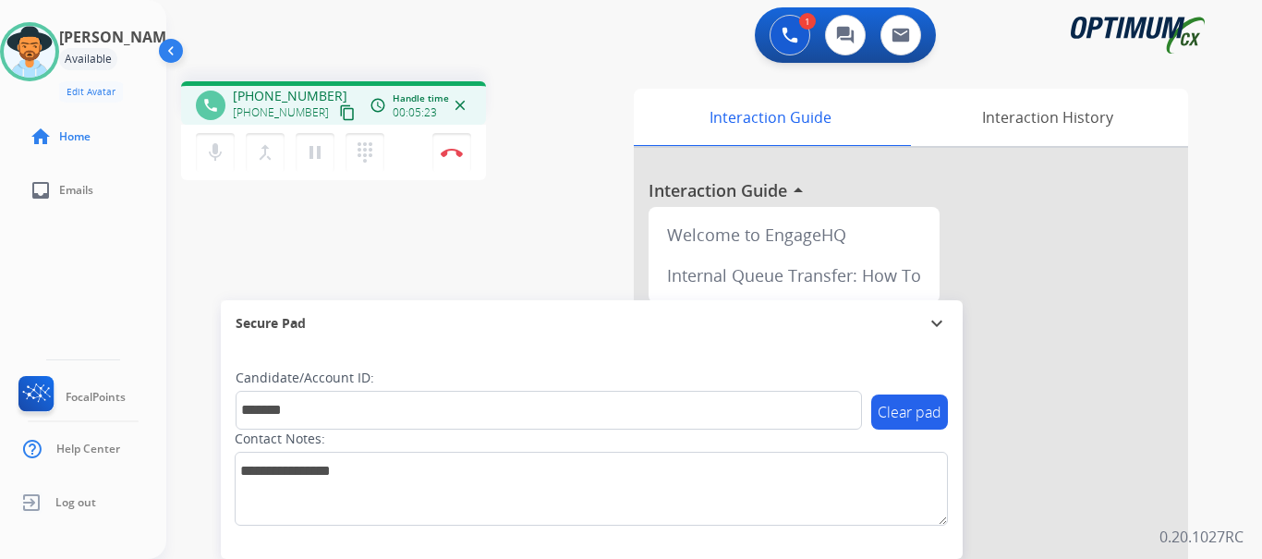
click at [450, 150] on img at bounding box center [452, 152] width 22 height 9
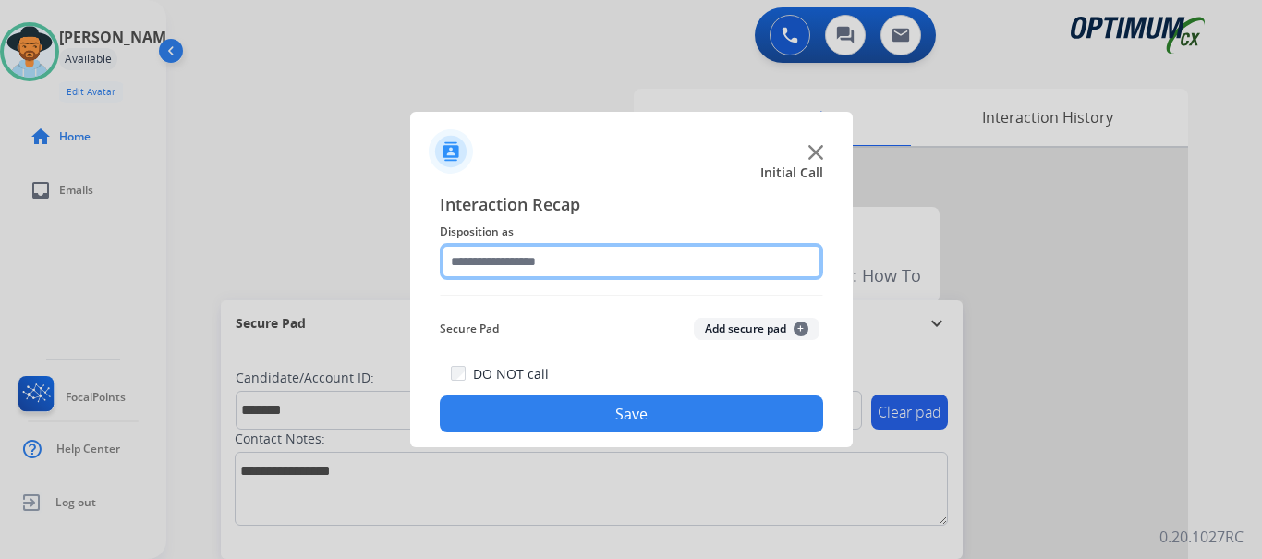
click at [496, 254] on input "text" at bounding box center [631, 261] width 383 height 37
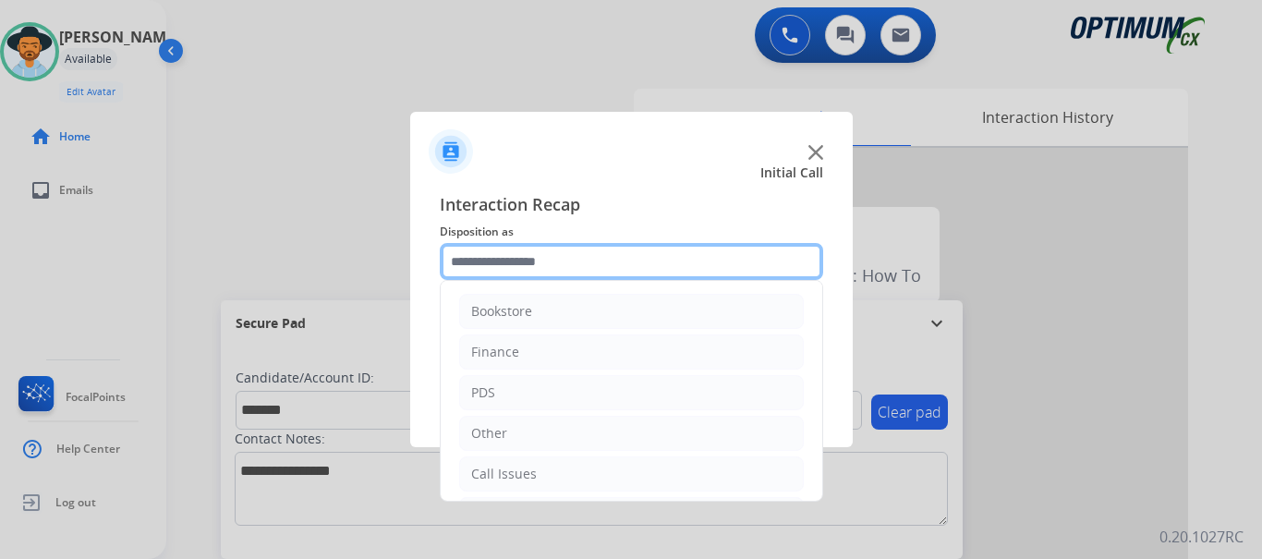
scroll to position [126, 0]
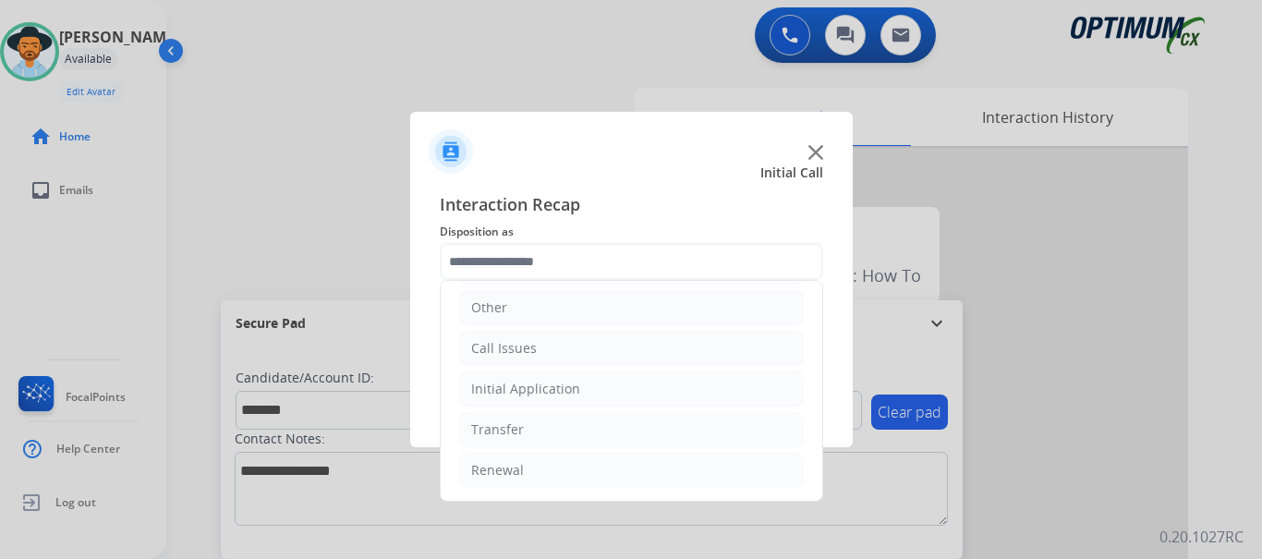
click at [643, 395] on li "Initial Application" at bounding box center [631, 388] width 345 height 35
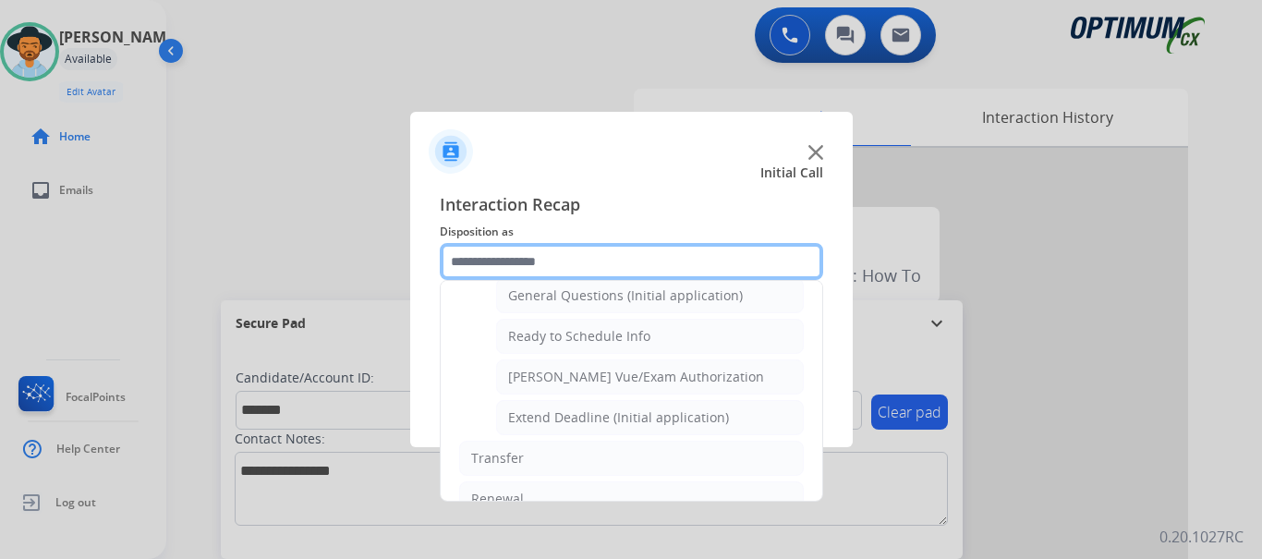
scroll to position [1104, 0]
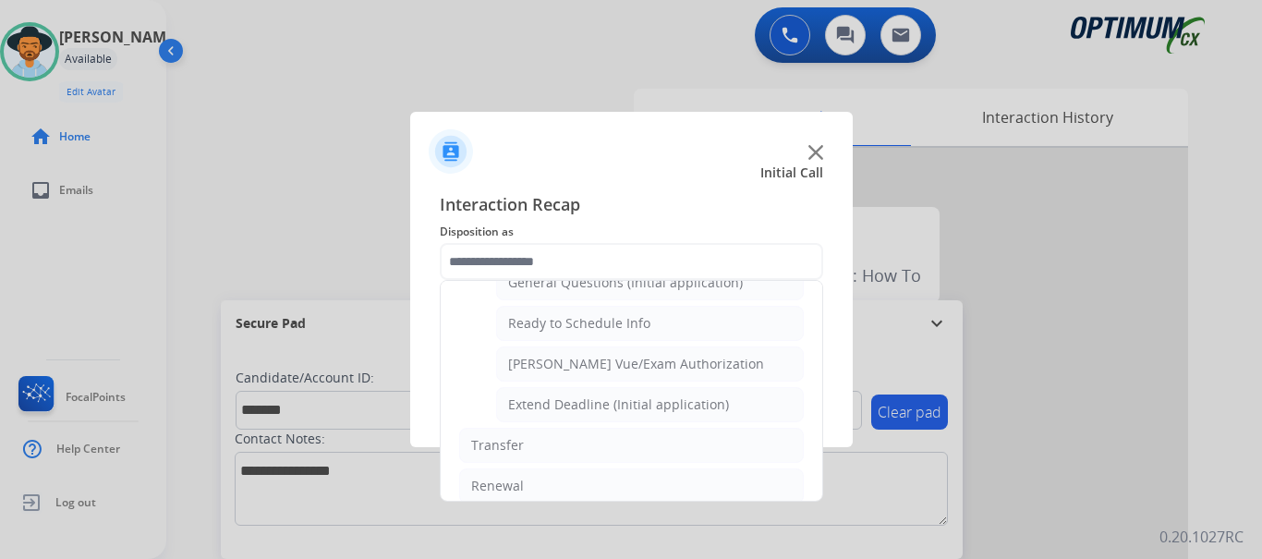
click at [705, 286] on div "General Questions (Initial application)" at bounding box center [625, 283] width 235 height 18
type input "**********"
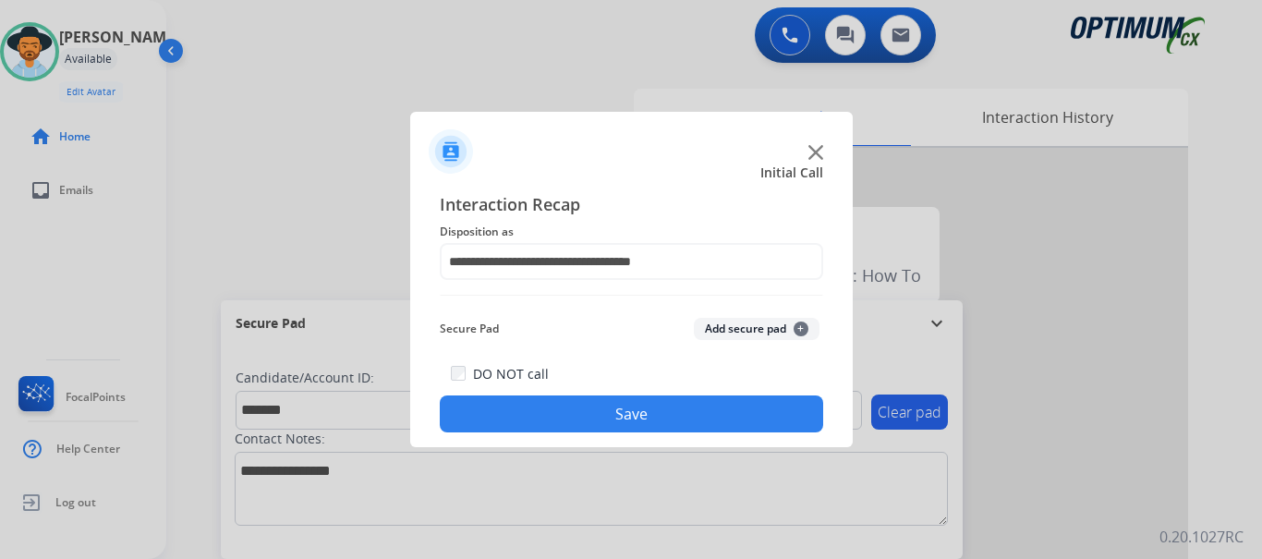
click at [675, 419] on button "Save" at bounding box center [631, 413] width 383 height 37
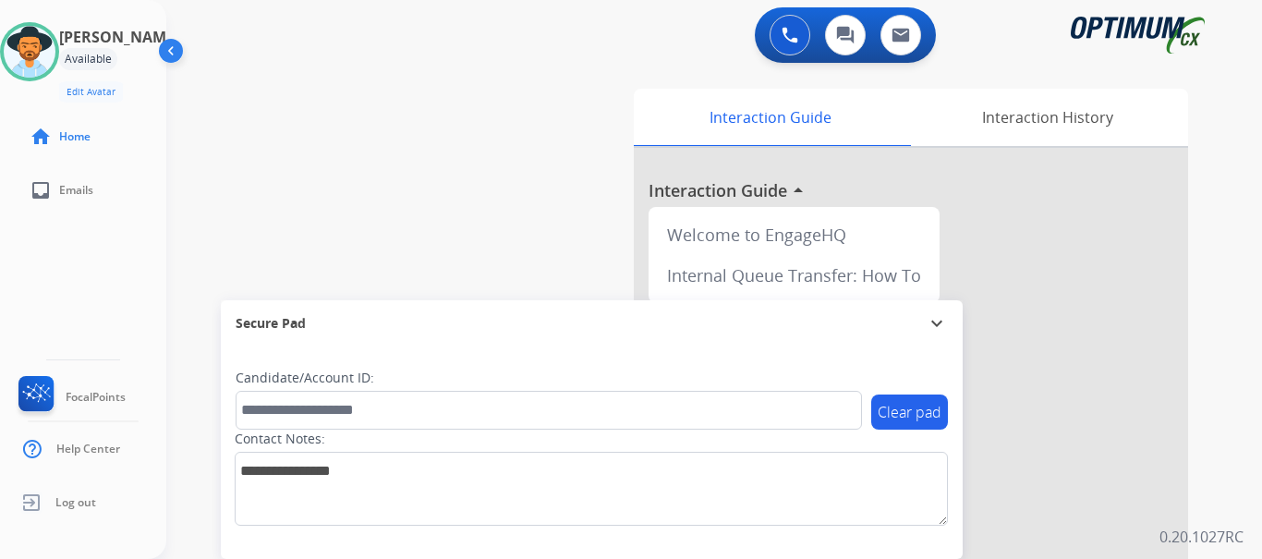
click at [501, 201] on div "swap_horiz Break voice bridge close_fullscreen Connect 3-Way Call merge_type Se…" at bounding box center [692, 452] width 1052 height 771
click at [592, 86] on div "swap_horiz Break voice bridge close_fullscreen Connect 3-Way Call merge_type Se…" at bounding box center [692, 452] width 1052 height 771
click at [548, 79] on div "swap_horiz Break voice bridge close_fullscreen Connect 3-Way Call merge_type Se…" at bounding box center [692, 452] width 1052 height 771
click at [458, 176] on div "swap_horiz Break voice bridge close_fullscreen Connect 3-Way Call merge_type Se…" at bounding box center [692, 452] width 1052 height 771
click at [55, 50] on img at bounding box center [30, 52] width 52 height 52
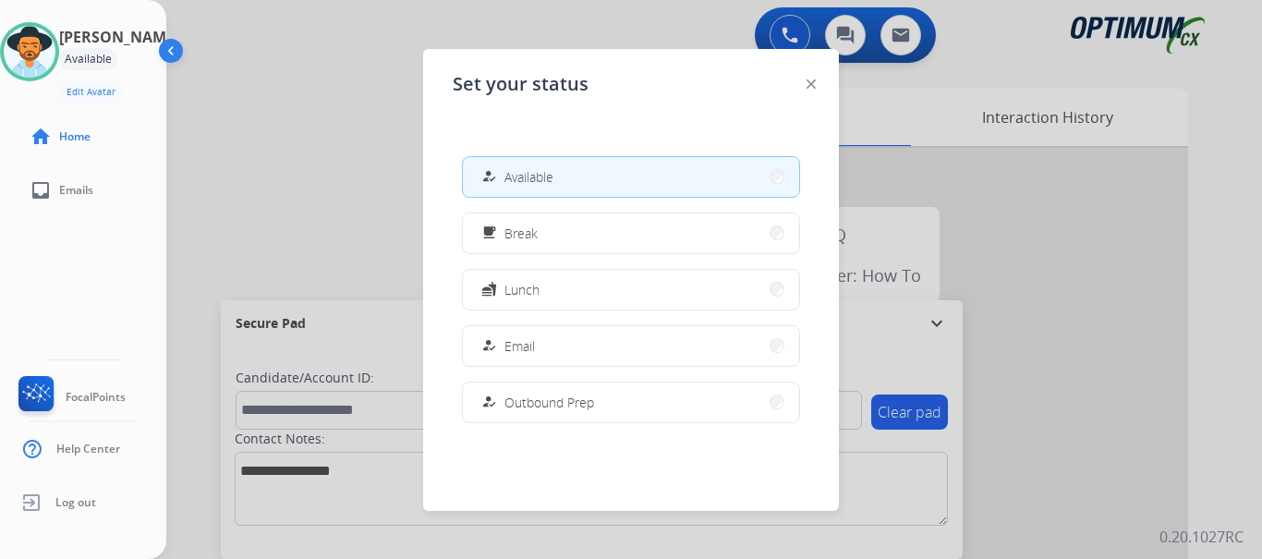
click at [593, 297] on button "fastfood Lunch" at bounding box center [631, 290] width 336 height 40
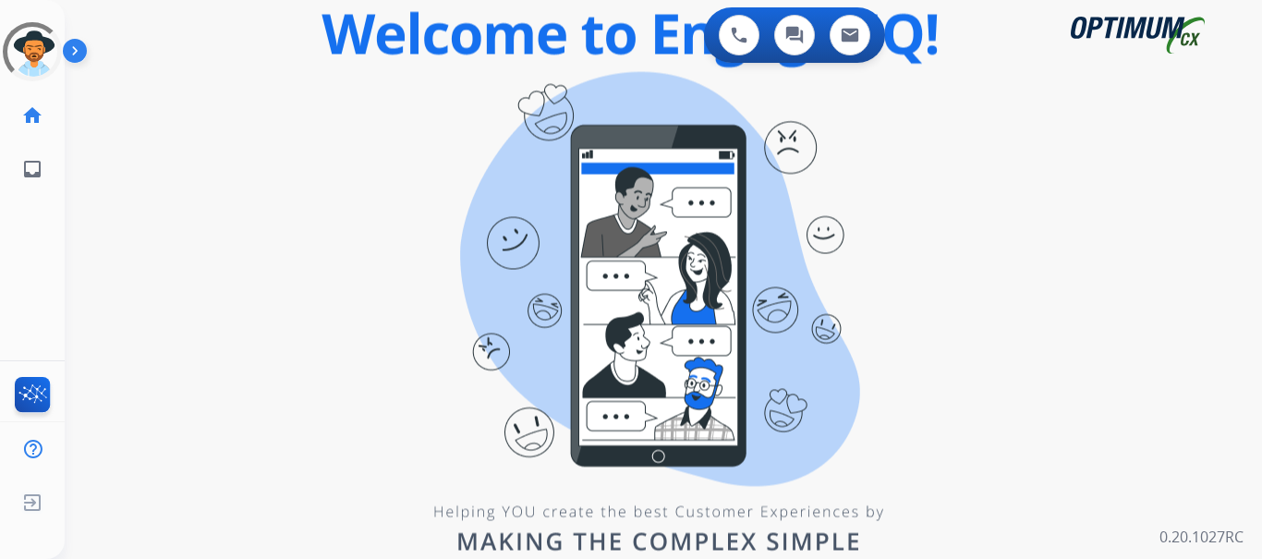
click at [78, 55] on img at bounding box center [78, 54] width 31 height 35
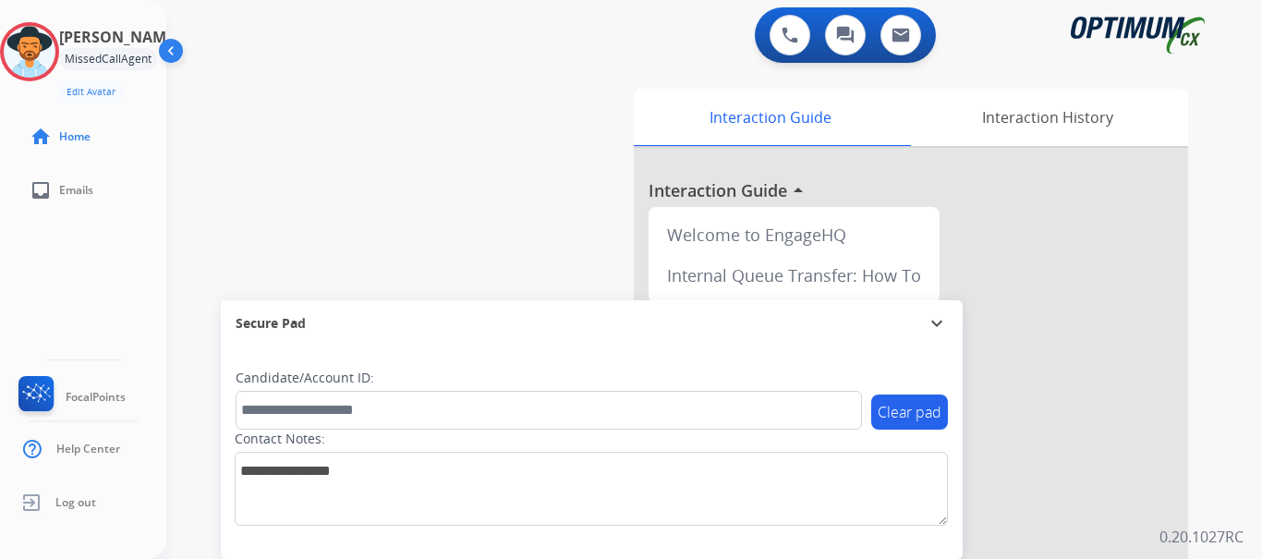
click at [45, 48] on img at bounding box center [30, 52] width 52 height 52
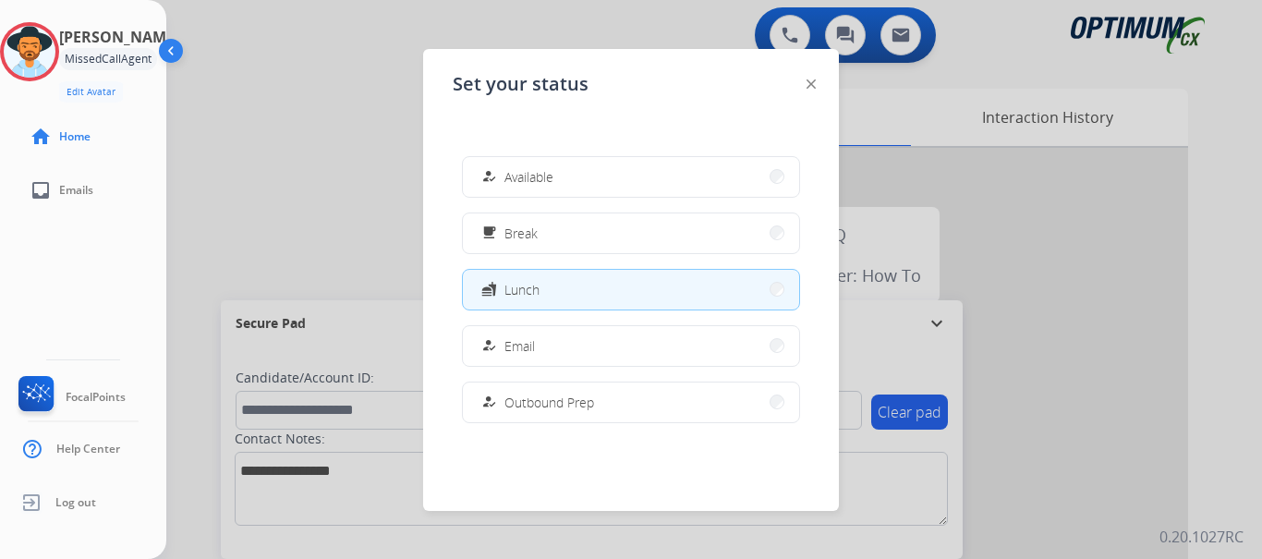
click at [632, 298] on button "fastfood Lunch" at bounding box center [631, 290] width 336 height 40
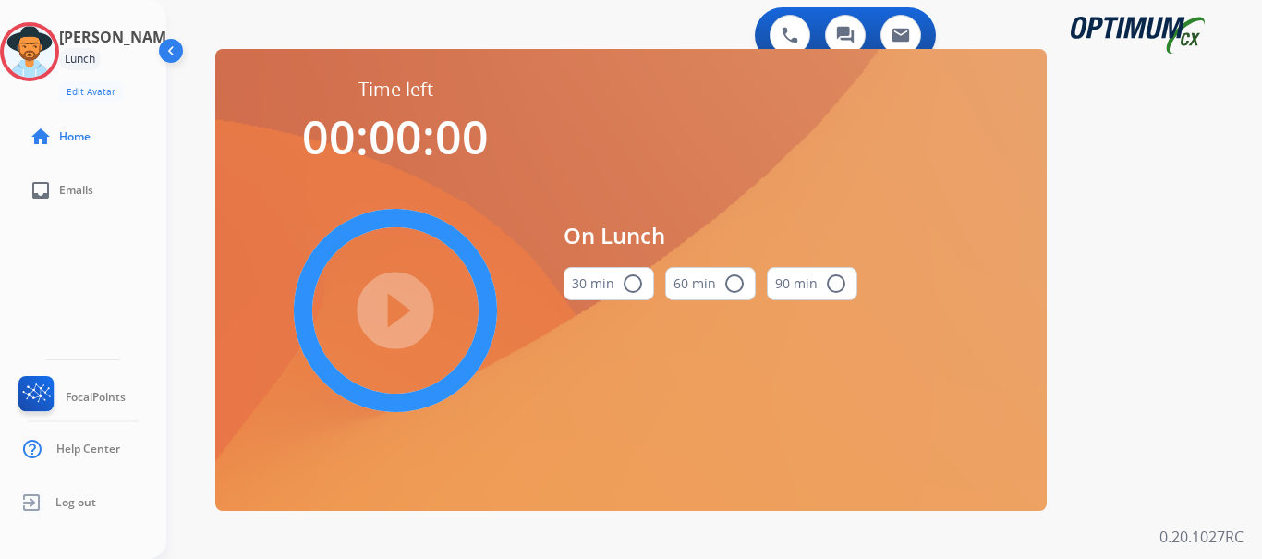
click at [49, 40] on img at bounding box center [30, 52] width 52 height 52
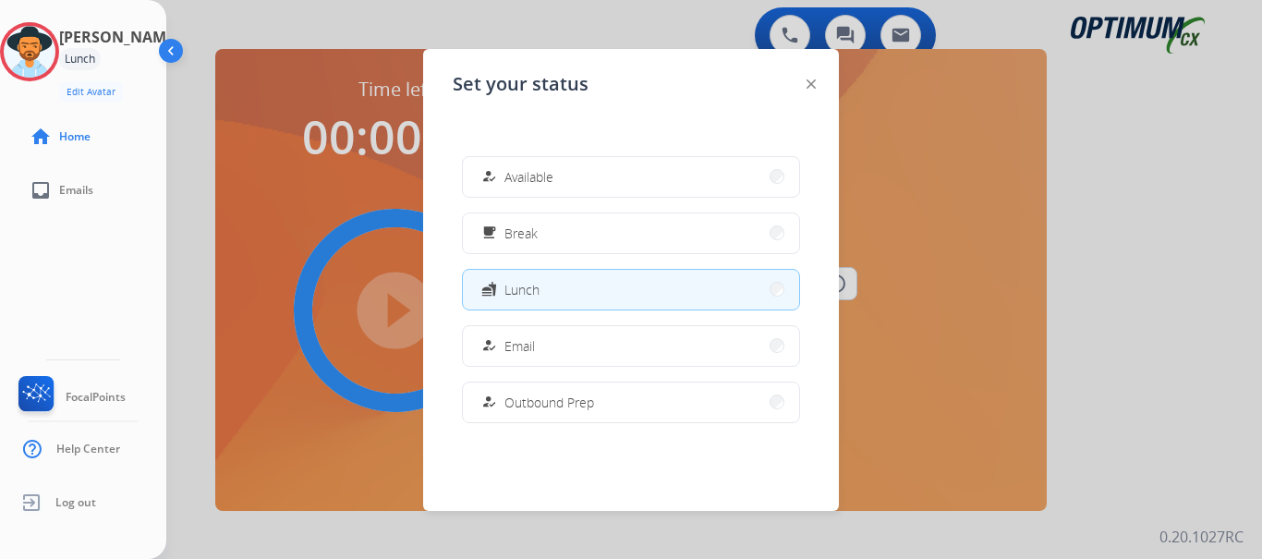
click at [508, 292] on div "fastfood Lunch" at bounding box center [509, 289] width 62 height 22
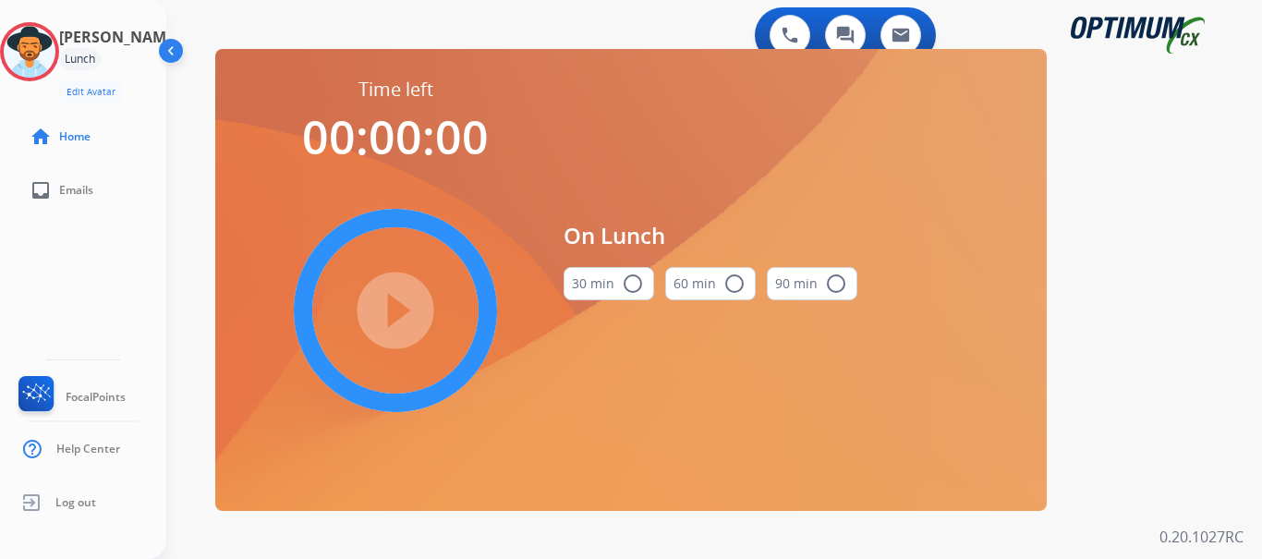
click at [55, 47] on img at bounding box center [30, 52] width 52 height 52
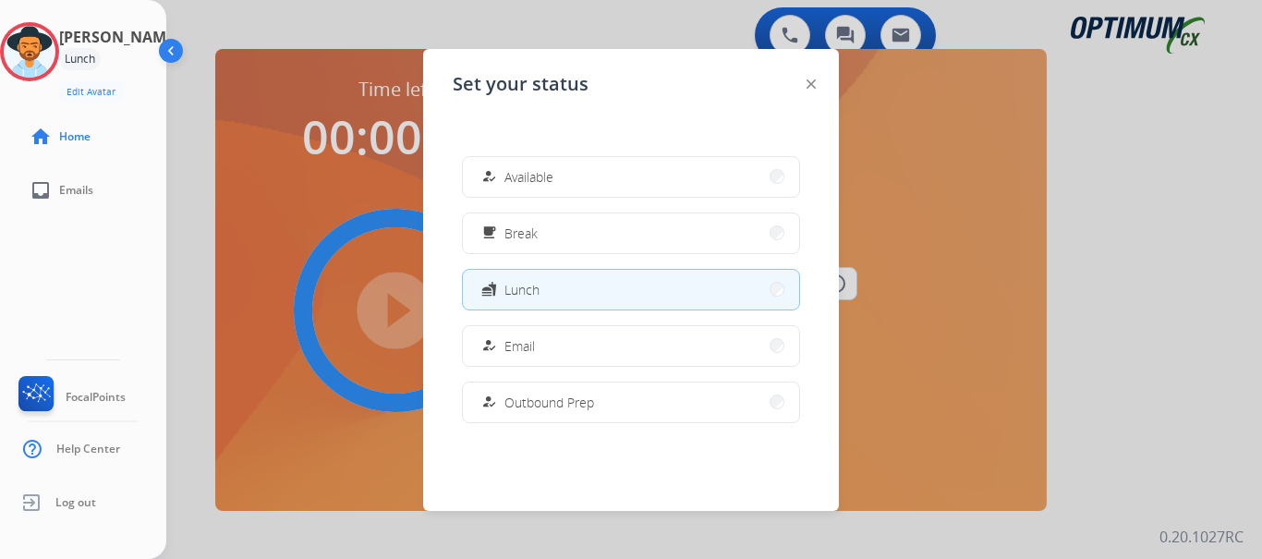
click at [55, 47] on img at bounding box center [30, 52] width 52 height 52
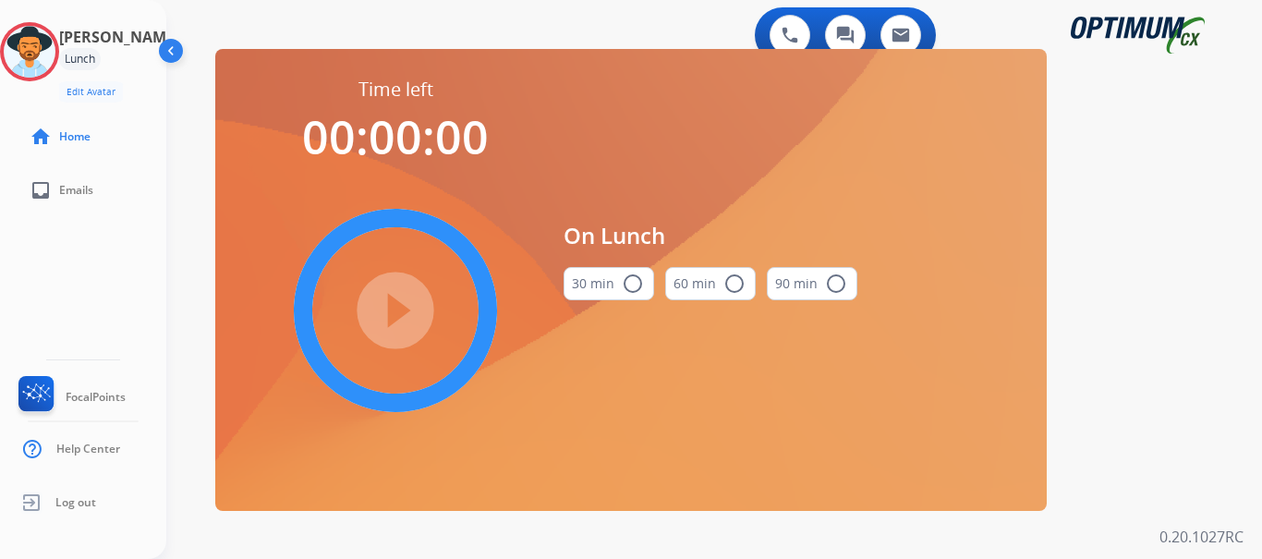
click at [264, 35] on div "0 Voice Interactions 0 Chat Interactions 0 Email Interactions" at bounding box center [703, 36] width 1029 height 59
click at [38, 54] on img at bounding box center [30, 52] width 52 height 52
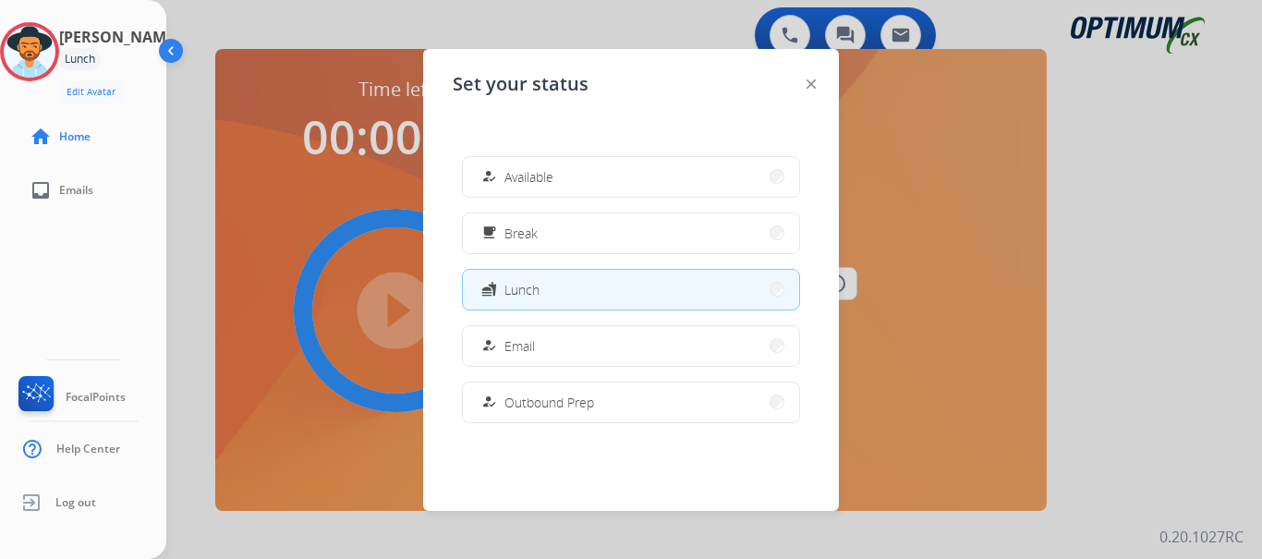
click at [590, 176] on button "how_to_reg Available" at bounding box center [631, 177] width 336 height 40
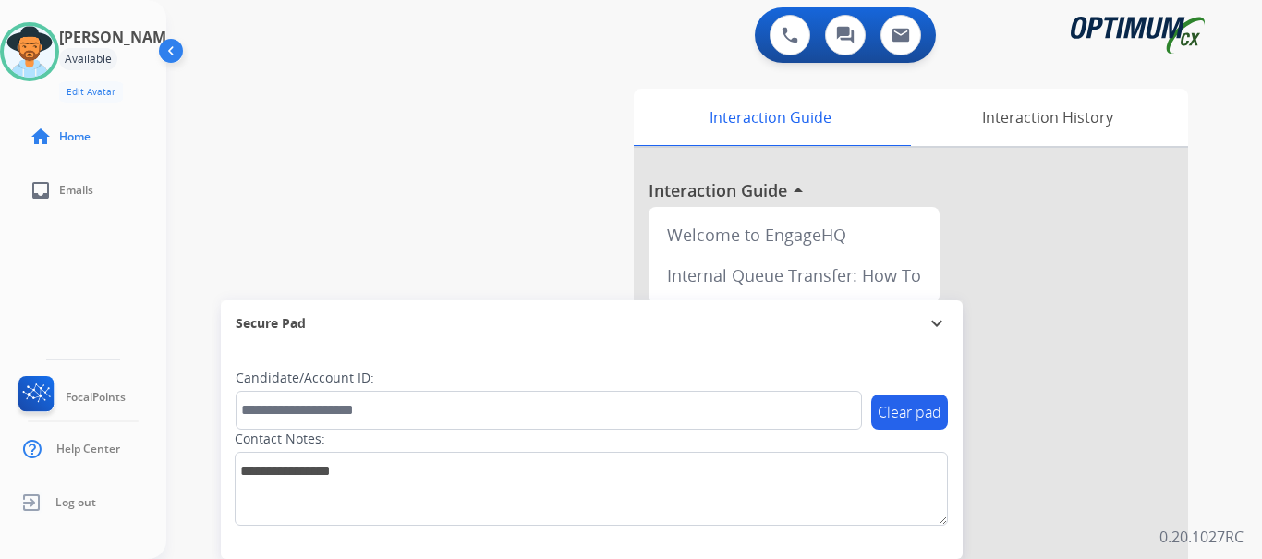
click at [573, 164] on div "swap_horiz Break voice bridge close_fullscreen Connect 3-Way Call merge_type Se…" at bounding box center [692, 452] width 1052 height 771
click at [799, 31] on button at bounding box center [790, 35] width 41 height 41
click at [785, 44] on button at bounding box center [790, 35] width 41 height 41
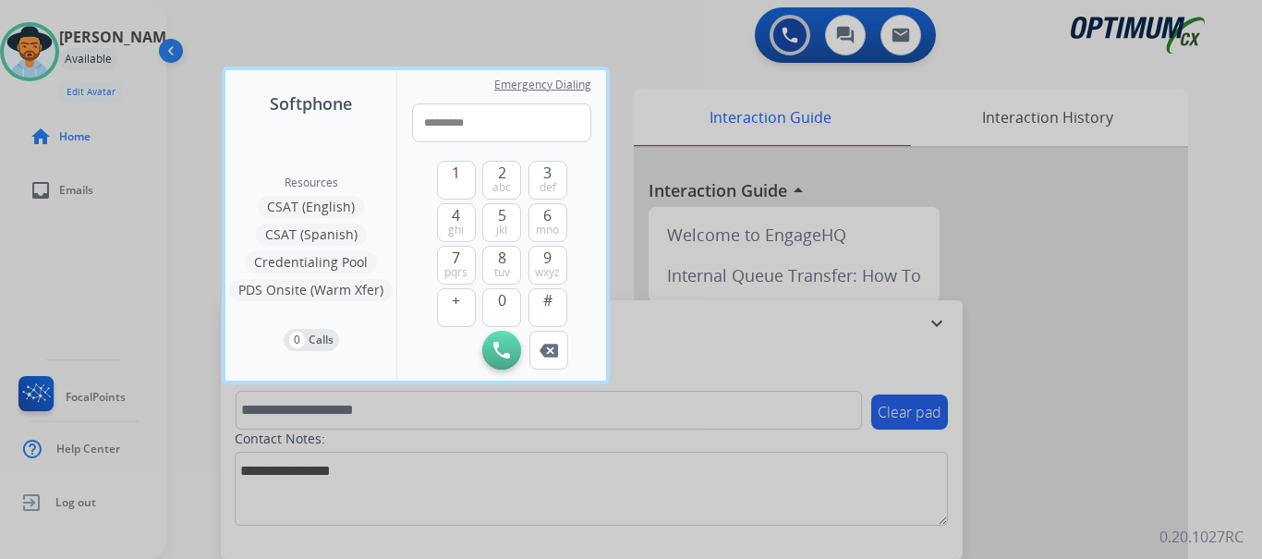
type input "**********"
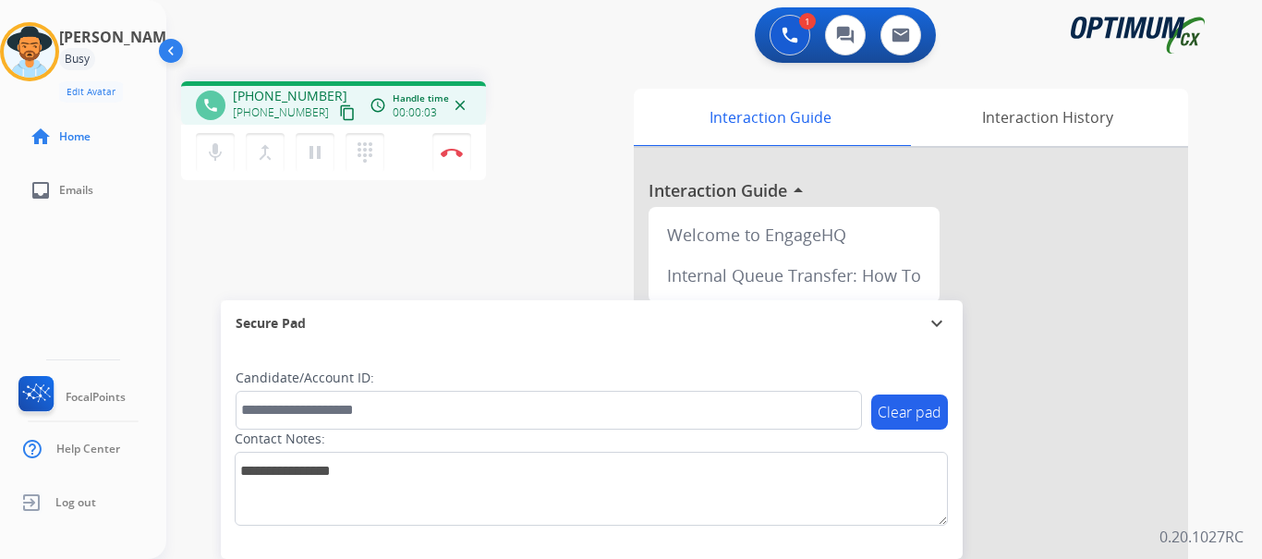
click at [455, 153] on img at bounding box center [452, 152] width 22 height 9
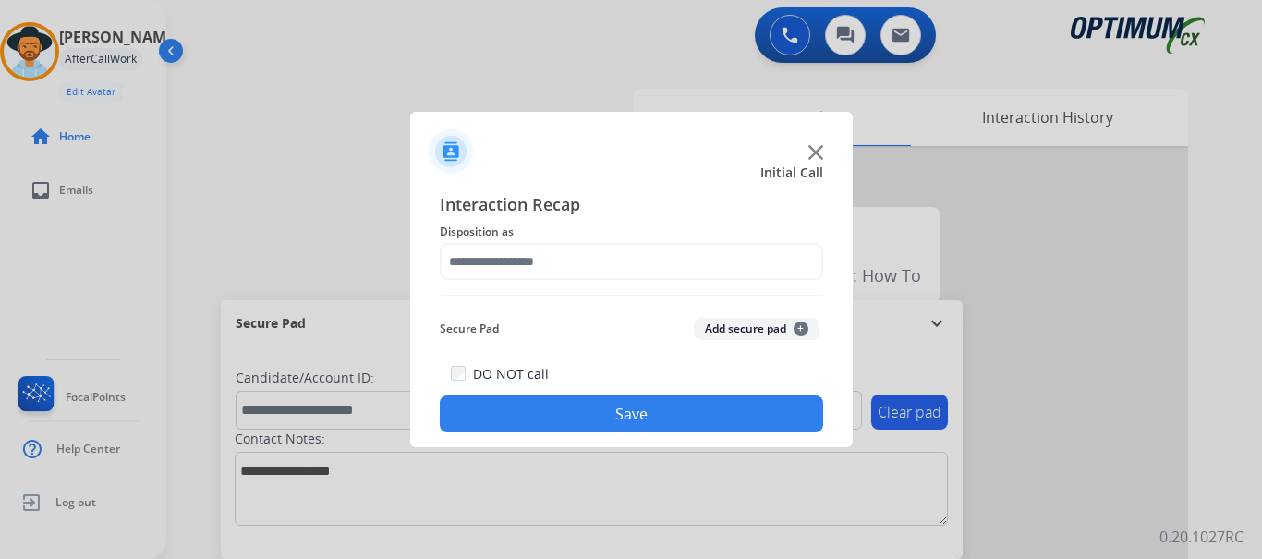
click at [748, 332] on button "Add secure pad +" at bounding box center [757, 329] width 126 height 22
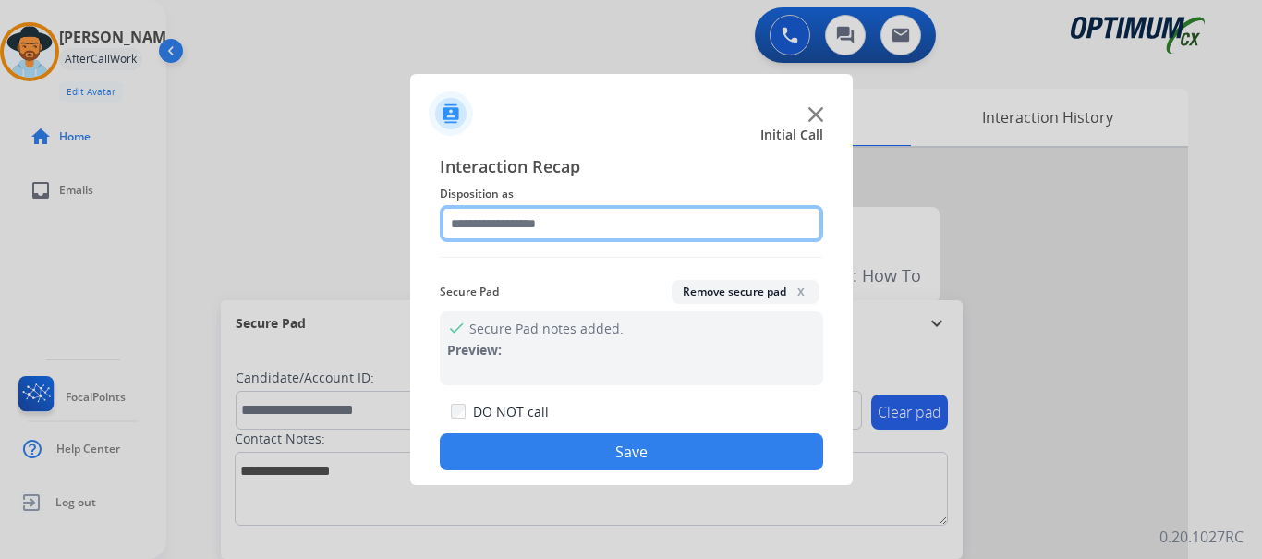
click at [620, 234] on input "text" at bounding box center [631, 223] width 383 height 37
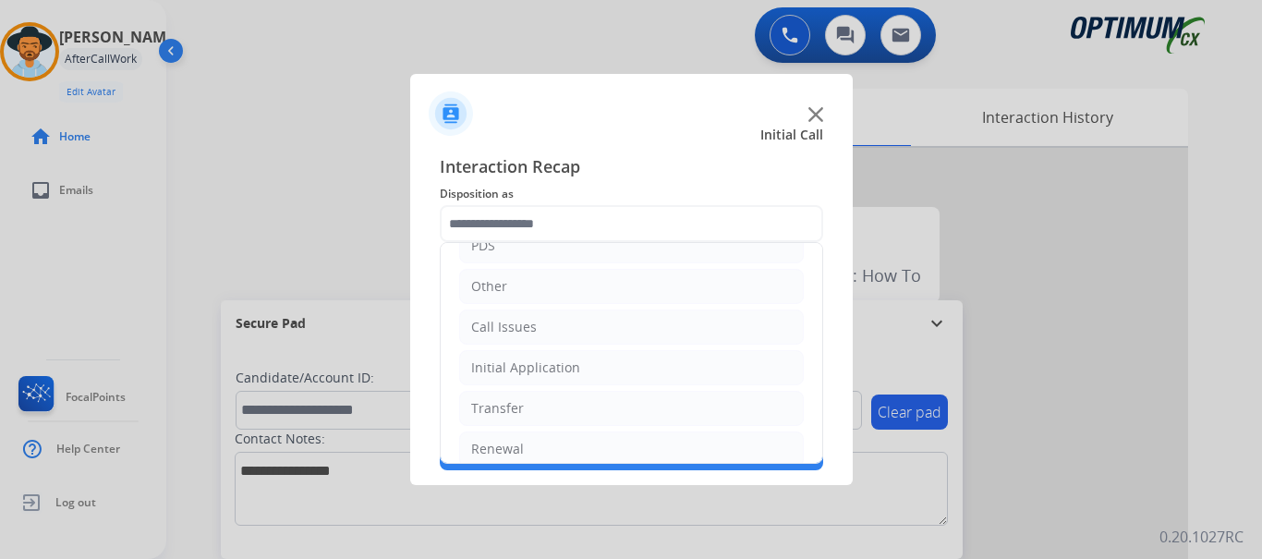
click at [618, 324] on li "Call Issues" at bounding box center [631, 327] width 345 height 35
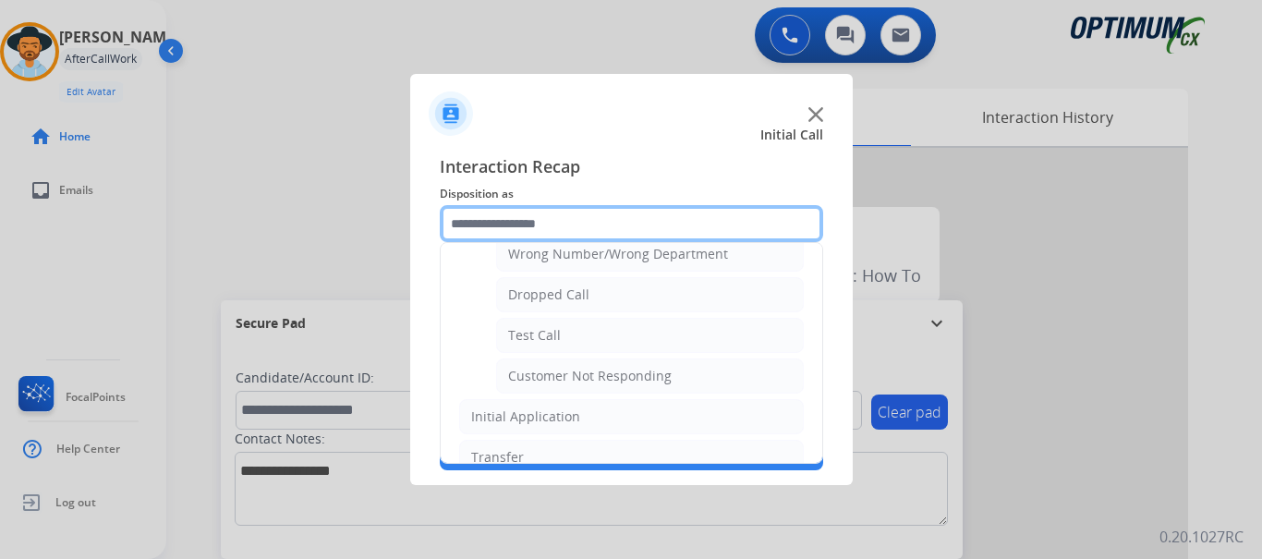
scroll to position [270, 0]
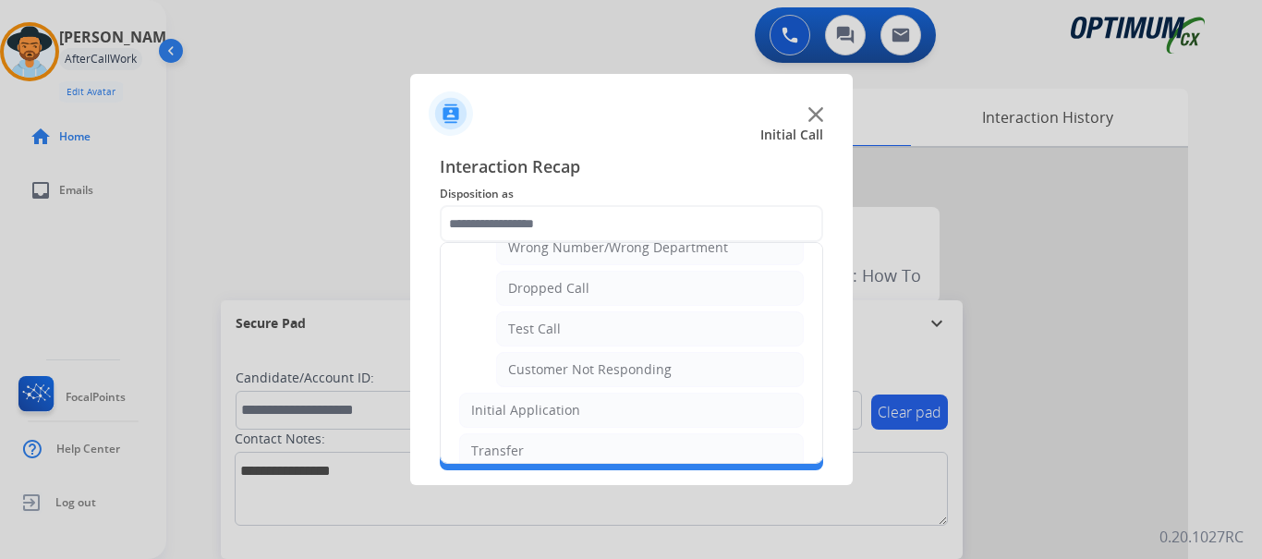
click at [695, 334] on li "Test Call" at bounding box center [650, 328] width 308 height 35
type input "*********"
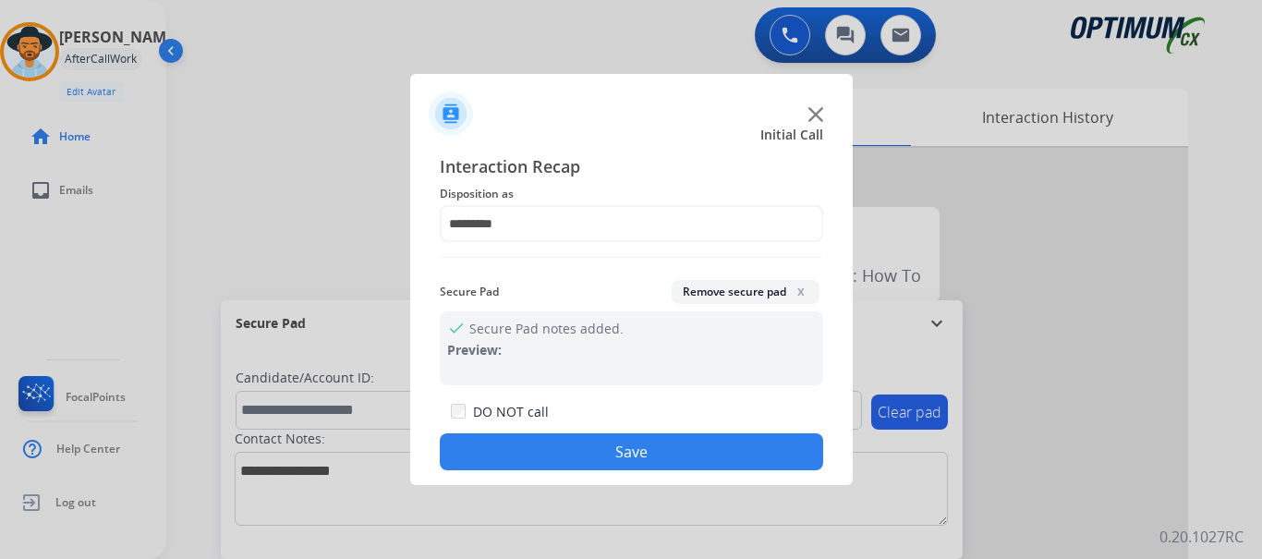
click at [671, 456] on button "Save" at bounding box center [631, 451] width 383 height 37
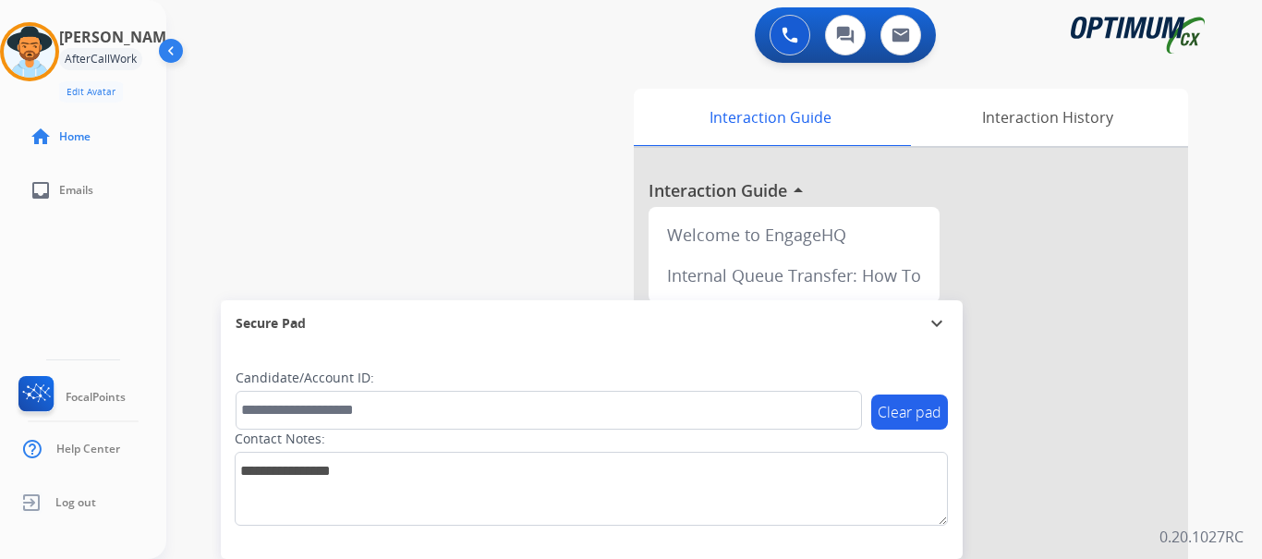
click at [523, 218] on div "swap_horiz Break voice bridge close_fullscreen Connect 3-Way Call merge_type Se…" at bounding box center [692, 452] width 1052 height 771
click at [322, 185] on div "swap_horiz Break voice bridge close_fullscreen Connect 3-Way Call merge_type Se…" at bounding box center [692, 452] width 1052 height 771
click at [479, 80] on div "swap_horiz Break voice bridge close_fullscreen Connect 3-Way Call merge_type Se…" at bounding box center [692, 452] width 1052 height 771
click at [794, 52] on button at bounding box center [790, 35] width 41 height 41
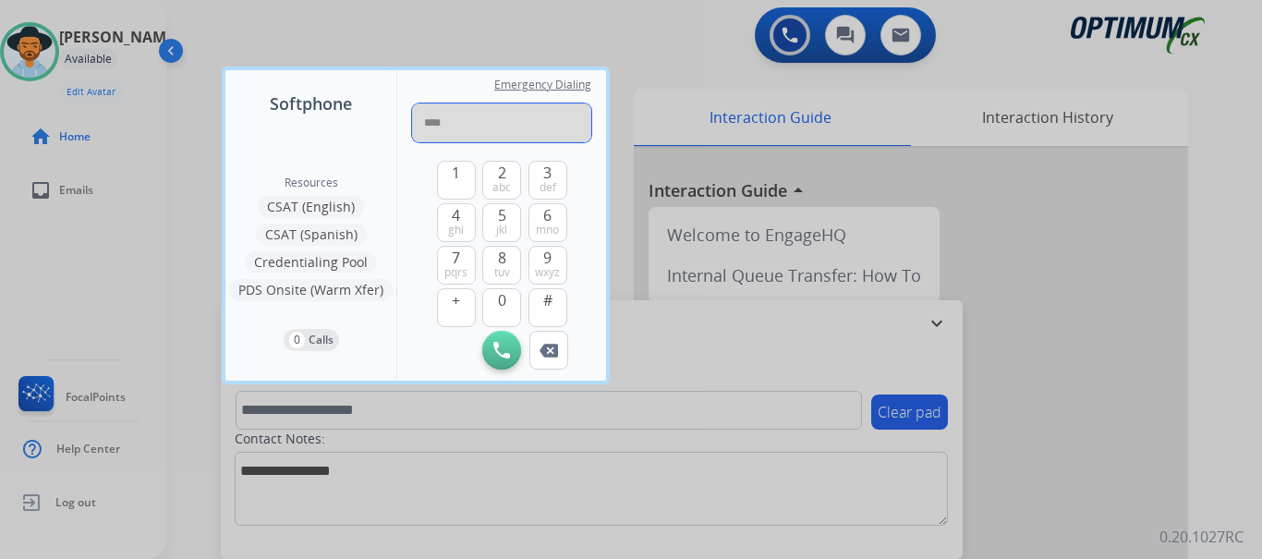
click at [524, 121] on input "****" at bounding box center [501, 122] width 179 height 39
type input "**********"
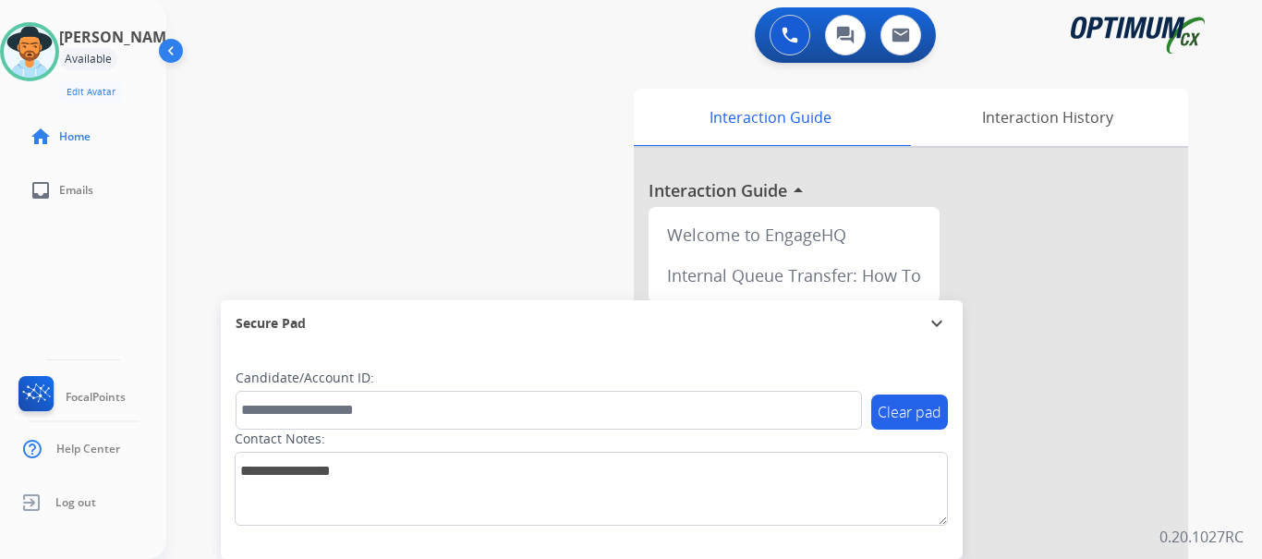
click at [529, 125] on div "swap_horiz Break voice bridge close_fullscreen Connect 3-Way Call merge_type Se…" at bounding box center [692, 452] width 1052 height 771
click at [787, 43] on button at bounding box center [790, 35] width 41 height 41
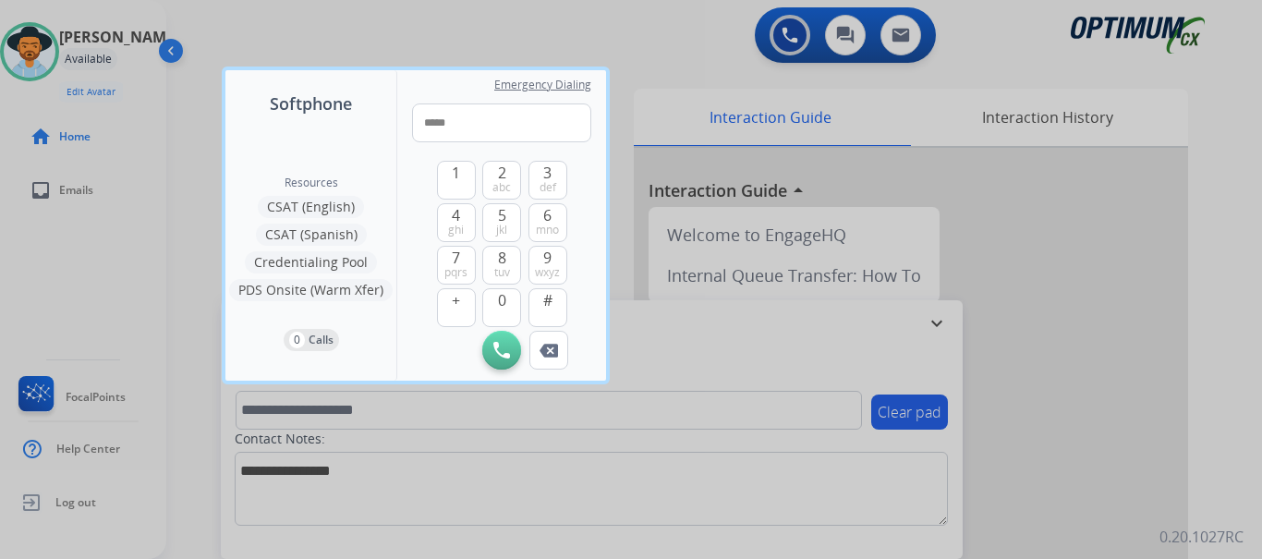
type input "*****"
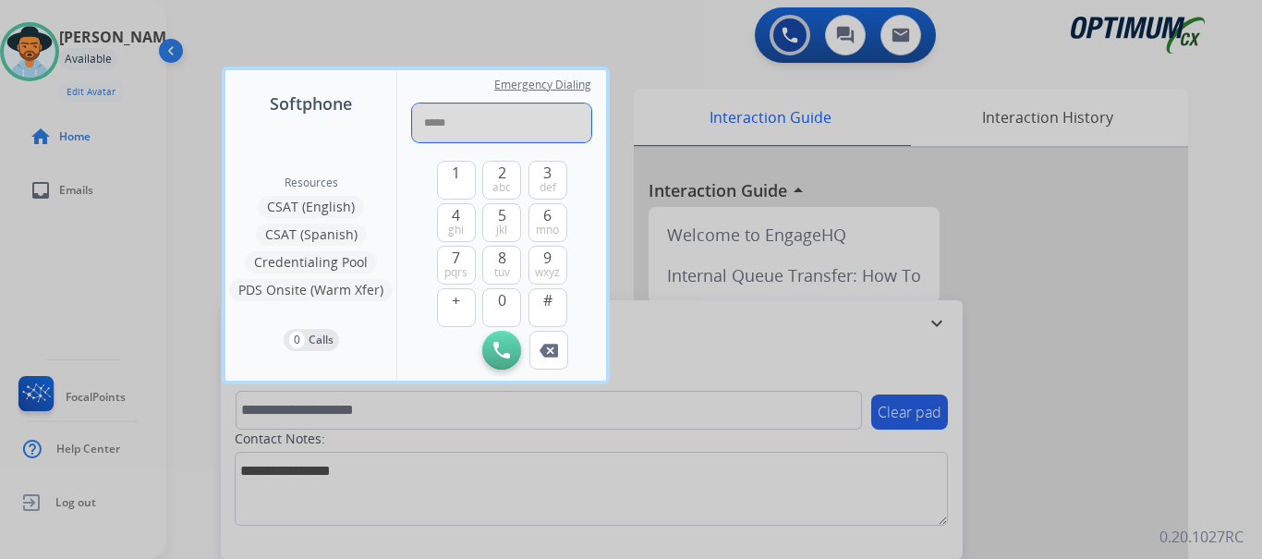
click at [562, 124] on input "*****" at bounding box center [501, 122] width 179 height 39
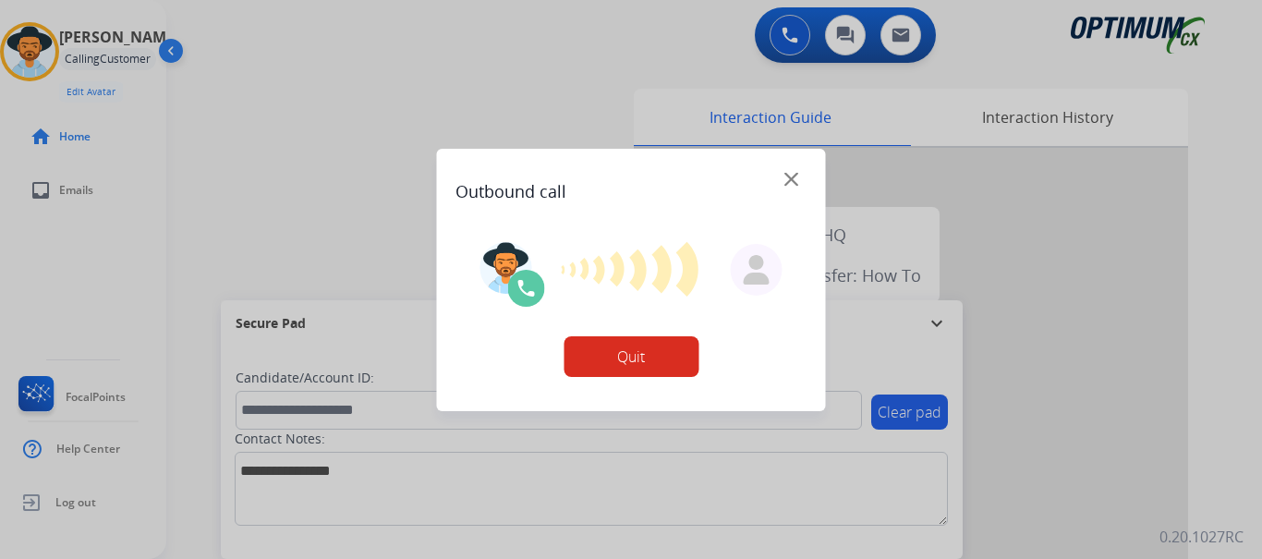
click at [663, 190] on div "Outbound call" at bounding box center [632, 184] width 352 height 41
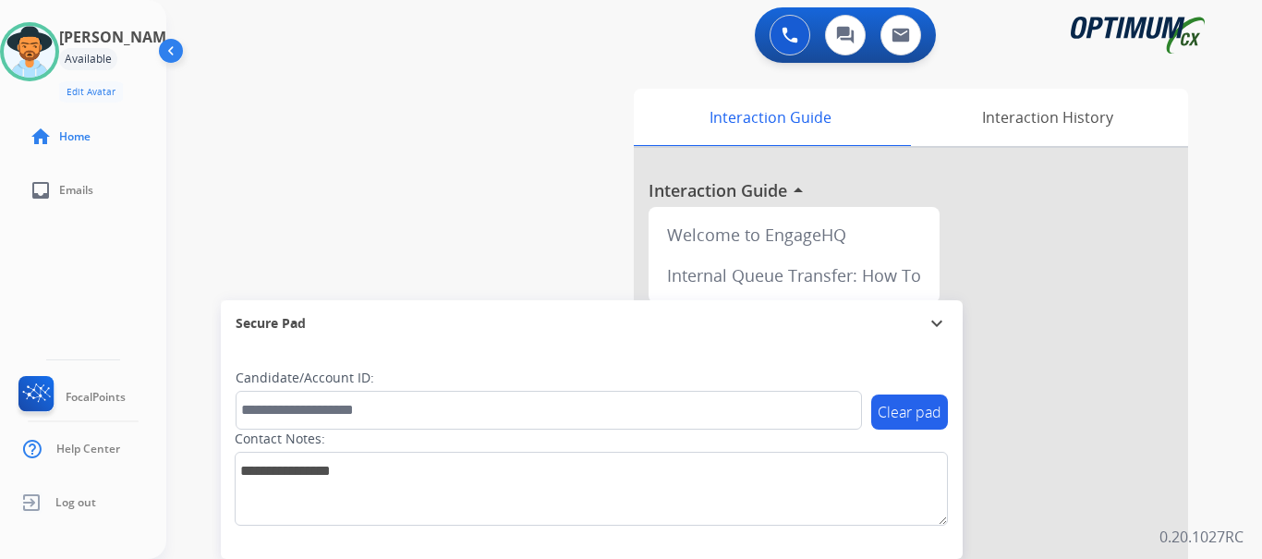
click at [780, 35] on button at bounding box center [790, 35] width 41 height 41
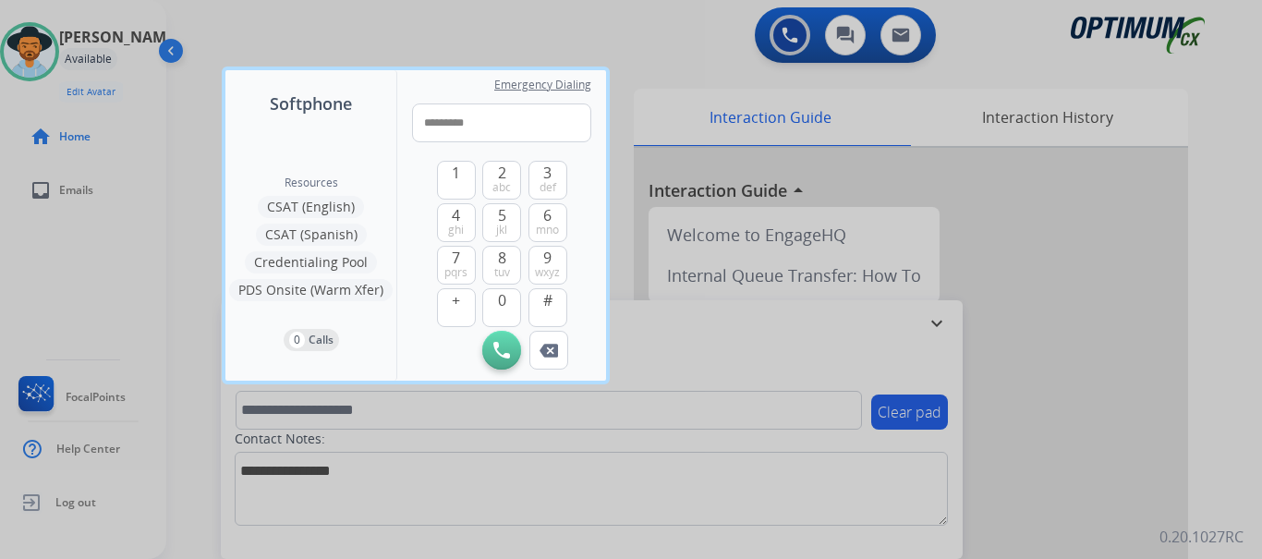
type input "**********"
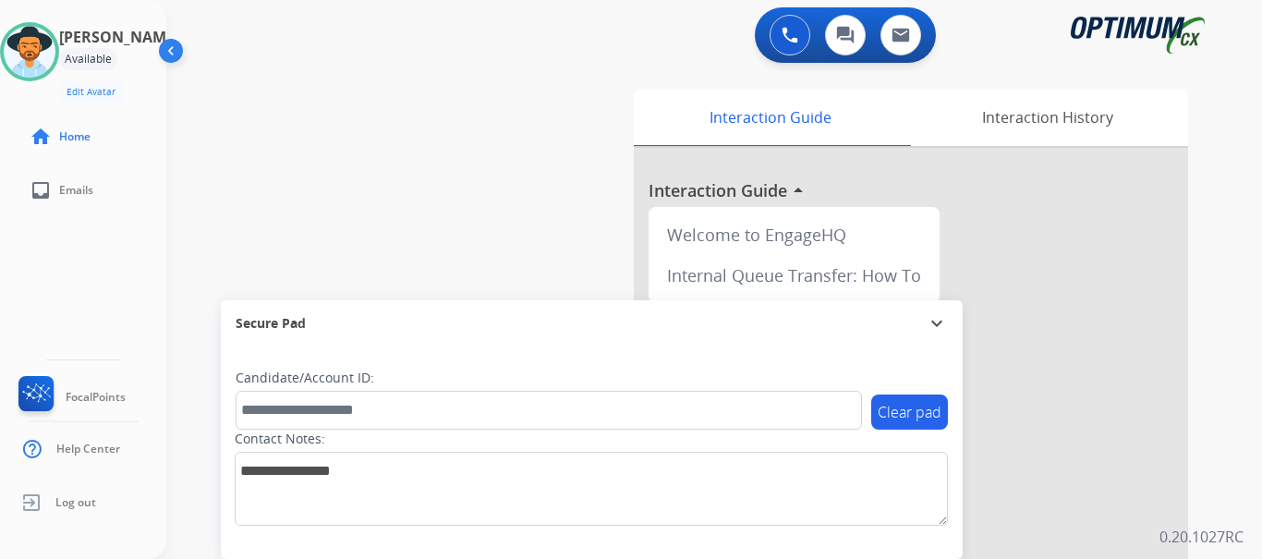
click at [797, 28] on img at bounding box center [790, 35] width 17 height 17
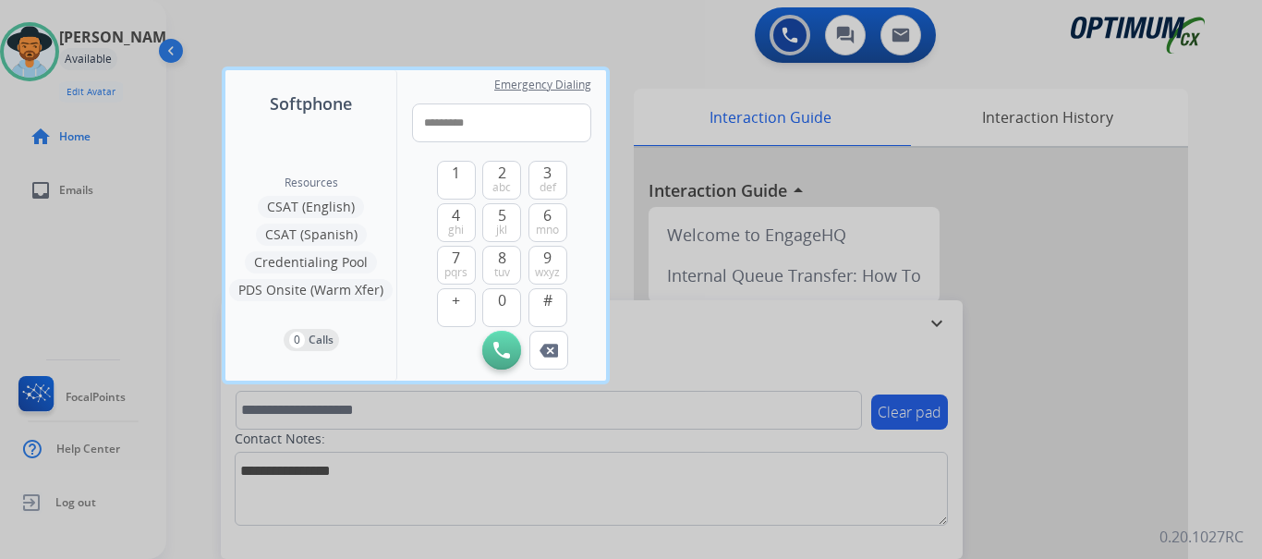
type input "**********"
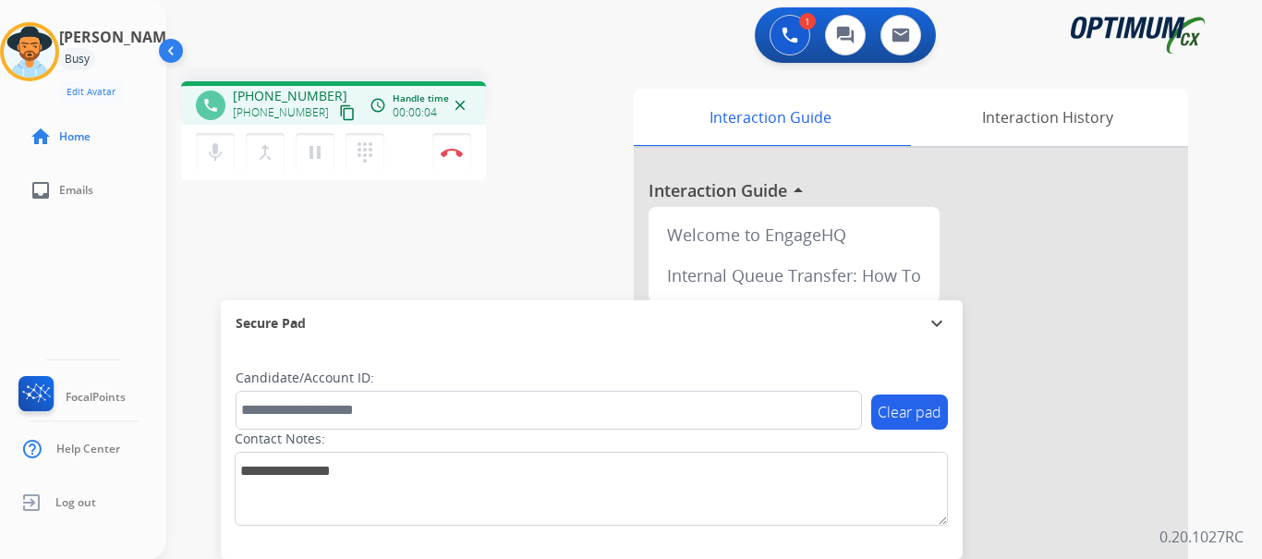
click at [440, 152] on button "Disconnect" at bounding box center [451, 152] width 39 height 39
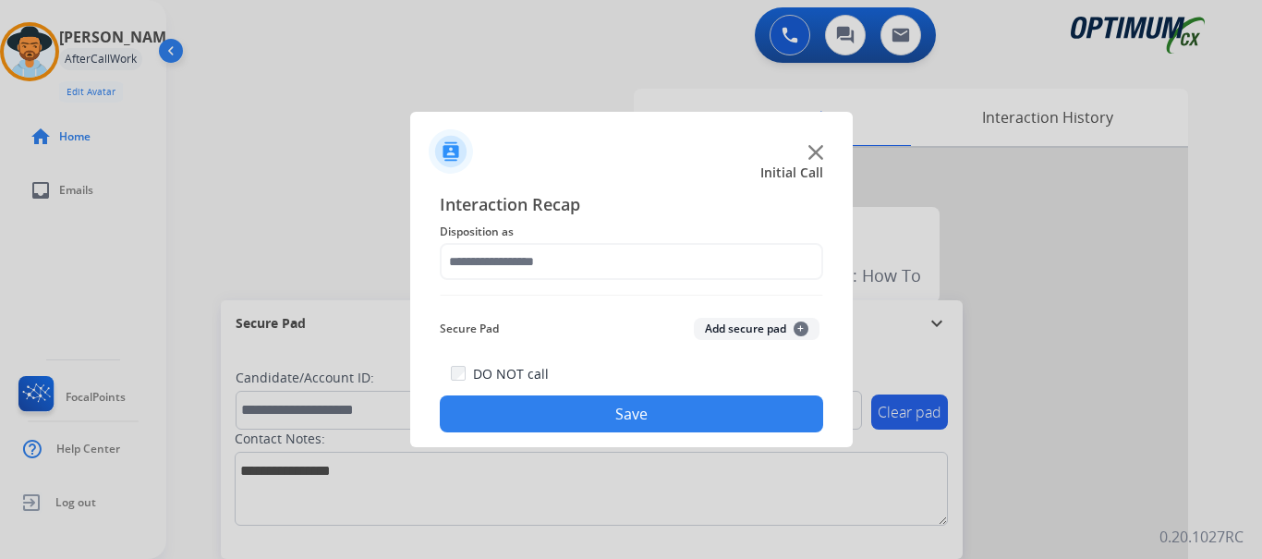
click at [720, 328] on button "Add secure pad +" at bounding box center [757, 329] width 126 height 22
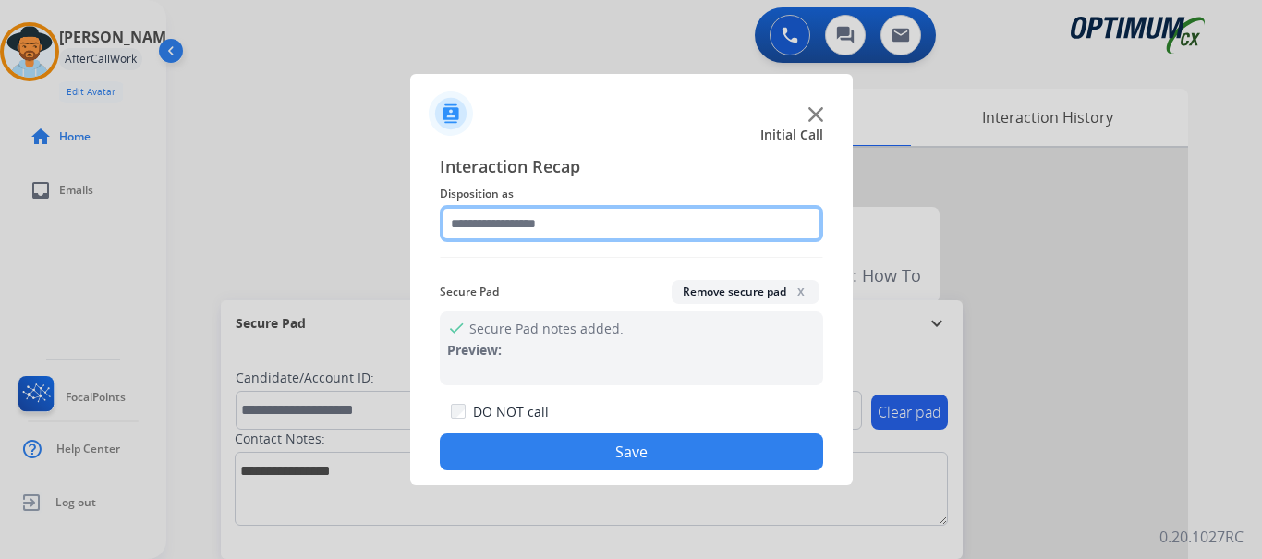
click at [603, 213] on input "text" at bounding box center [631, 223] width 383 height 37
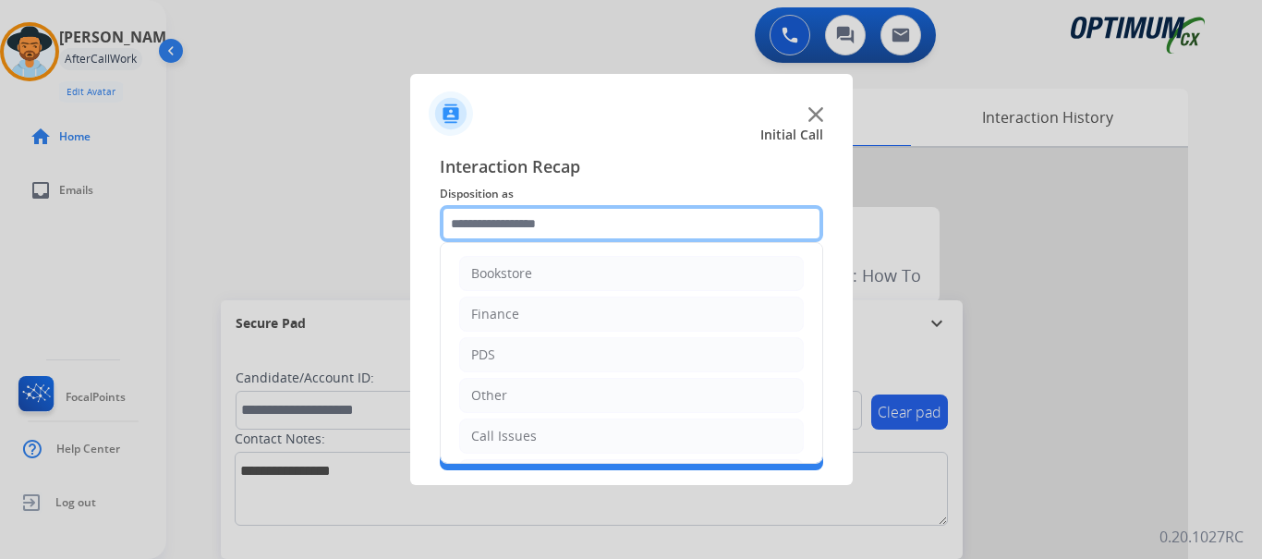
scroll to position [126, 0]
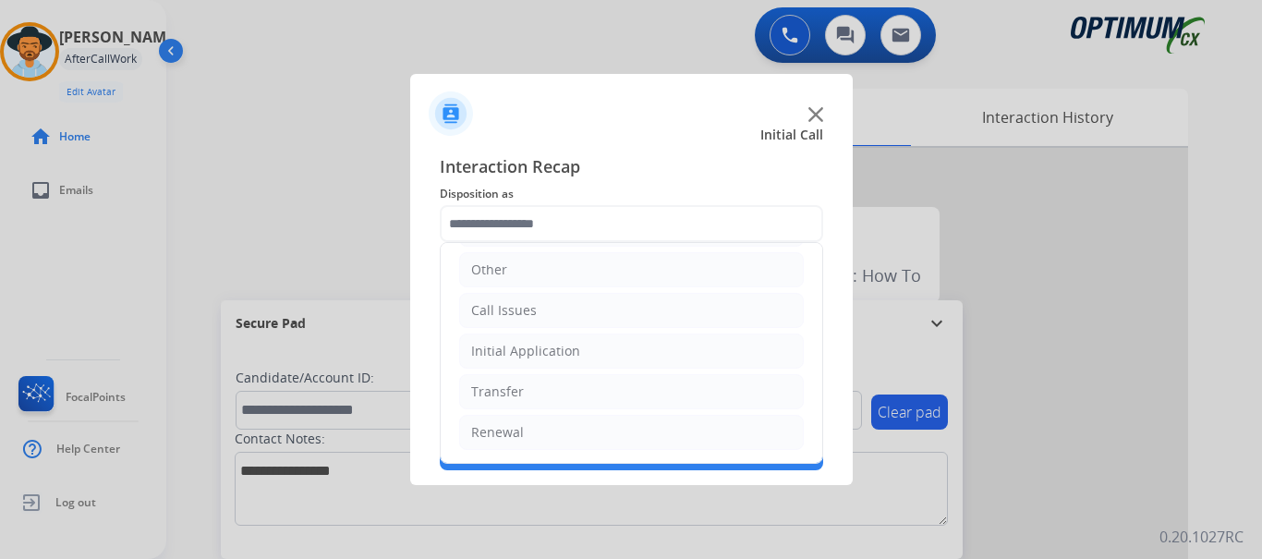
click at [569, 355] on div "Initial Application" at bounding box center [525, 351] width 109 height 18
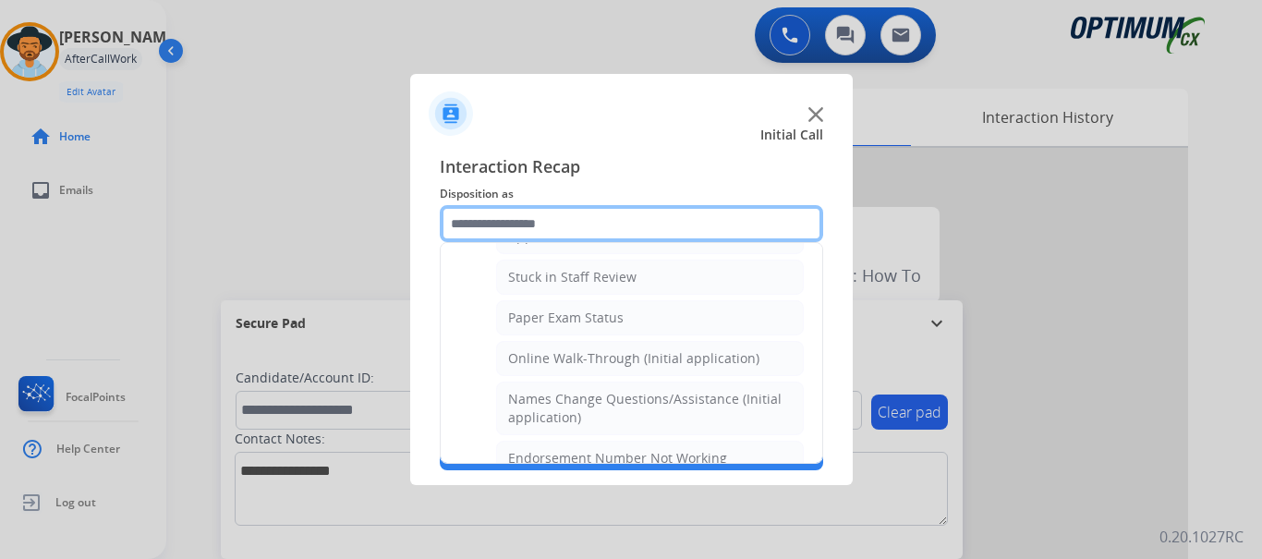
scroll to position [0, 0]
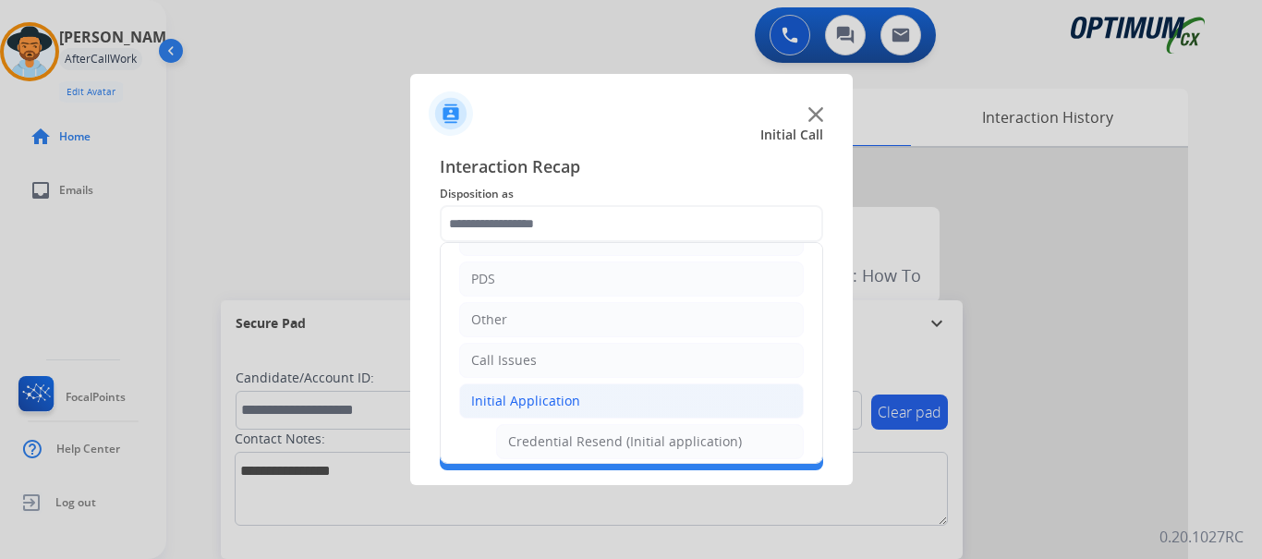
click at [598, 369] on li "Call Issues" at bounding box center [631, 360] width 345 height 35
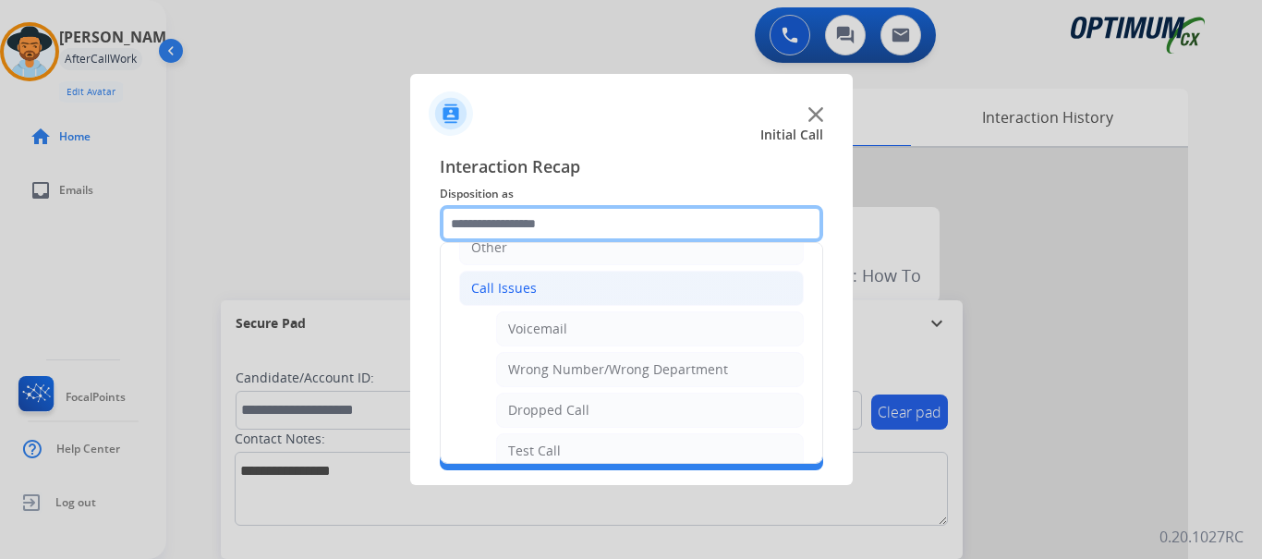
scroll to position [249, 0]
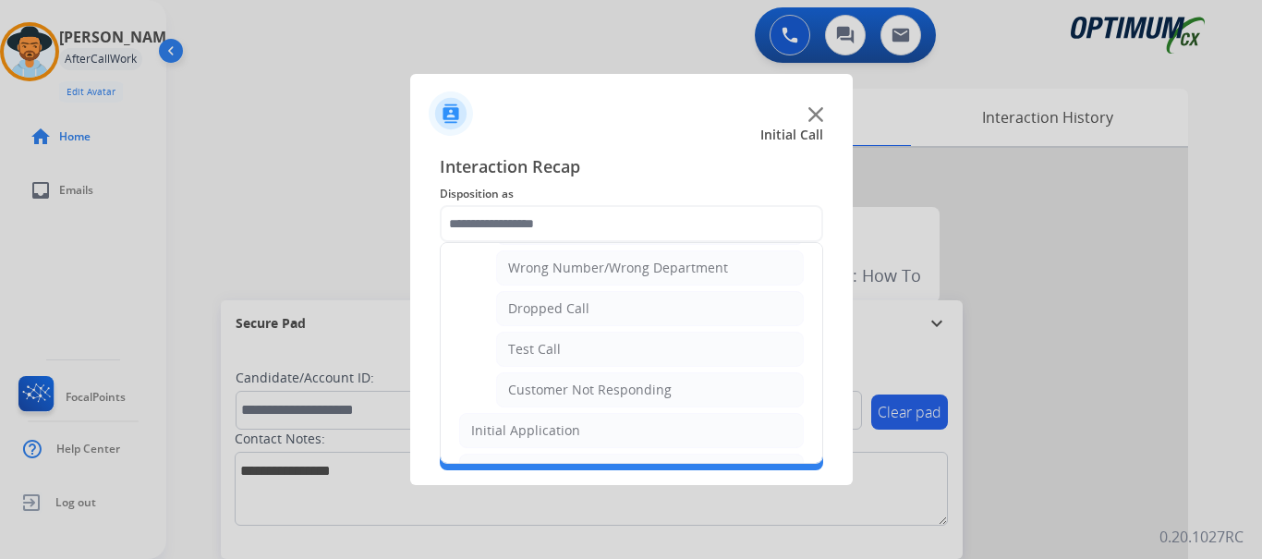
click at [608, 348] on li "Test Call" at bounding box center [650, 349] width 308 height 35
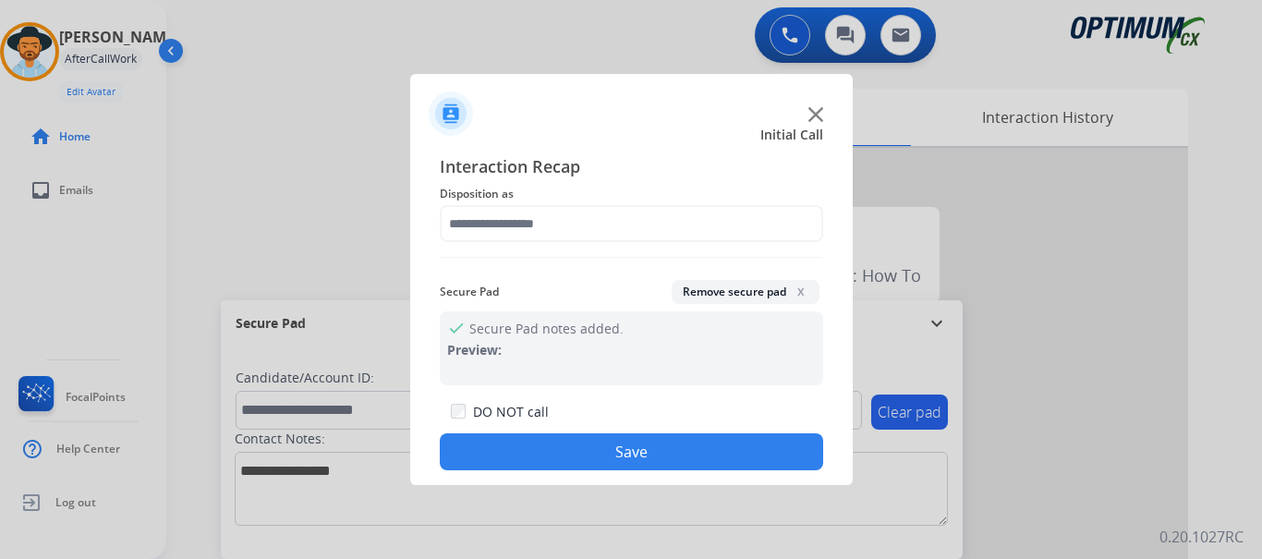
type input "*********"
click at [616, 436] on button "Save" at bounding box center [631, 451] width 383 height 37
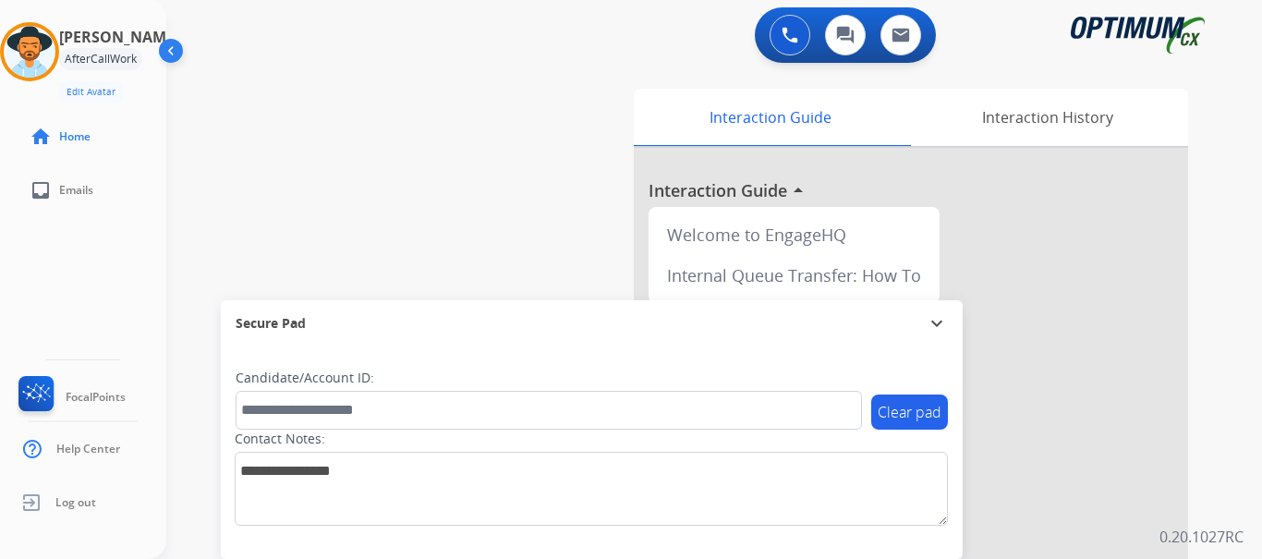
click at [474, 225] on div "swap_horiz Break voice bridge close_fullscreen Connect 3-Way Call merge_type Se…" at bounding box center [692, 452] width 1052 height 771
click at [41, 55] on img at bounding box center [30, 52] width 52 height 52
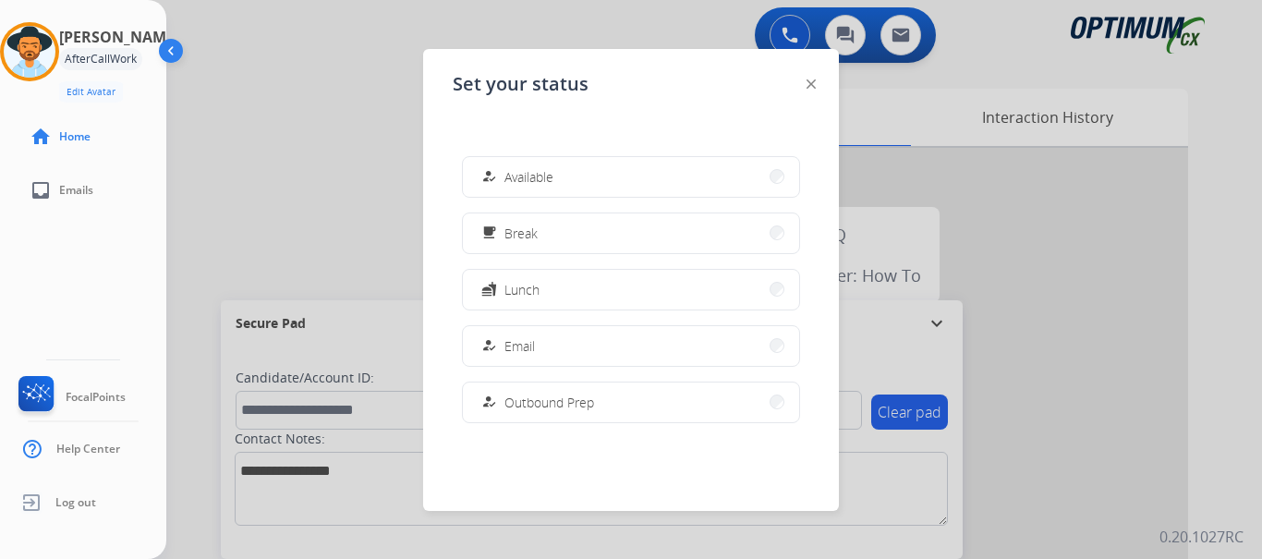
click at [513, 181] on span "Available" at bounding box center [529, 176] width 49 height 19
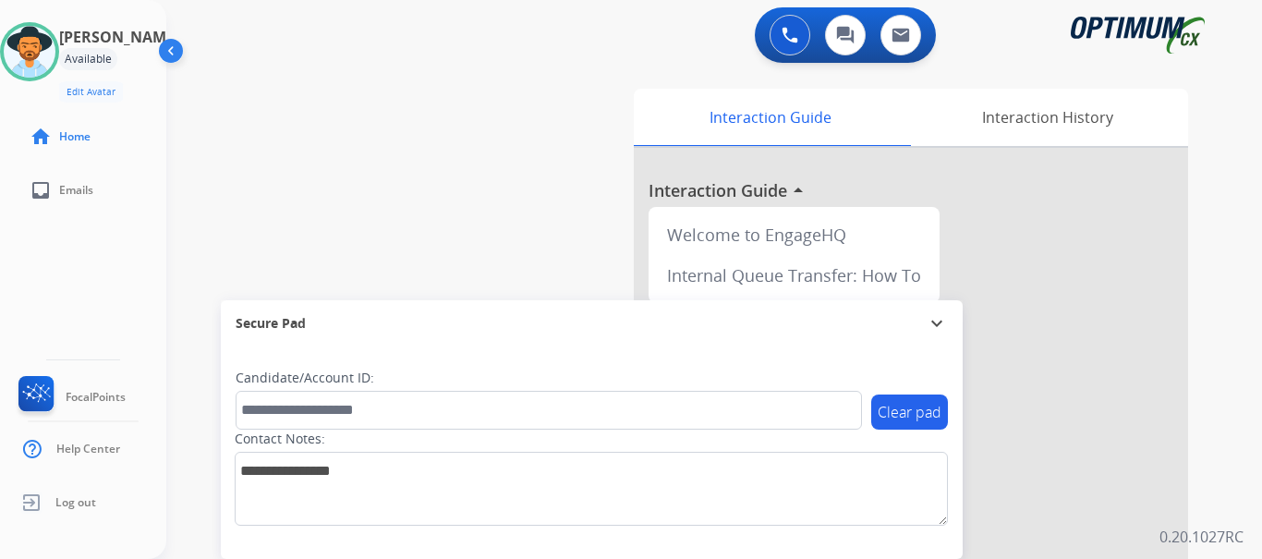
click at [782, 29] on img at bounding box center [790, 35] width 17 height 17
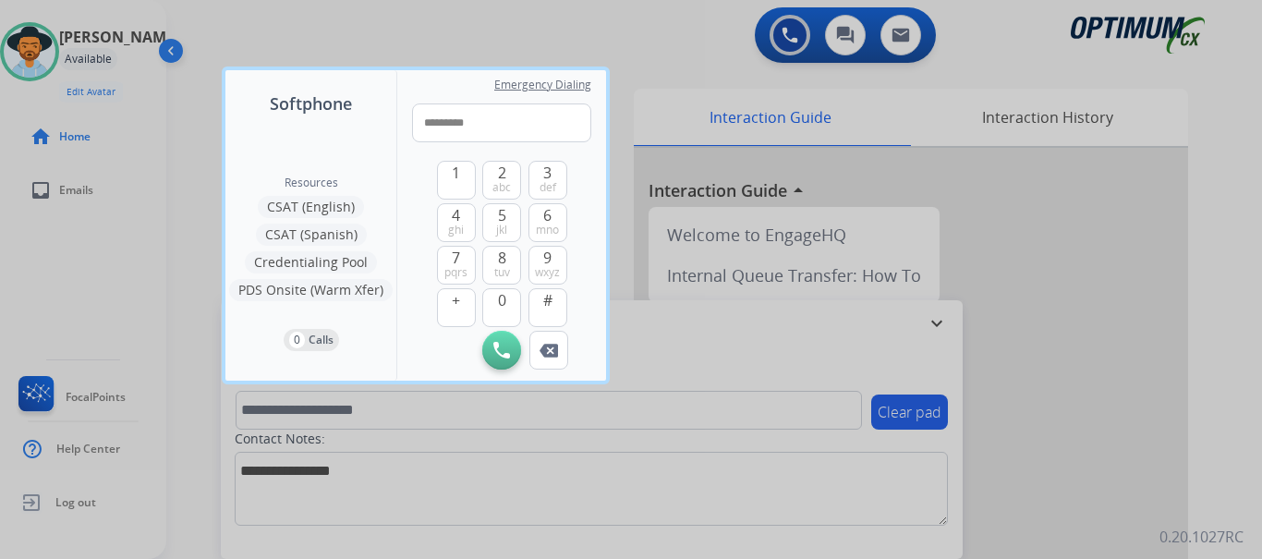
type input "**********"
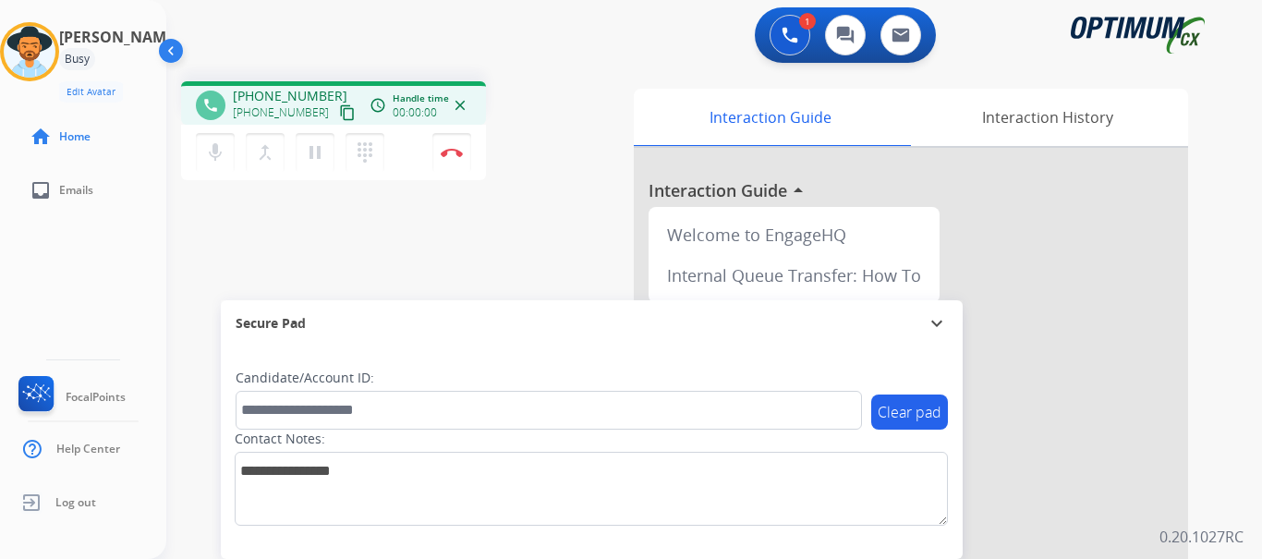
click at [440, 161] on button "Disconnect" at bounding box center [451, 152] width 39 height 39
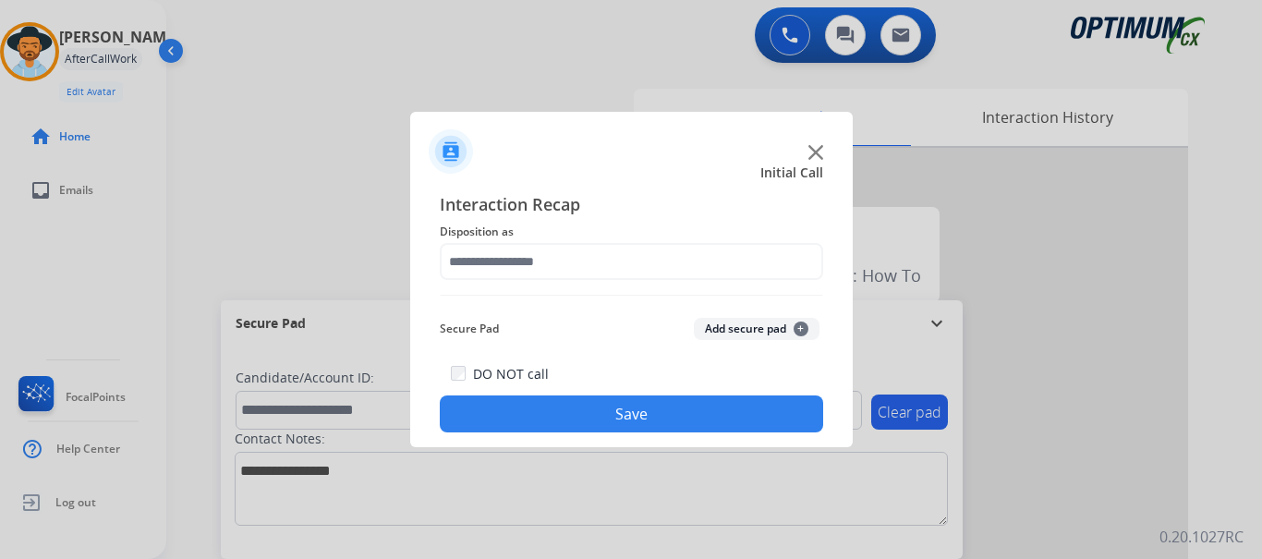
click at [813, 155] on img at bounding box center [816, 152] width 15 height 15
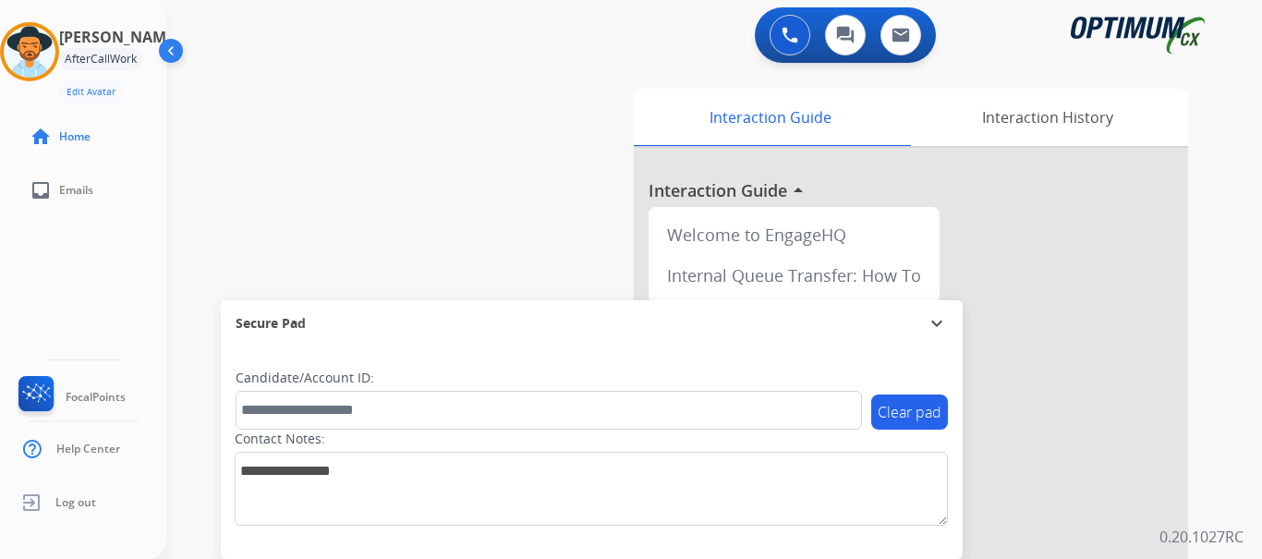
click at [568, 102] on div "swap_horiz Break voice bridge close_fullscreen Connect 3-Way Call merge_type Se…" at bounding box center [692, 452] width 1052 height 771
